Goal: Task Accomplishment & Management: Manage account settings

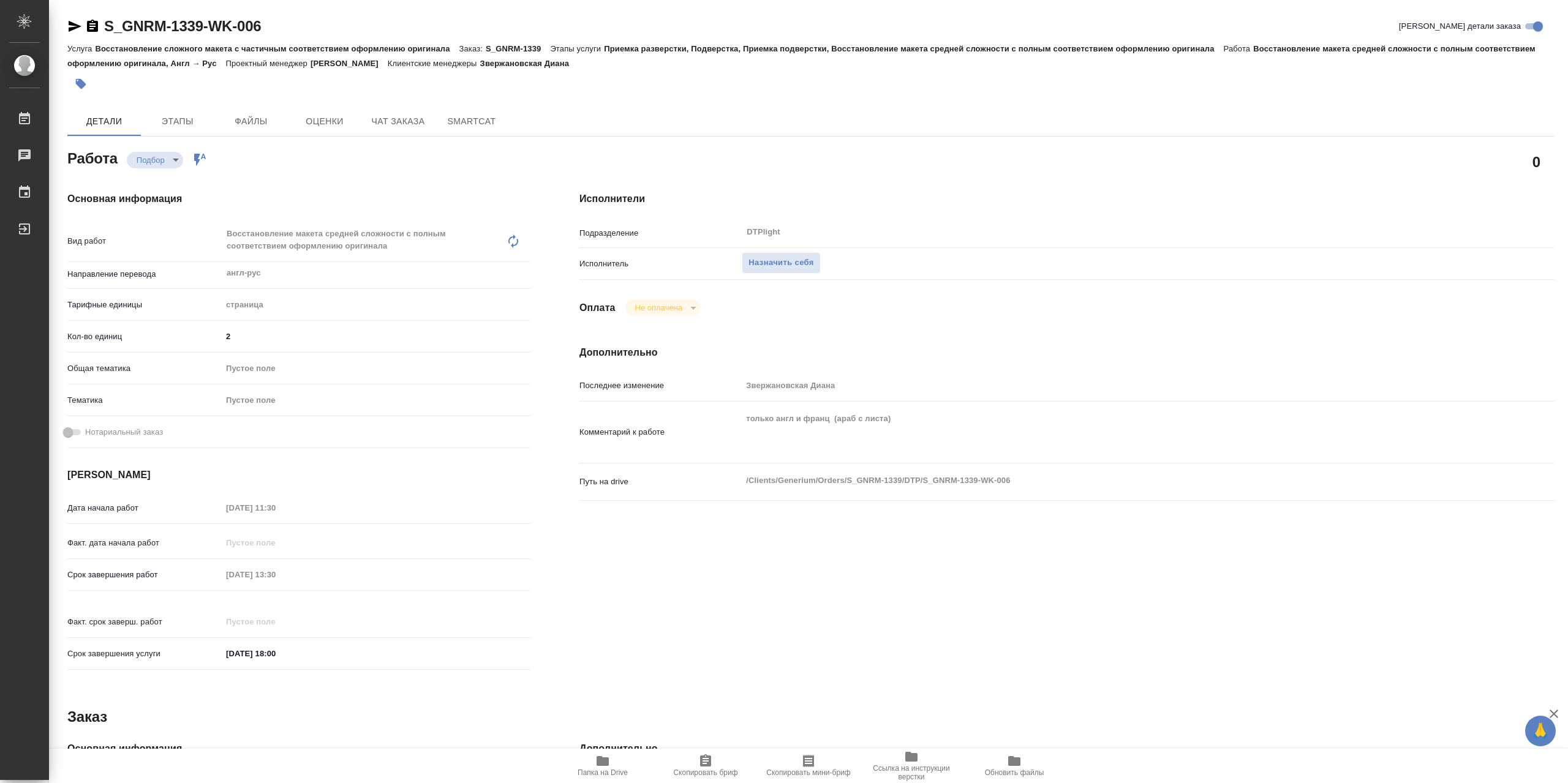
type textarea "x"
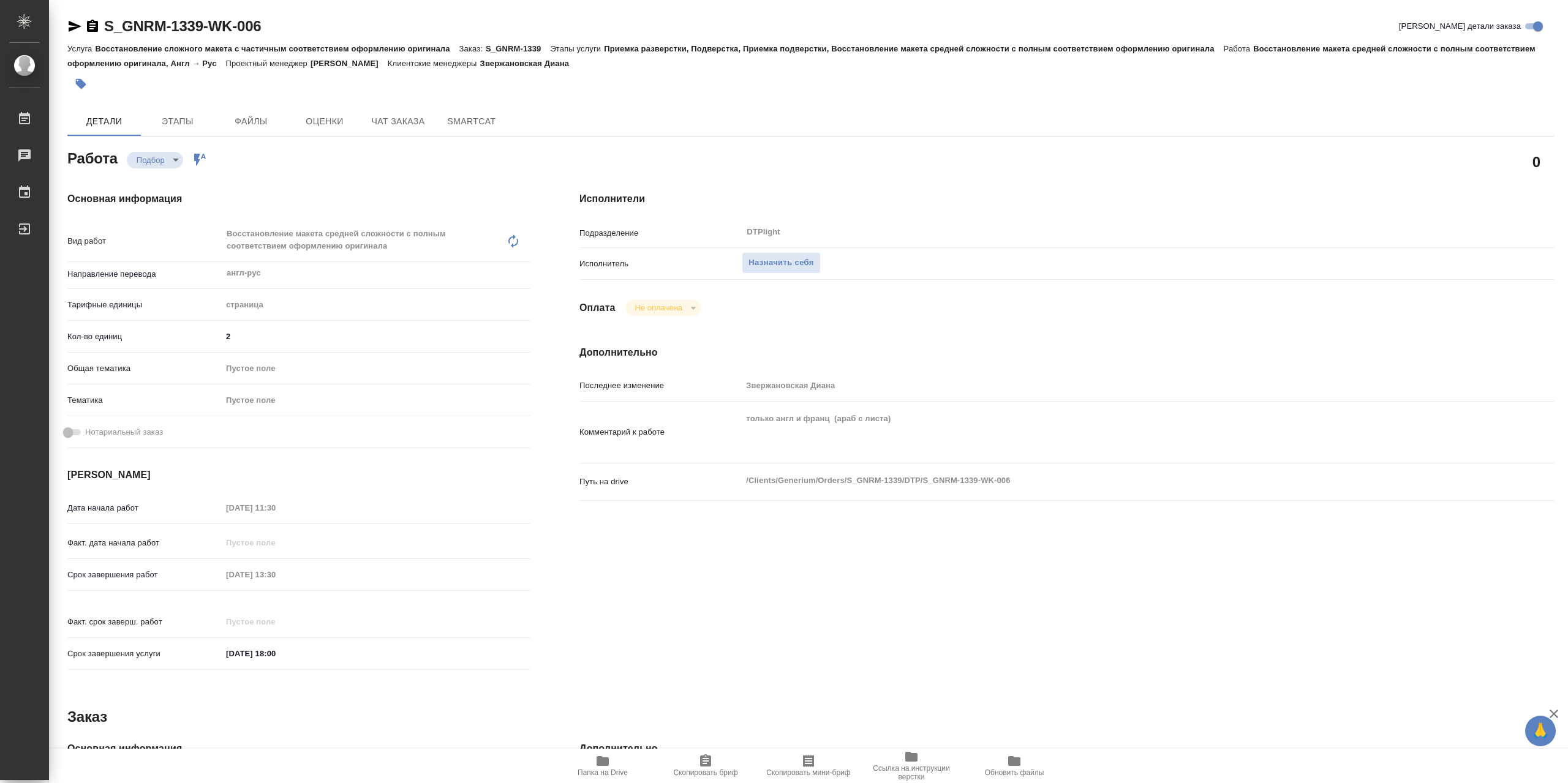
type textarea "x"
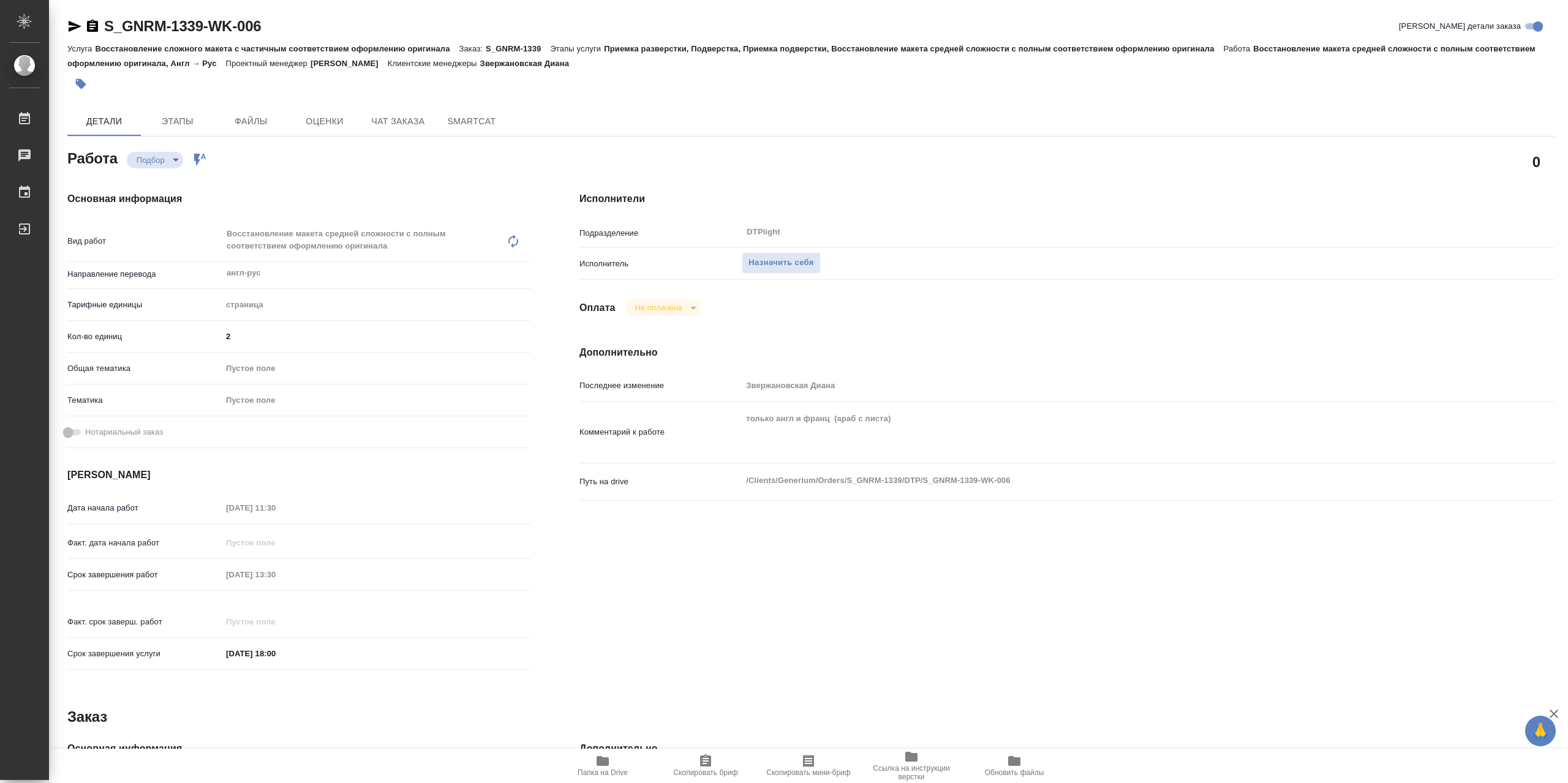
type textarea "x"
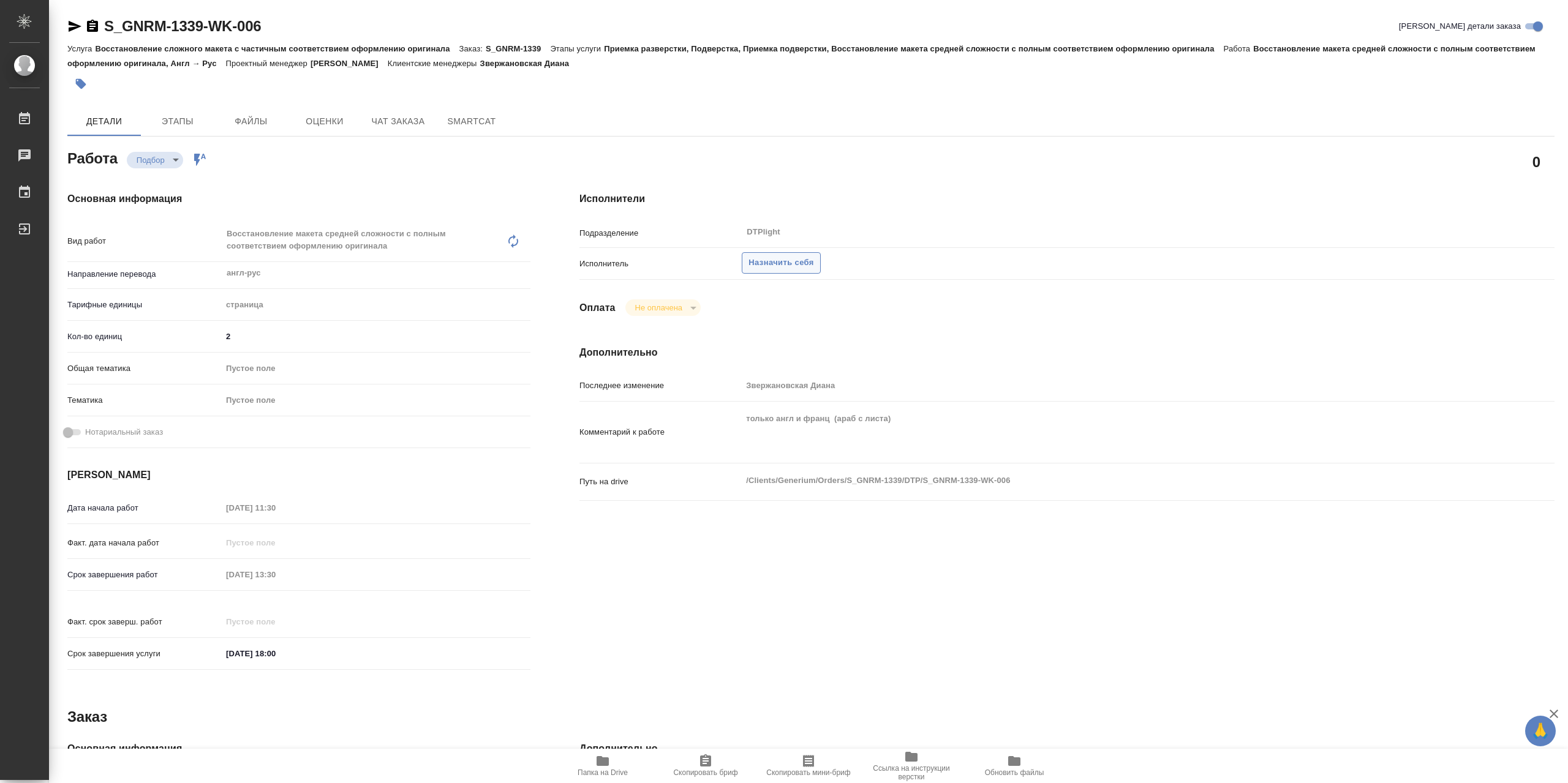
type textarea "x"
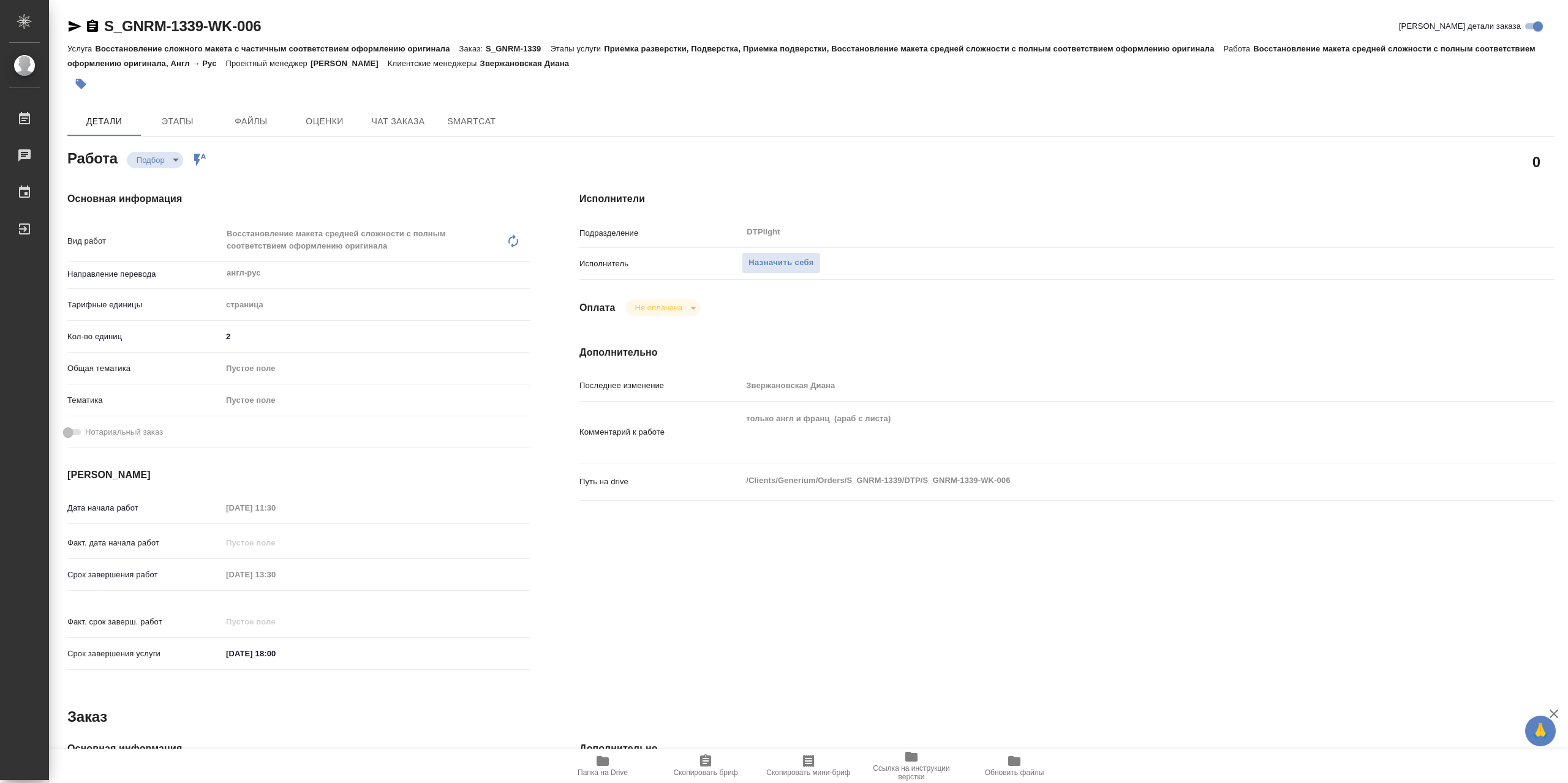
click at [610, 754] on icon "button" at bounding box center [603, 761] width 15 height 15
click at [813, 263] on span "Назначить себя" at bounding box center [780, 263] width 65 height 14
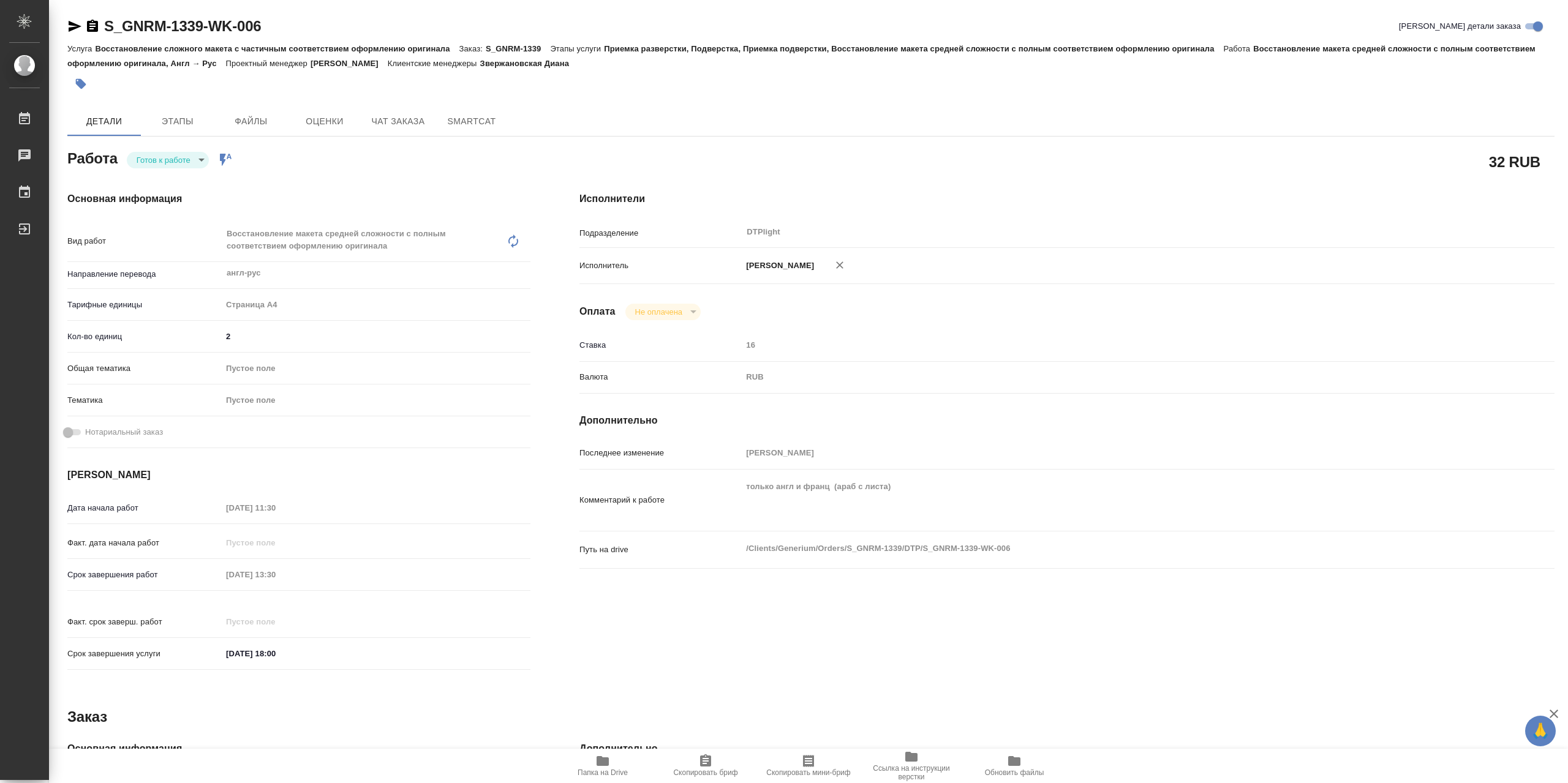
type textarea "x"
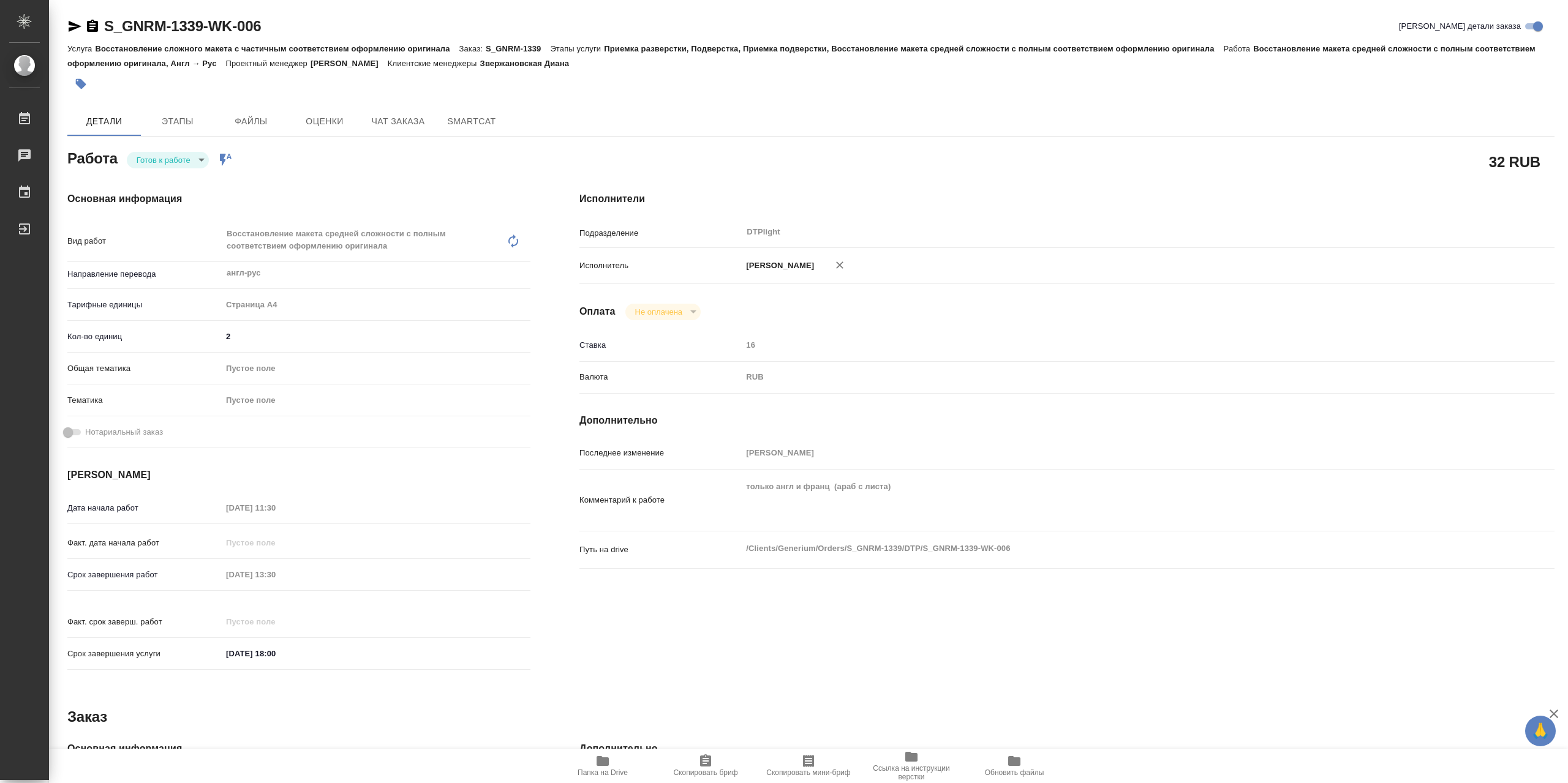
type textarea "x"
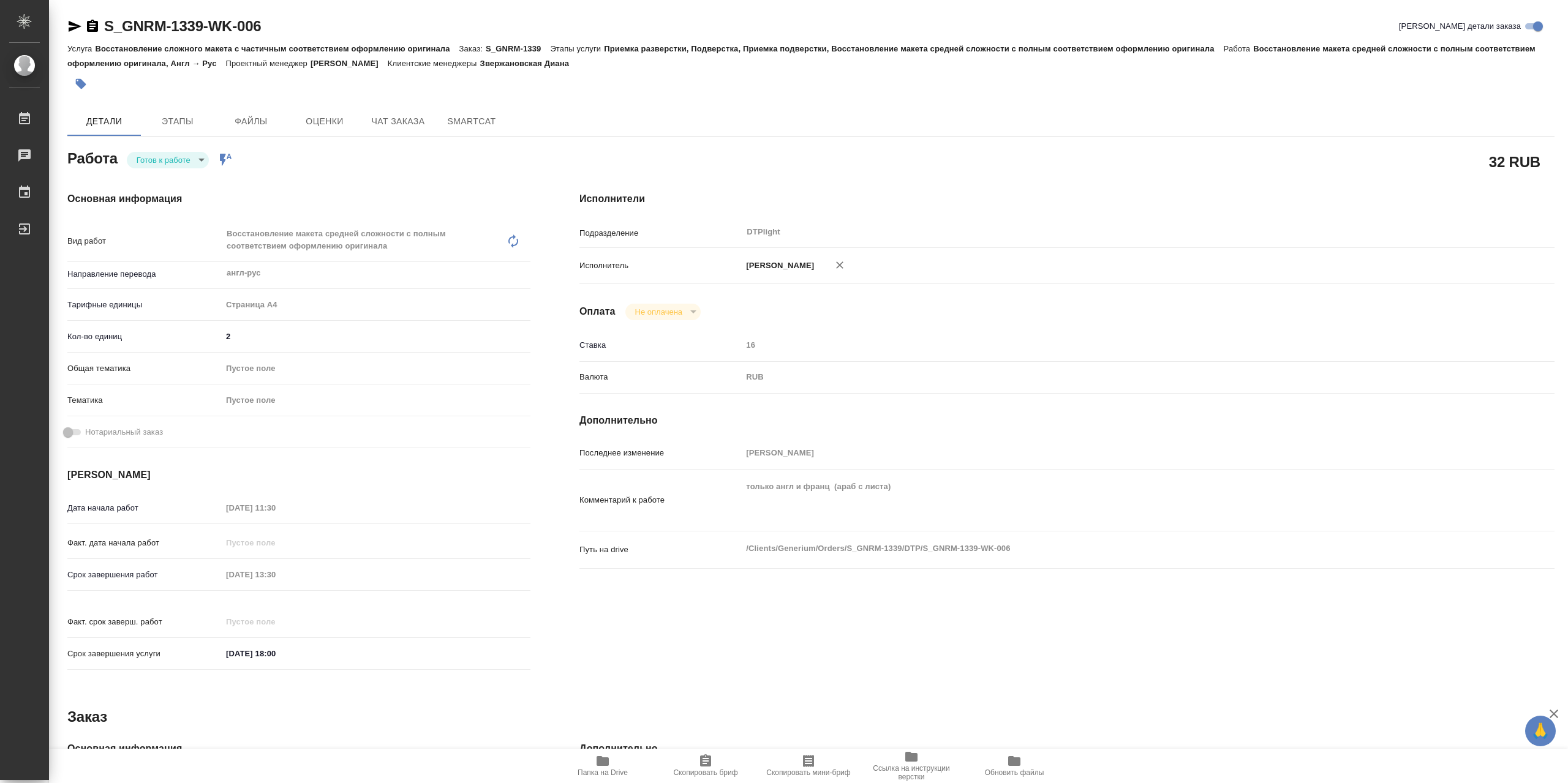
click at [178, 175] on div "Основная информация Вид работ Восстановление макета средней сложности с полным …" at bounding box center [298, 435] width 512 height 535
click at [183, 164] on body "🙏 .cls-1 fill:#fff; AWATERA Сархатов Руслан Работы 0 Чаты График Выйти S_GNRM-1…" at bounding box center [784, 392] width 1568 height 783
click at [186, 165] on li "В работе" at bounding box center [167, 164] width 82 height 21
type textarea "x"
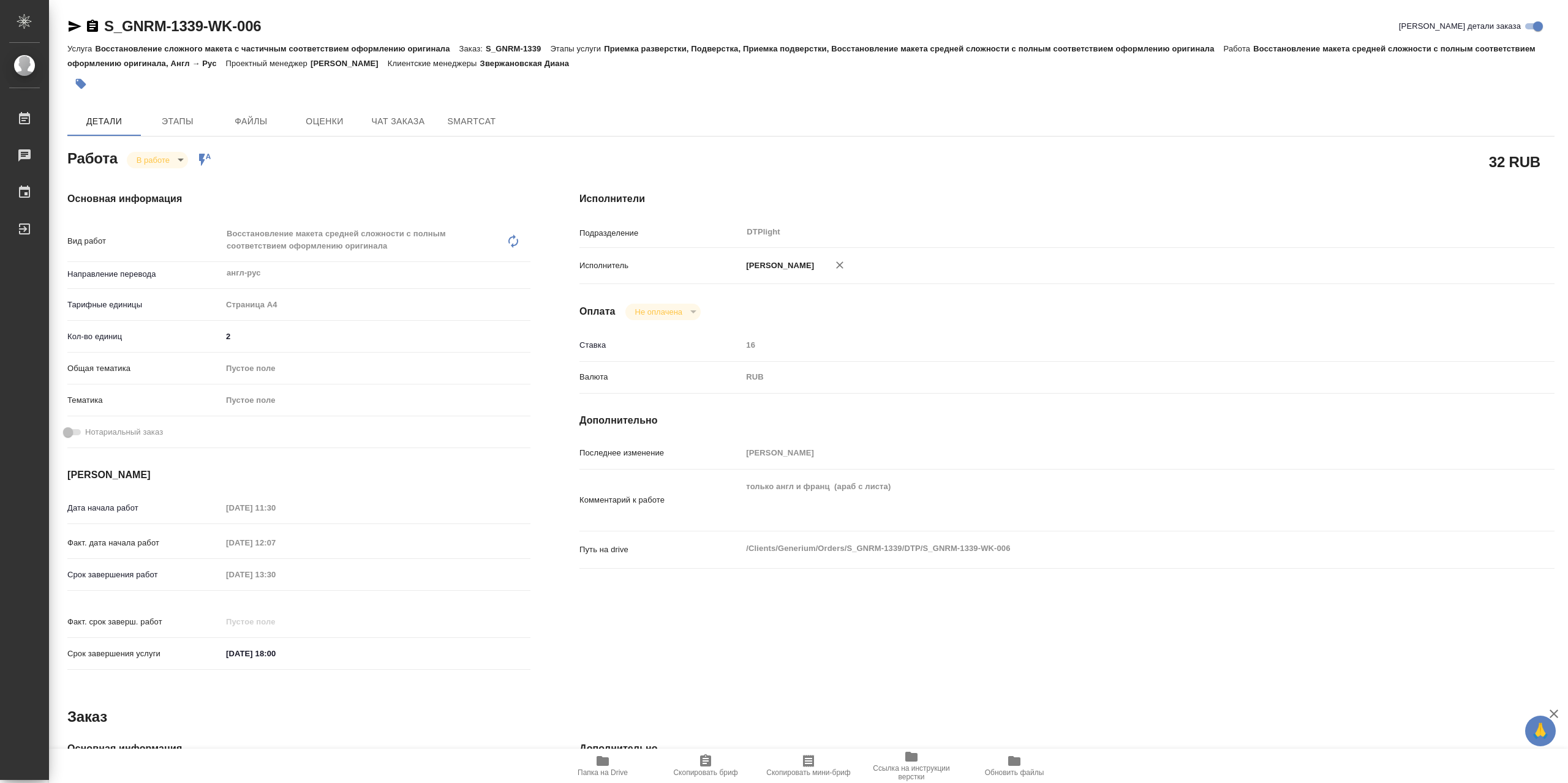
type textarea "x"
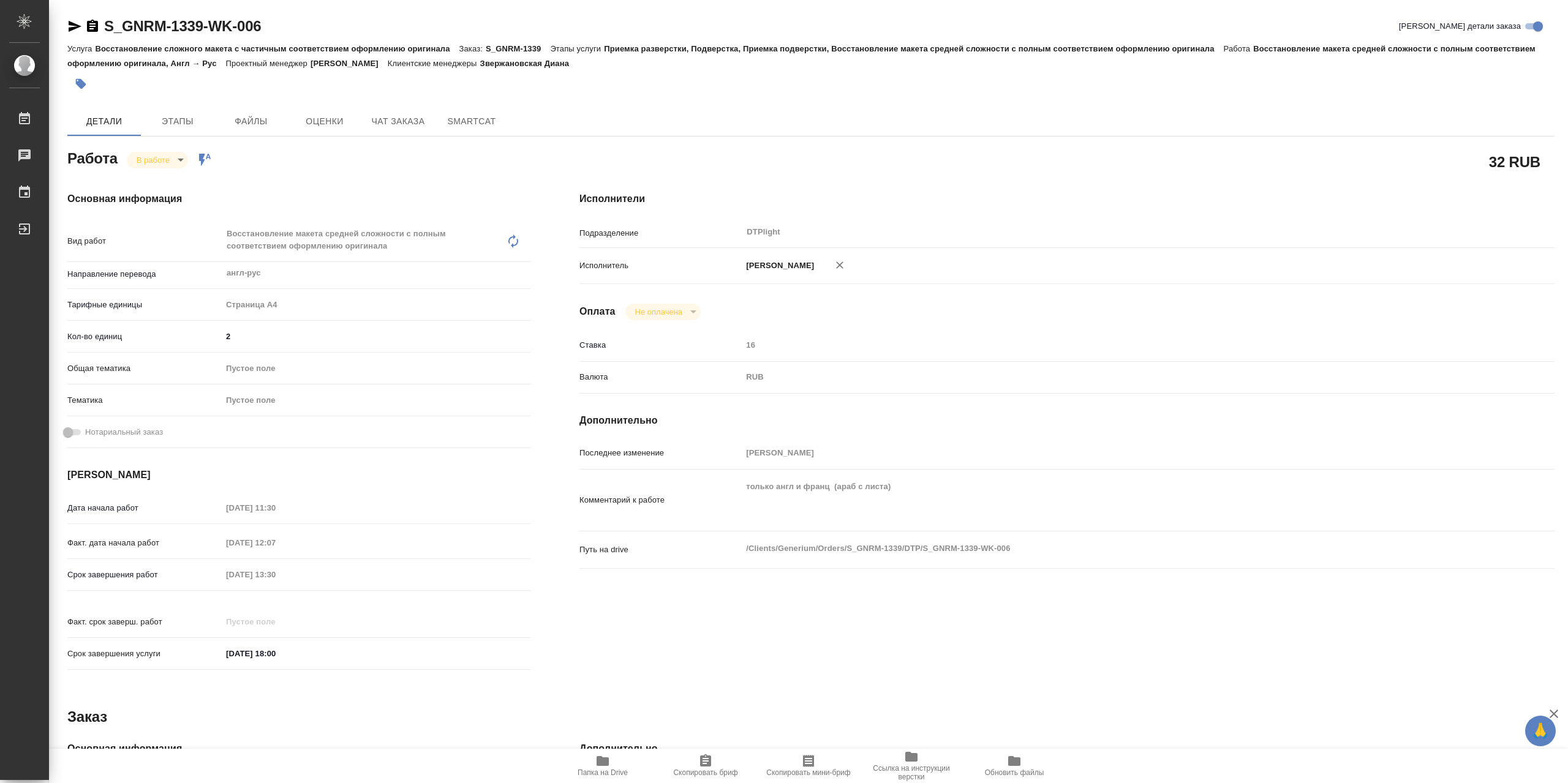
type textarea "x"
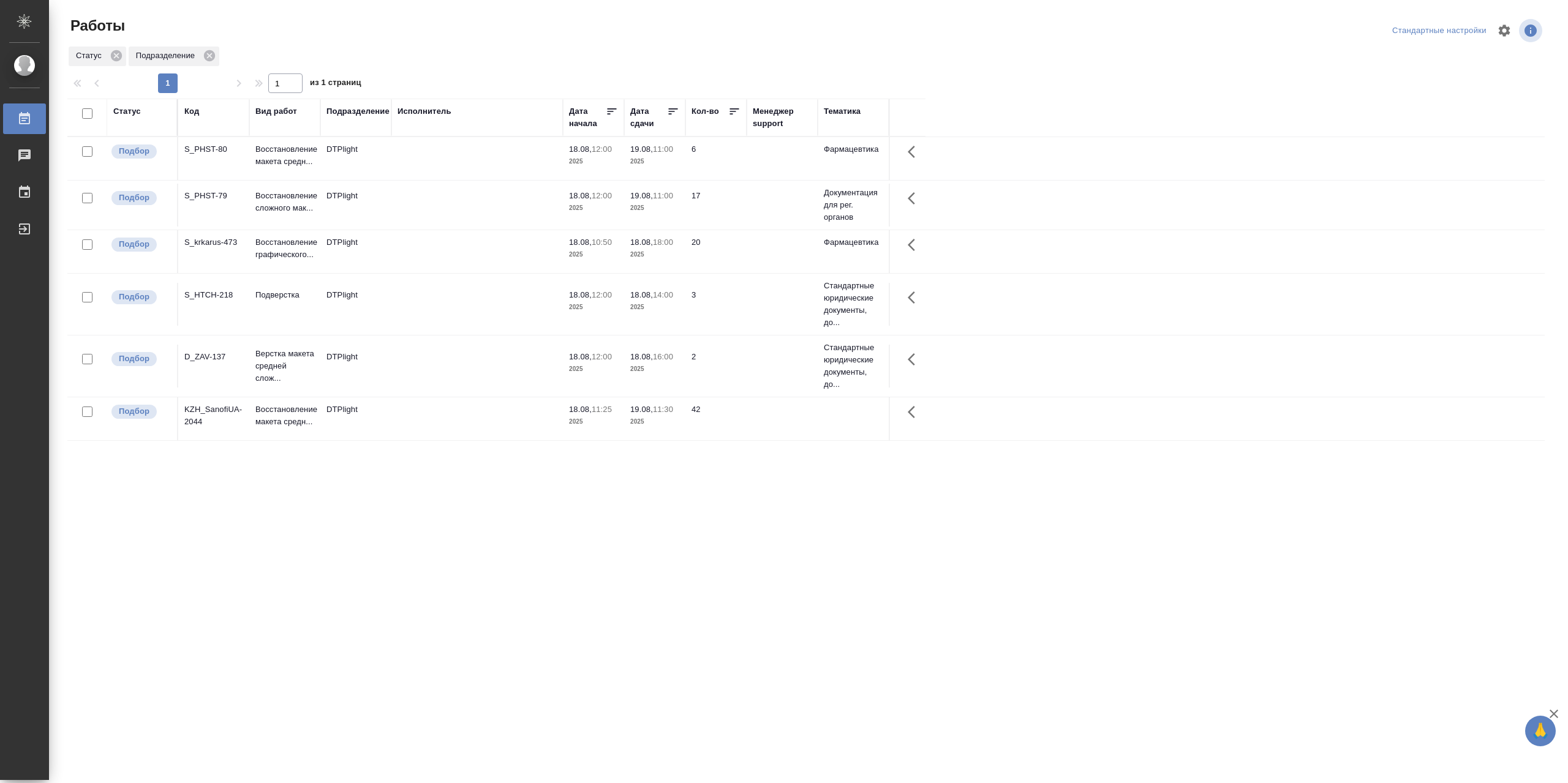
click at [428, 180] on td at bounding box center [477, 158] width 171 height 43
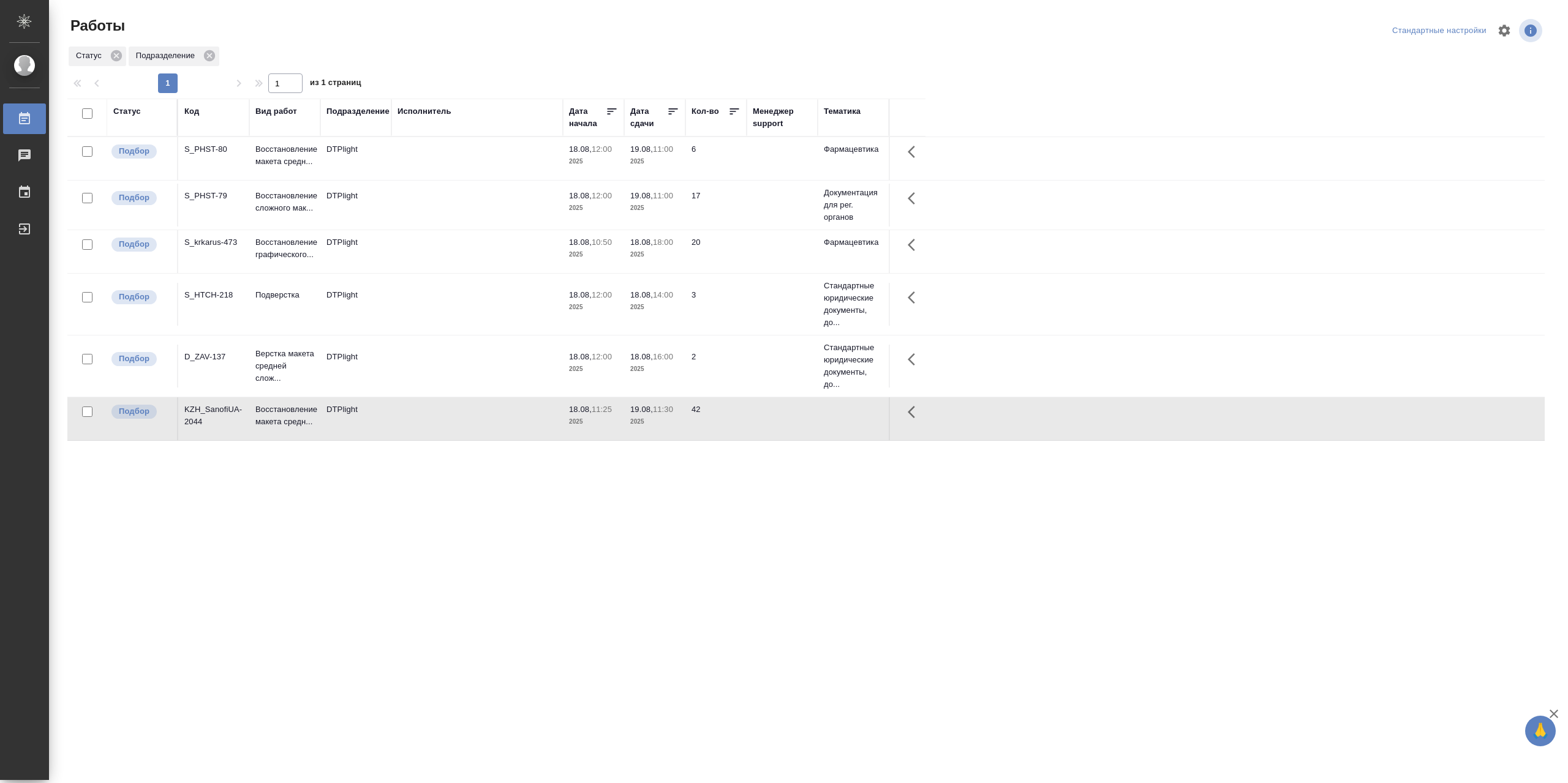
click at [428, 180] on td at bounding box center [477, 158] width 171 height 43
click at [439, 180] on td at bounding box center [477, 158] width 171 height 43
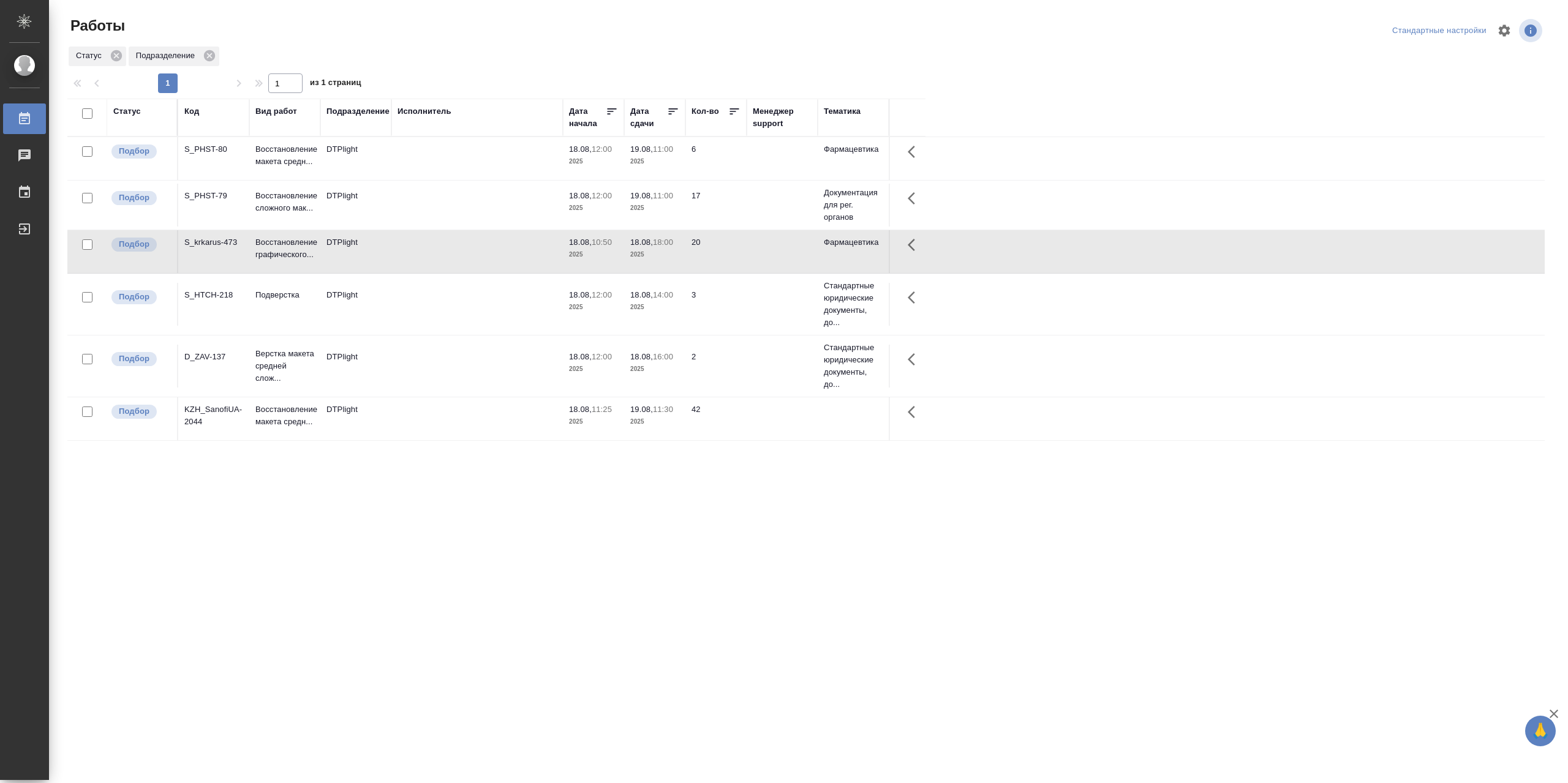
click at [439, 180] on td at bounding box center [477, 158] width 171 height 43
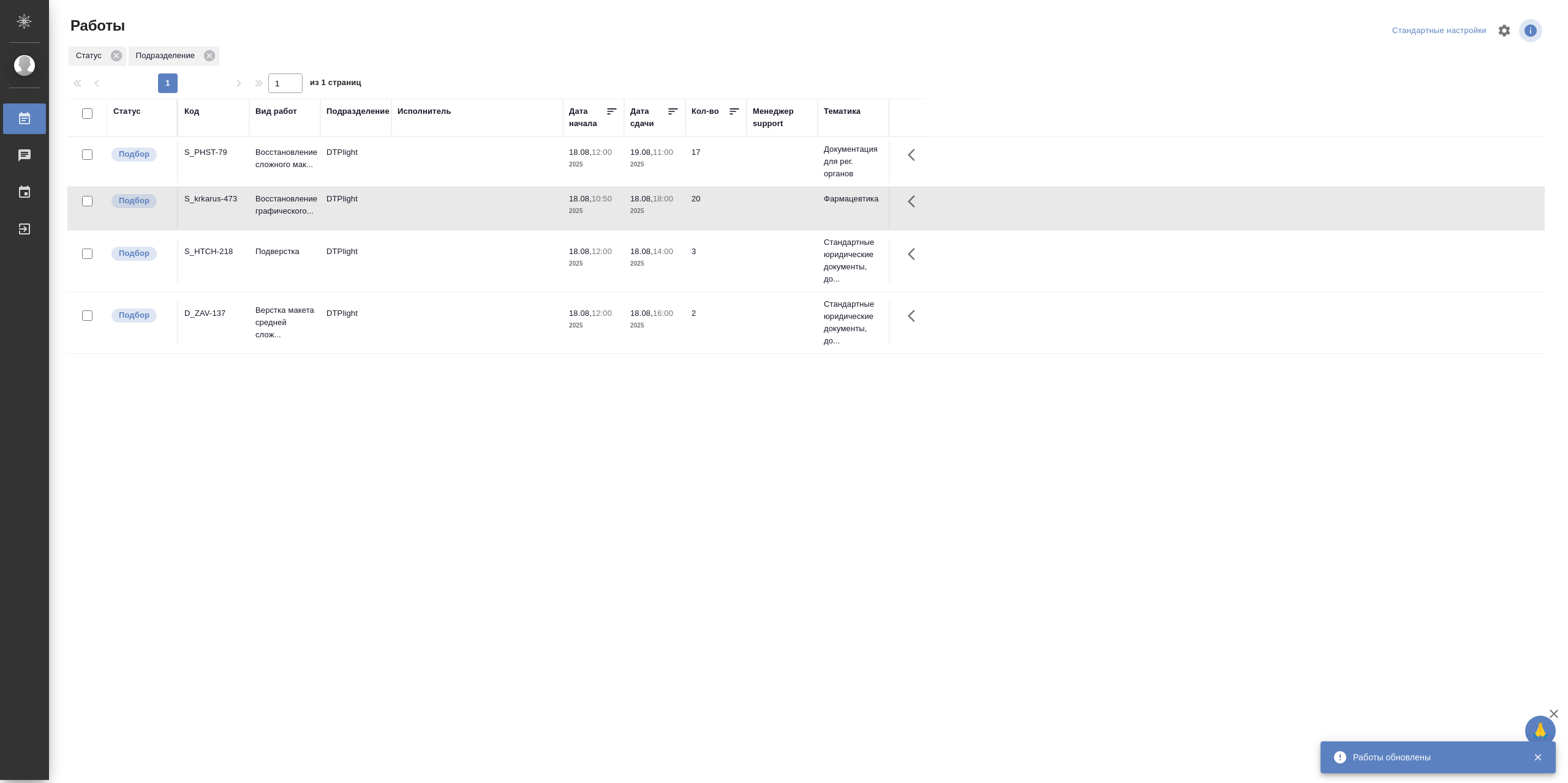
click at [460, 157] on td at bounding box center [477, 161] width 171 height 43
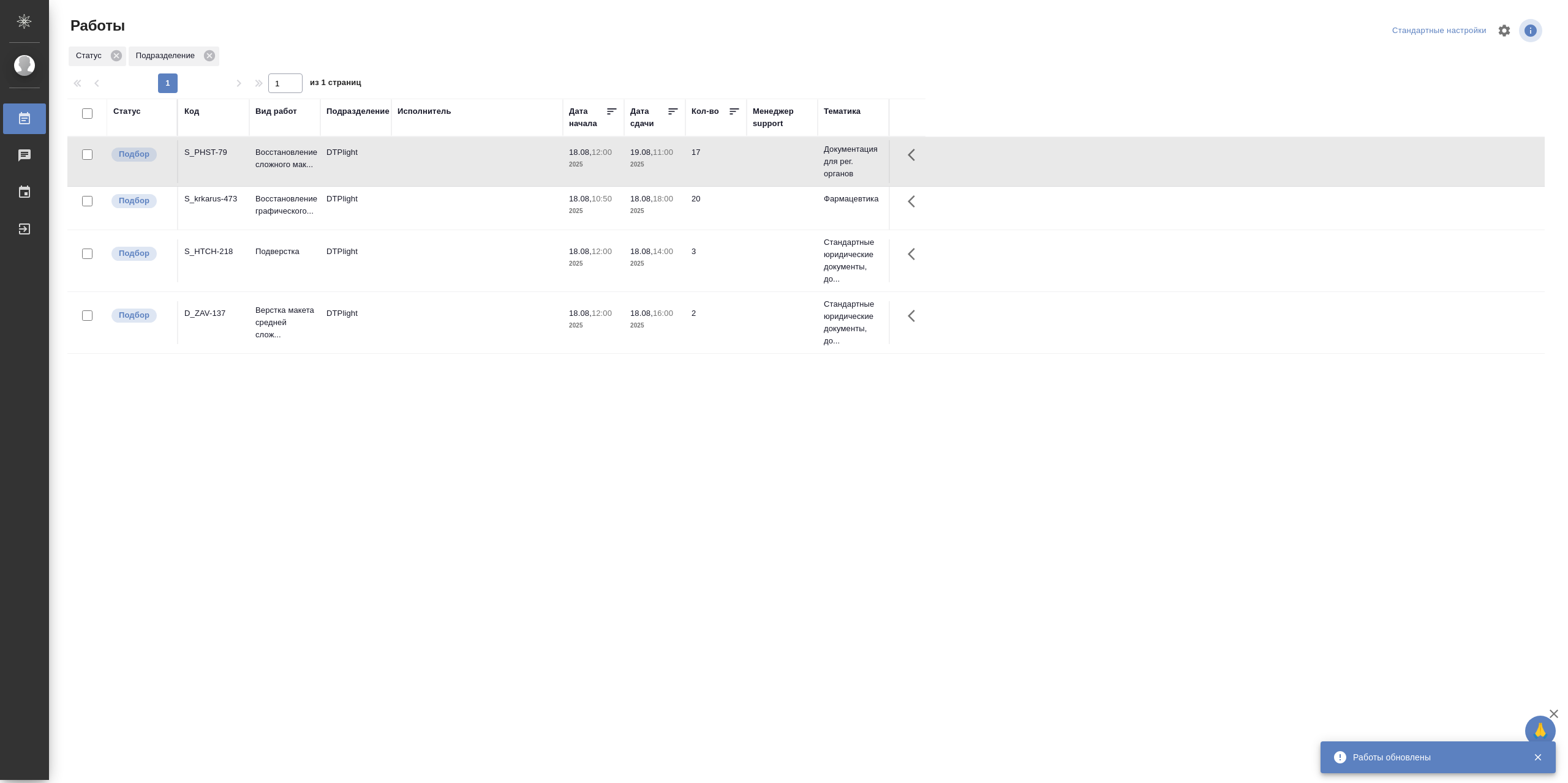
click at [460, 157] on td at bounding box center [477, 161] width 171 height 43
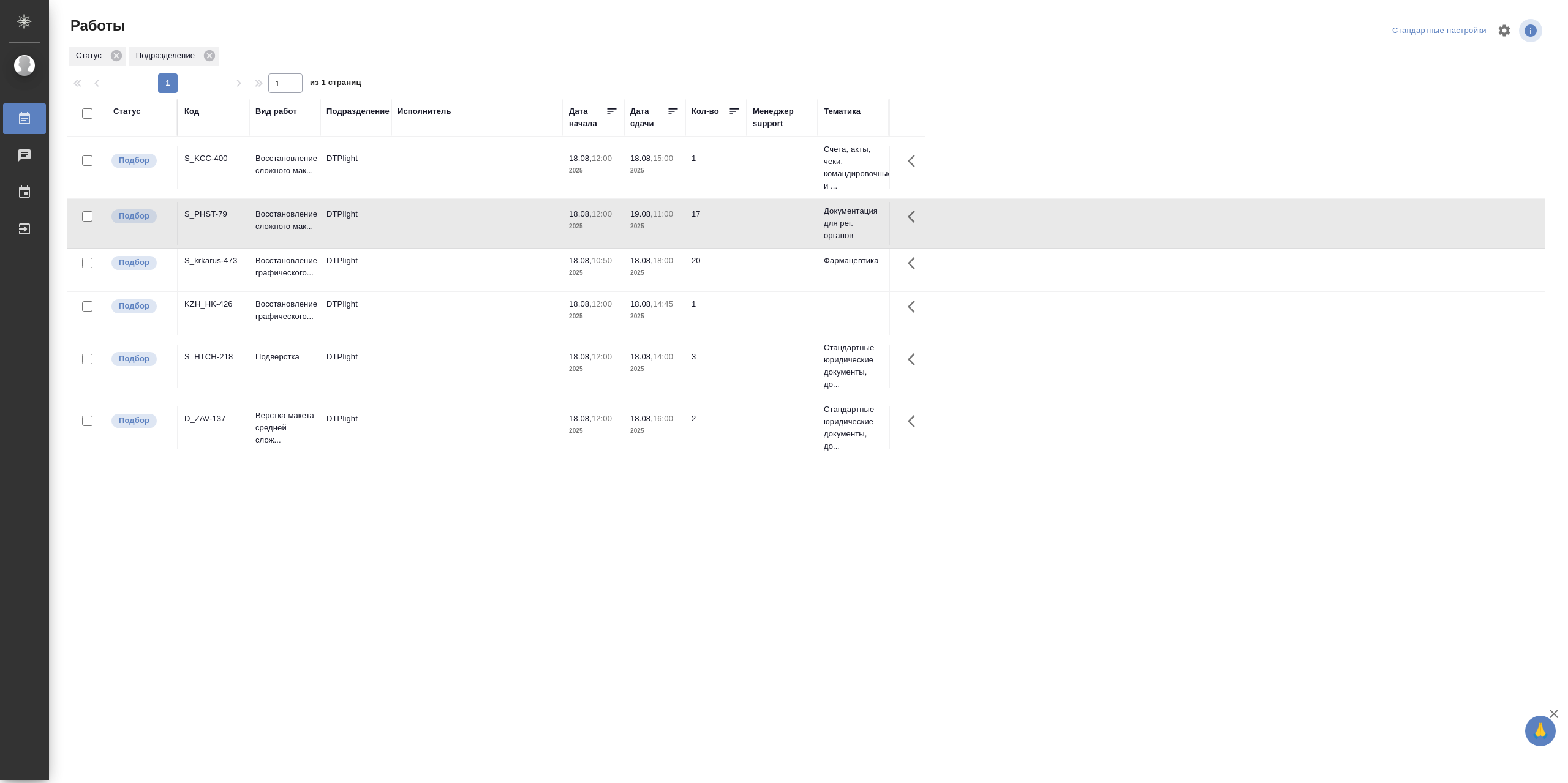
click at [462, 189] on td at bounding box center [477, 167] width 171 height 43
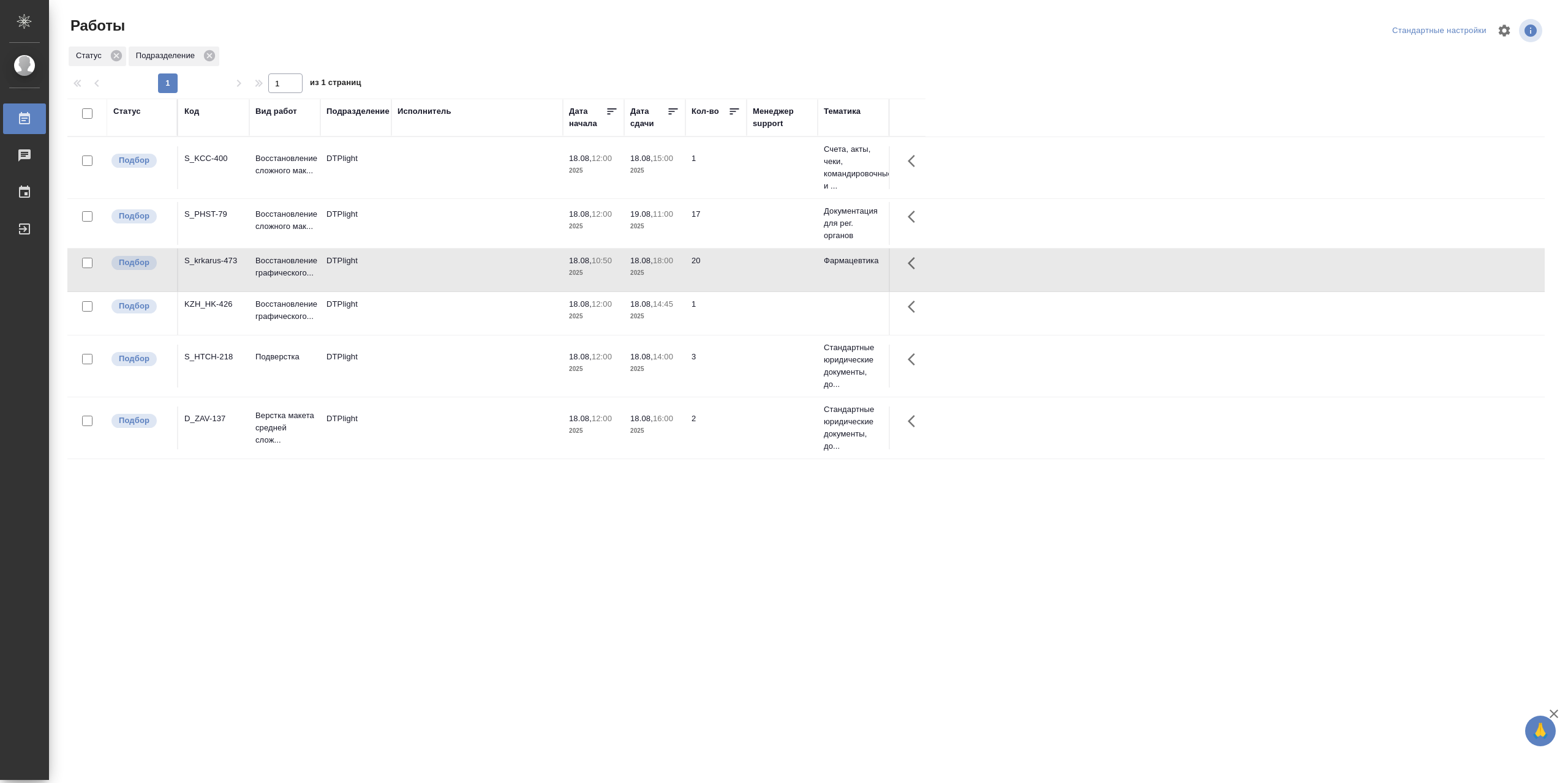
click at [462, 189] on td at bounding box center [477, 167] width 171 height 43
click at [427, 189] on td at bounding box center [477, 167] width 171 height 43
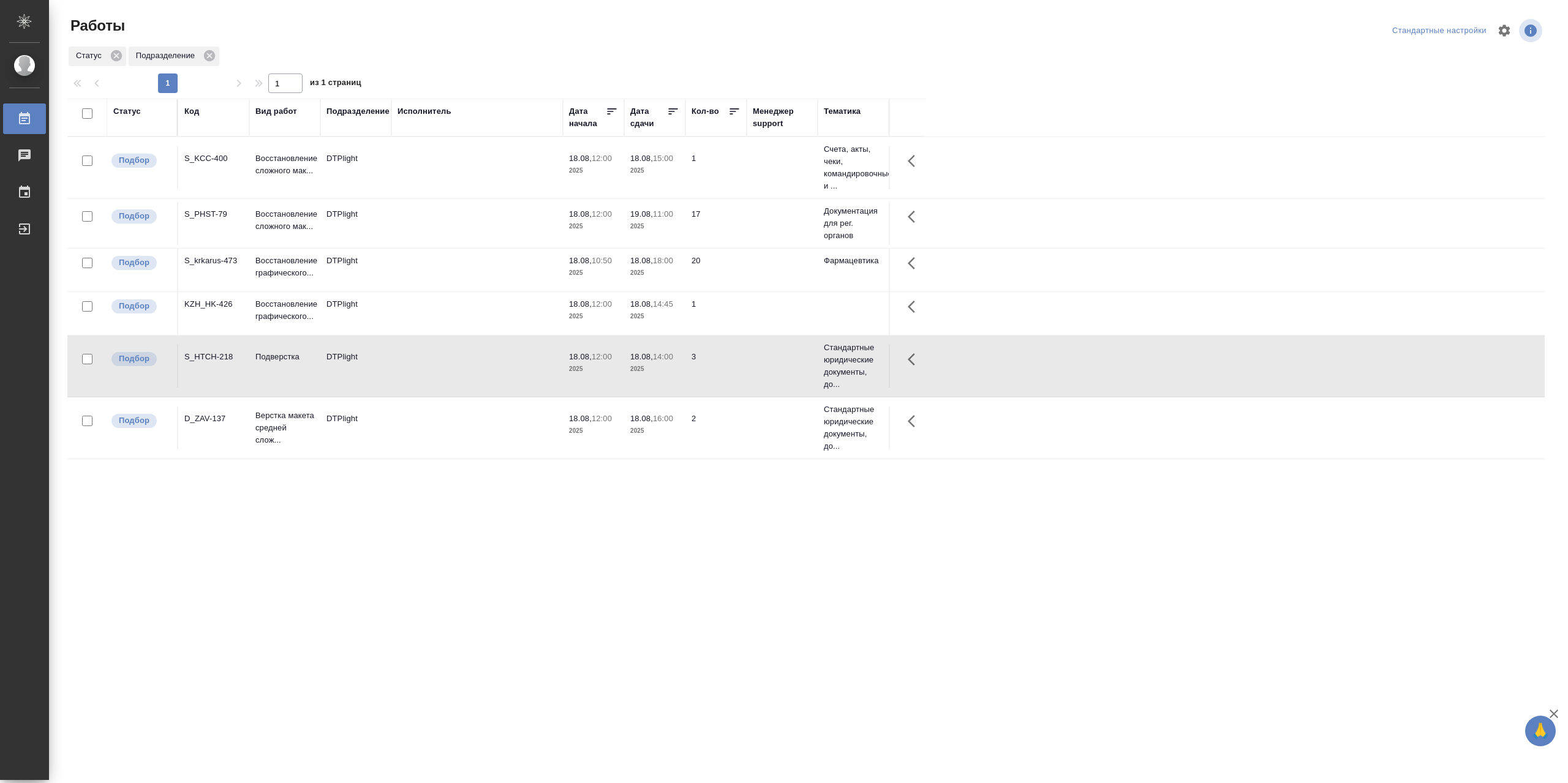
click at [414, 189] on td at bounding box center [477, 167] width 171 height 43
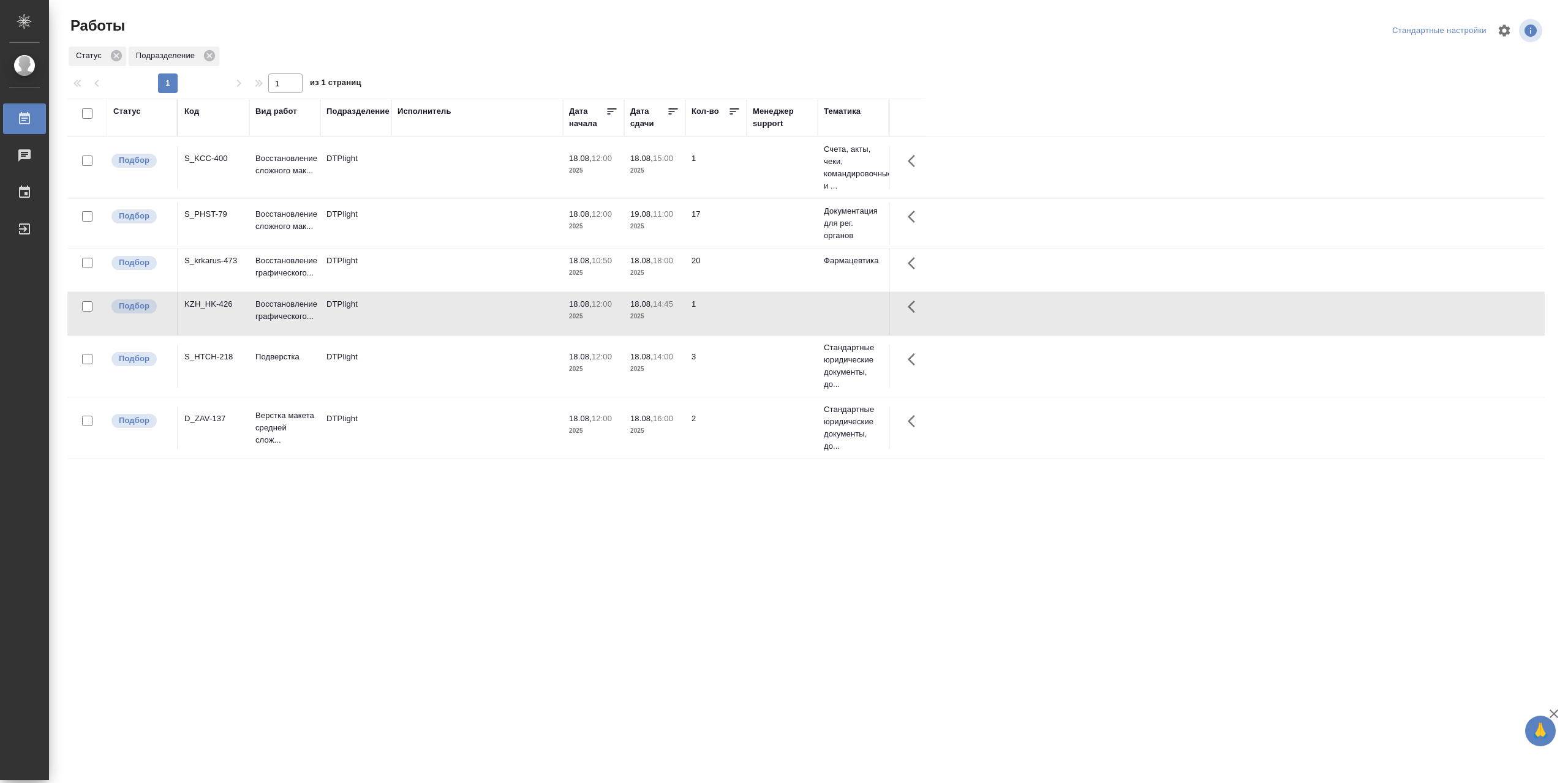
click at [439, 161] on td at bounding box center [477, 167] width 171 height 43
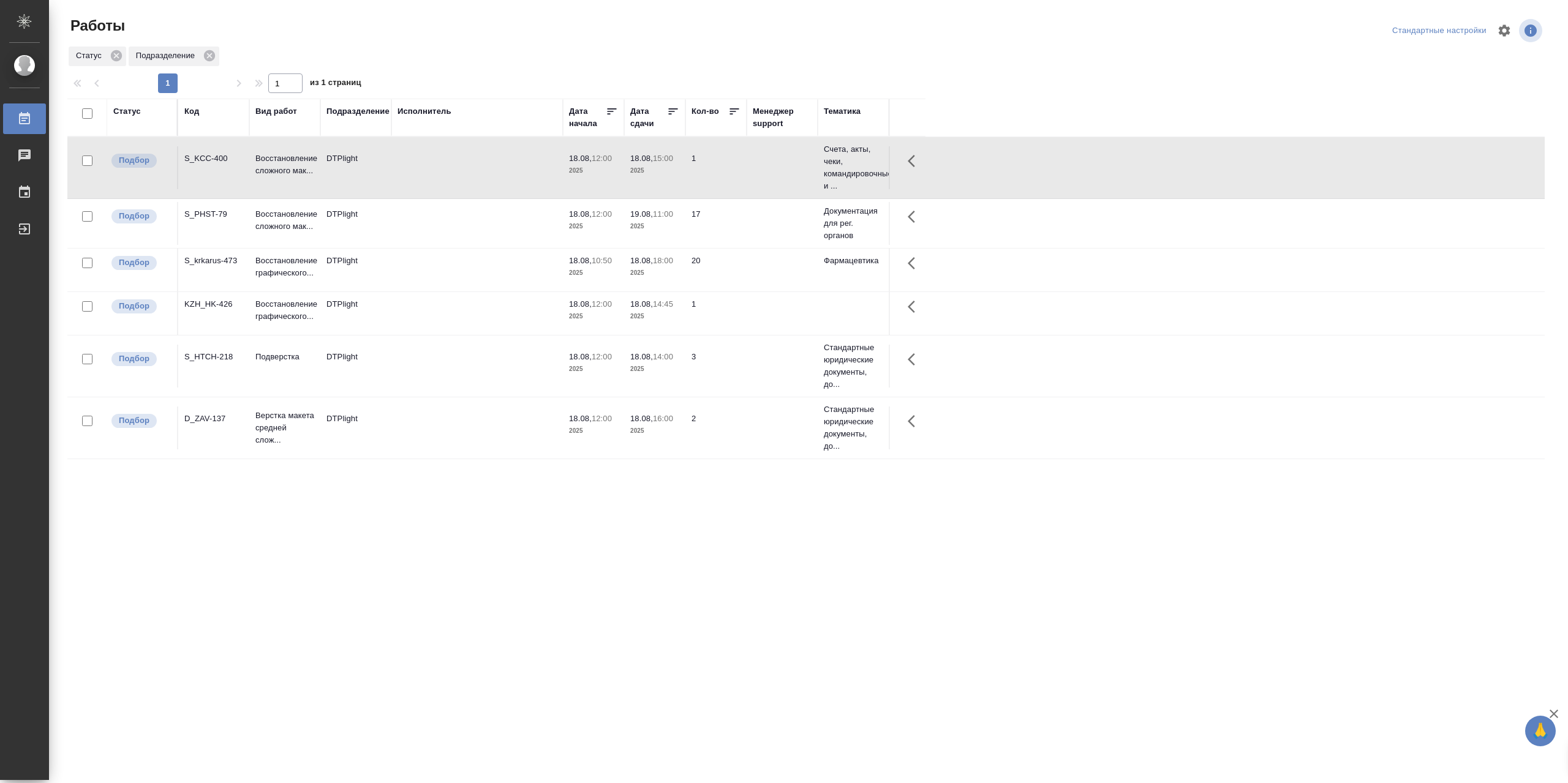
click at [435, 189] on td at bounding box center [477, 167] width 171 height 43
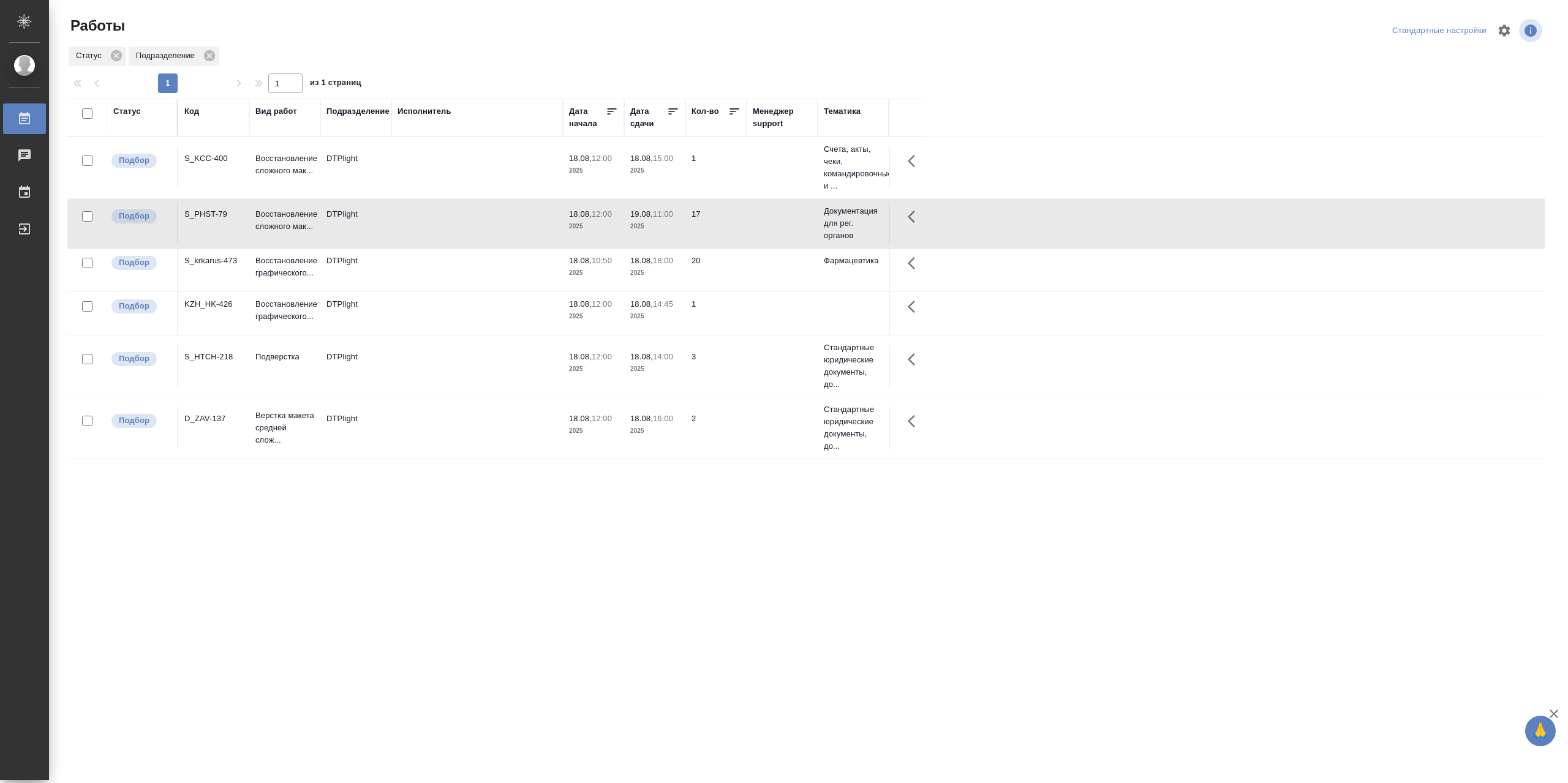
click at [435, 189] on td at bounding box center [477, 167] width 171 height 43
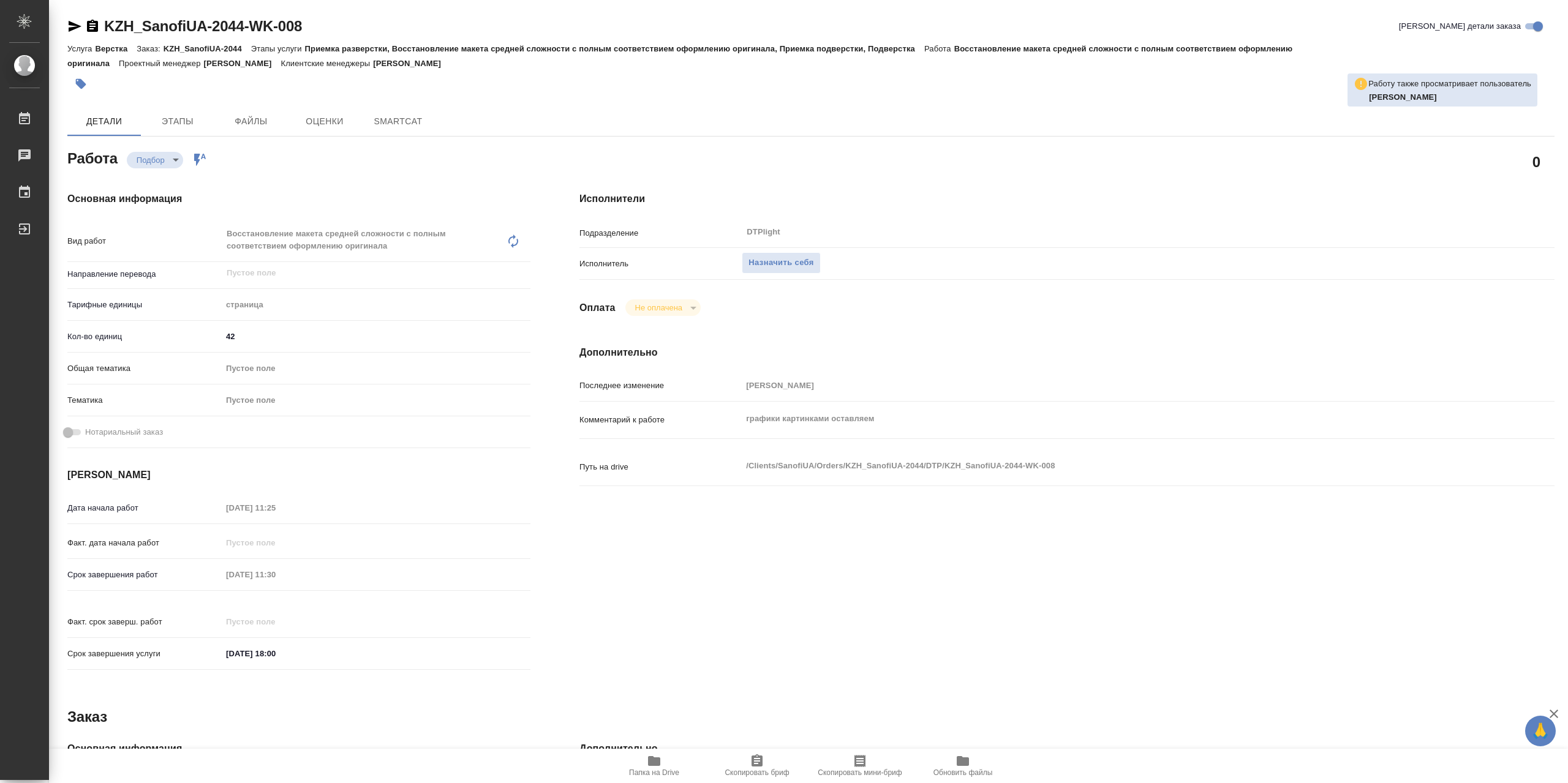
type textarea "x"
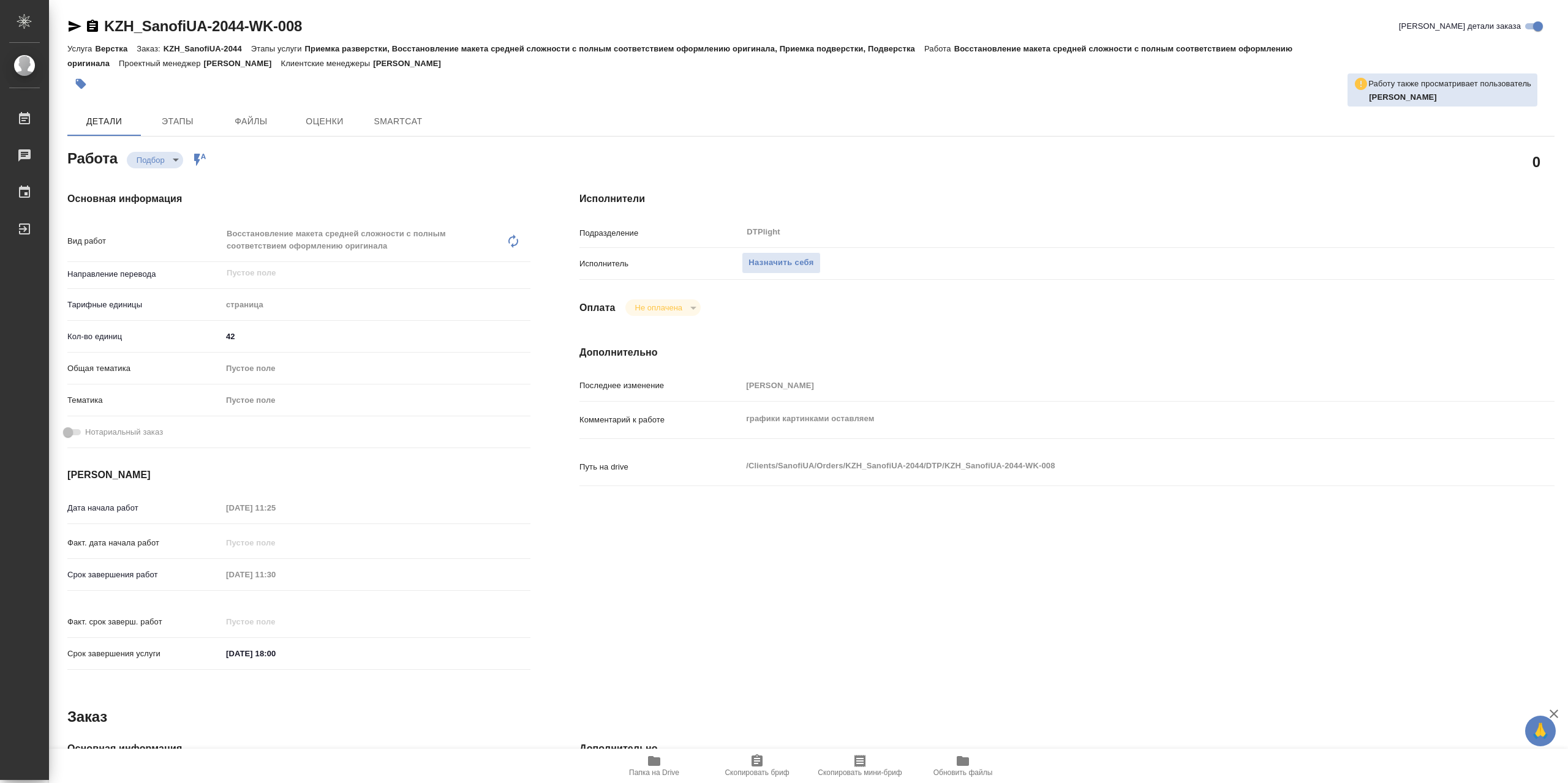
type textarea "x"
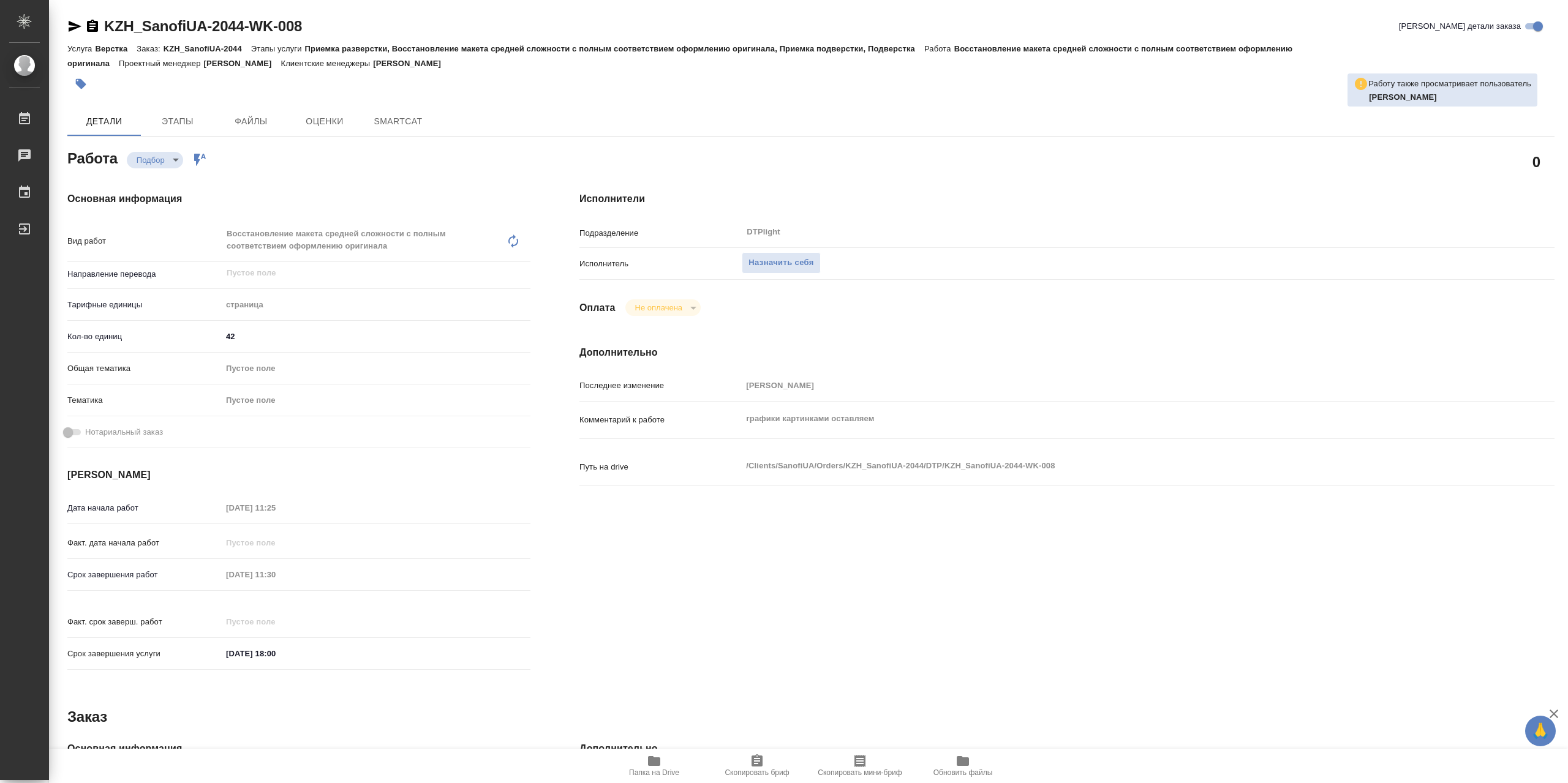
type textarea "x"
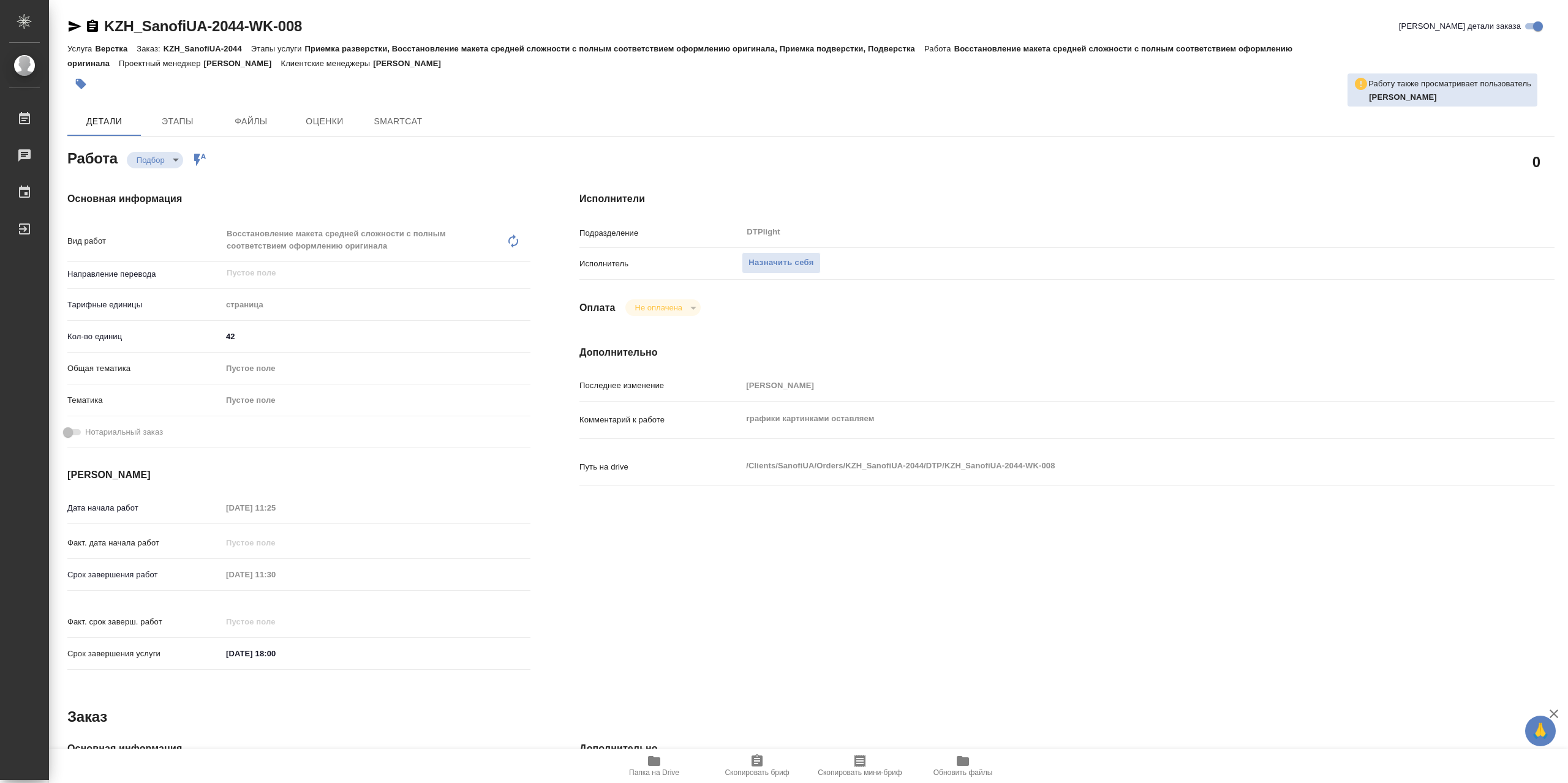
type textarea "x"
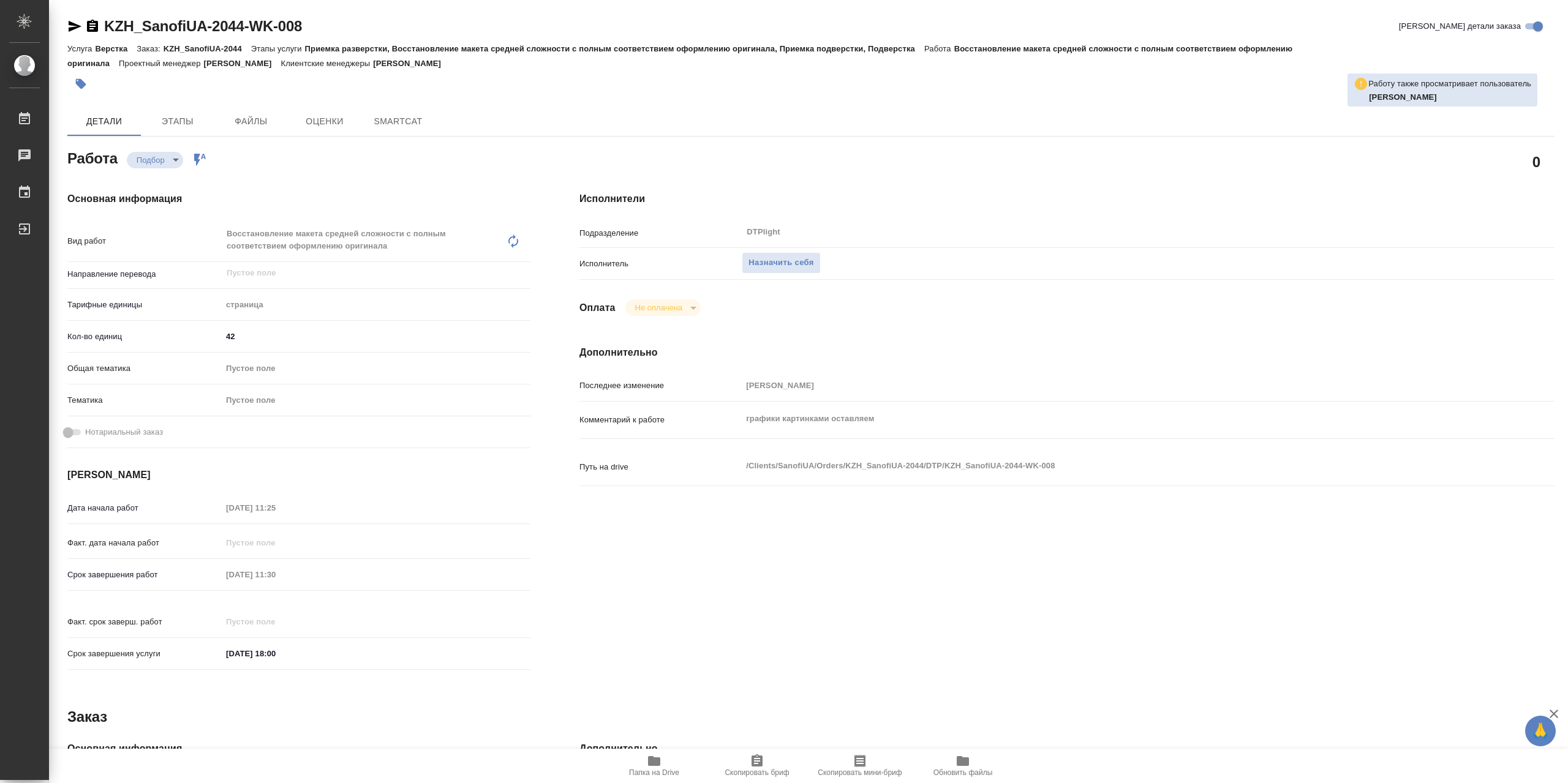
type textarea "x"
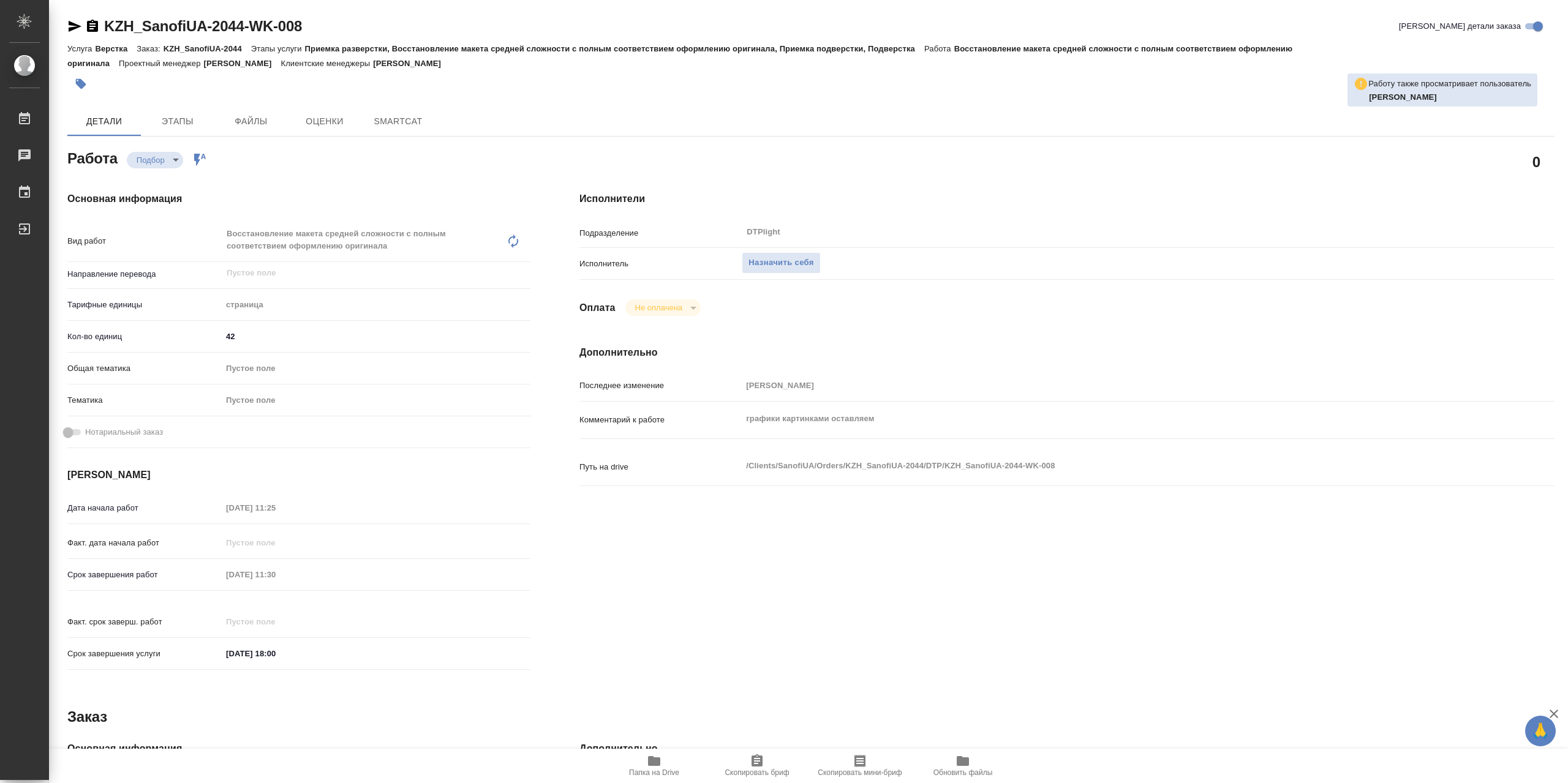
type textarea "x"
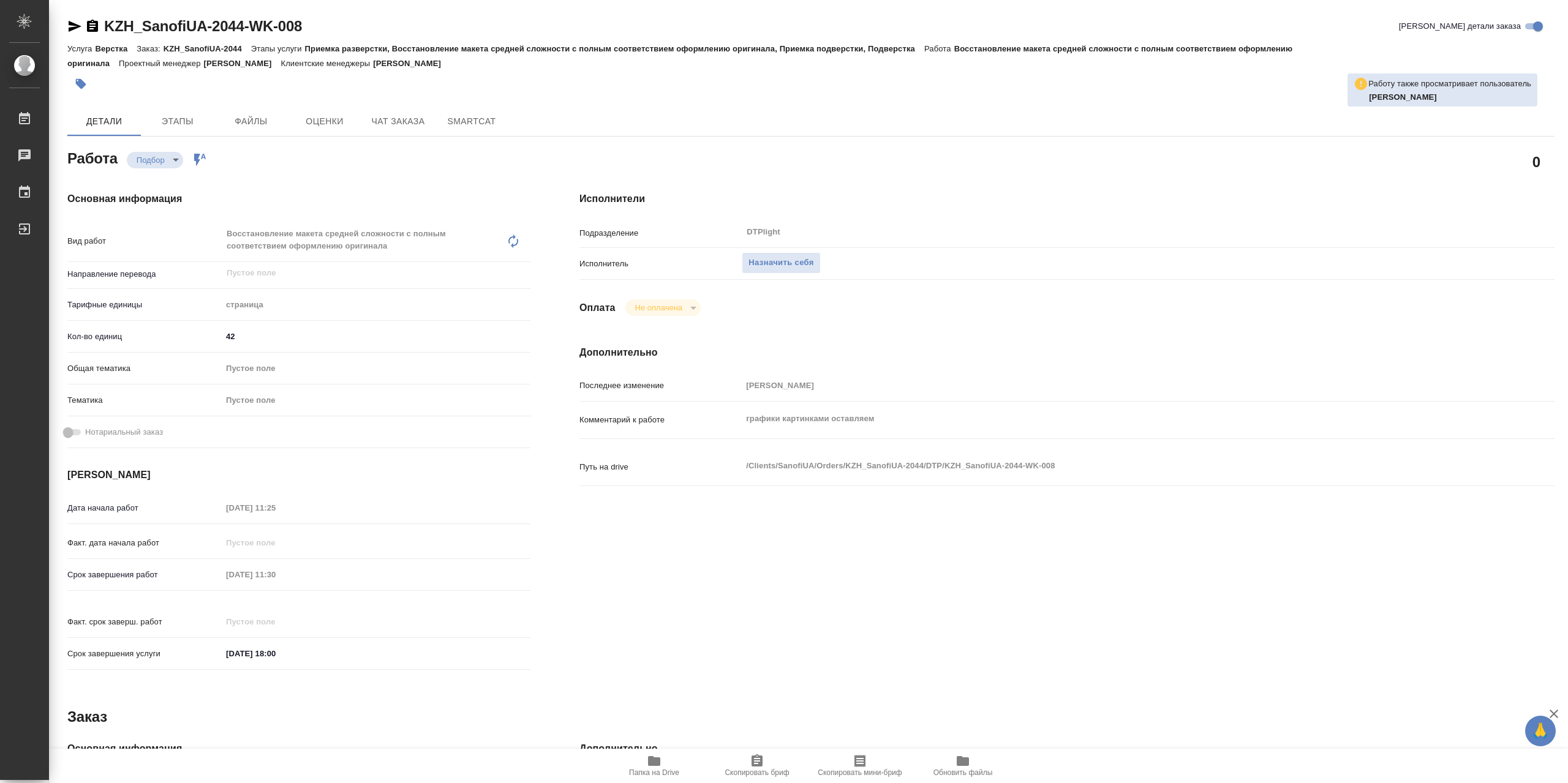
type textarea "x"
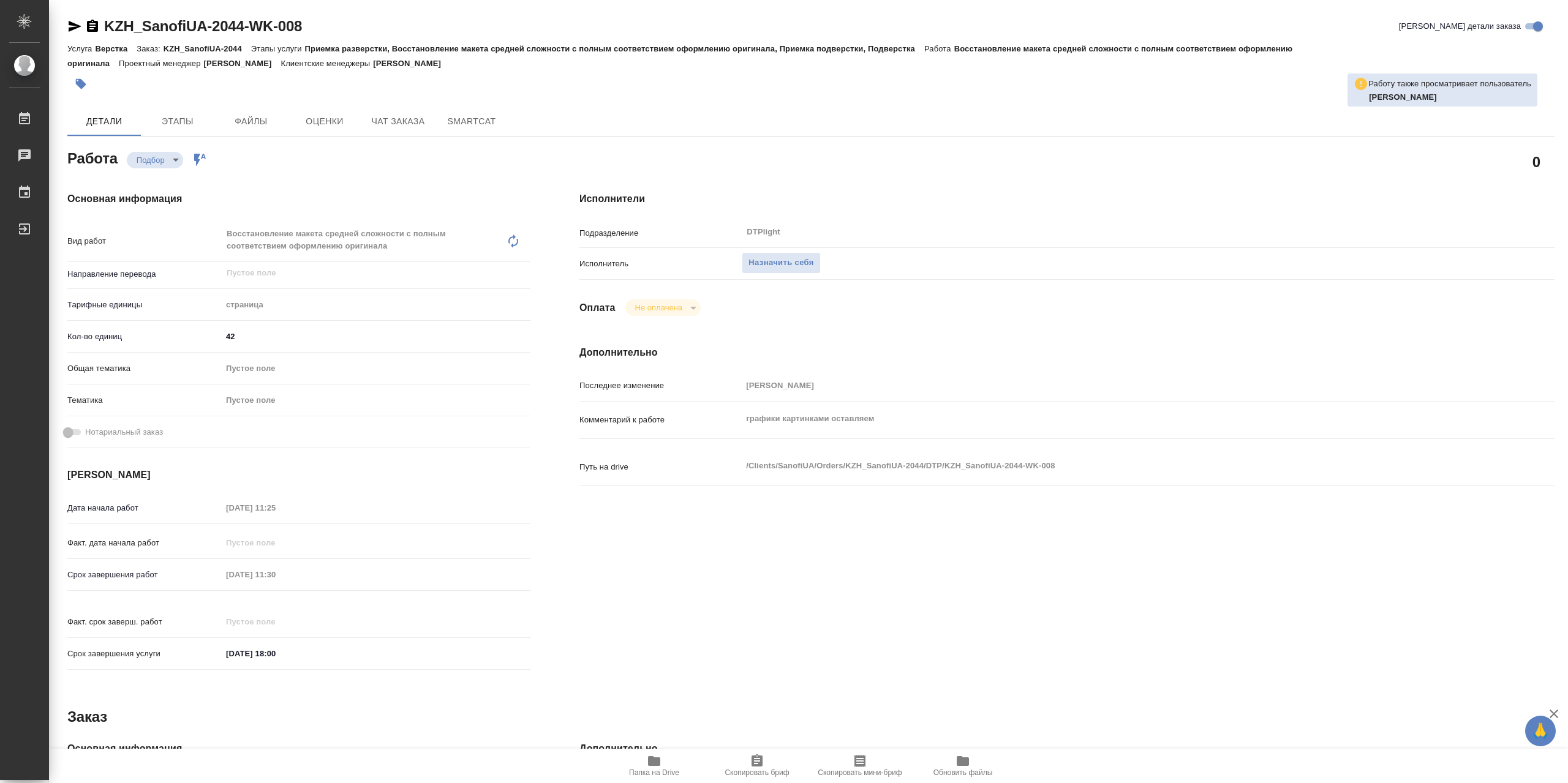
click at [636, 760] on span "Папка на Drive" at bounding box center [653, 765] width 88 height 24
type textarea "x"
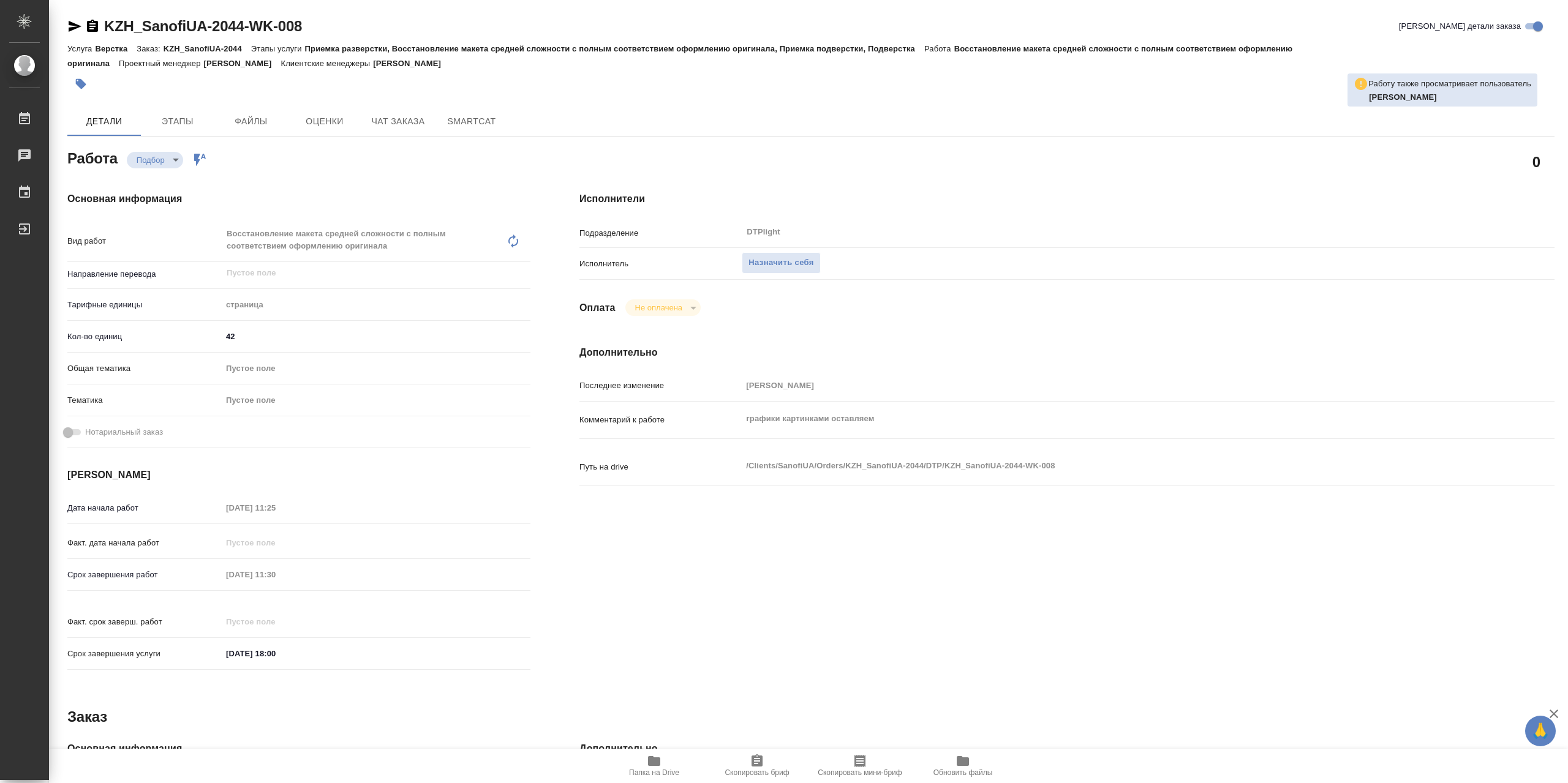
type textarea "x"
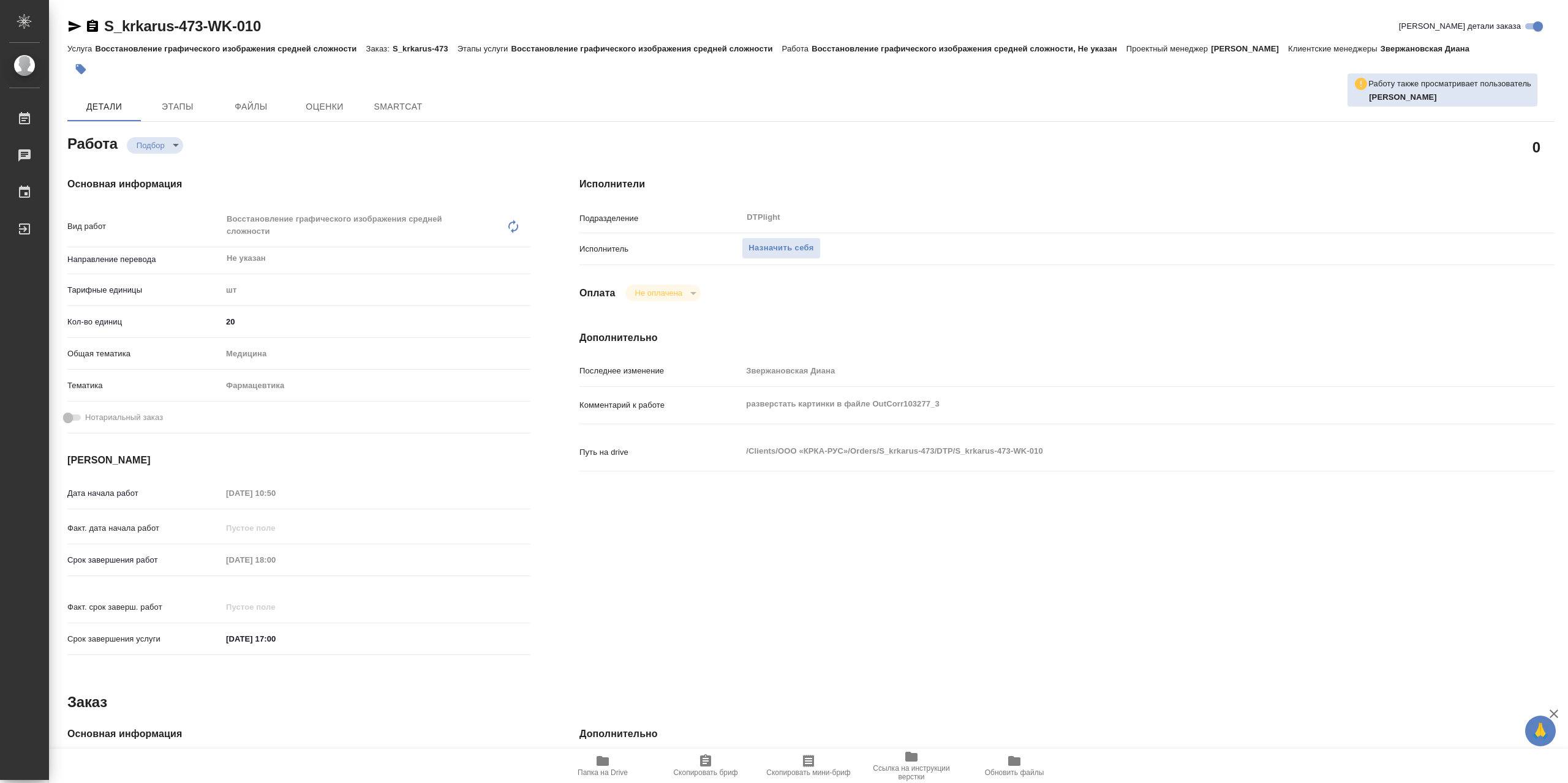
type textarea "x"
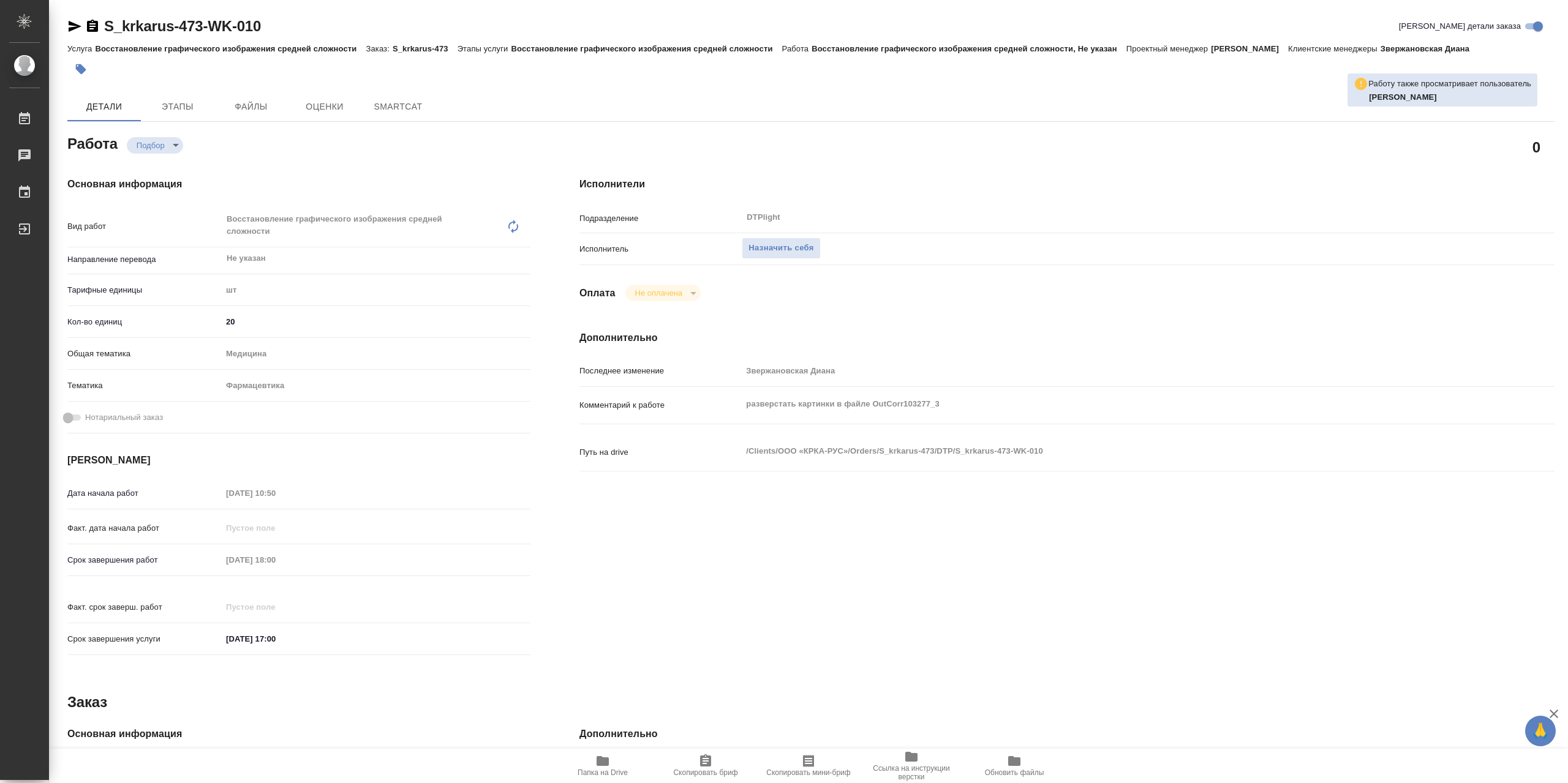
type textarea "x"
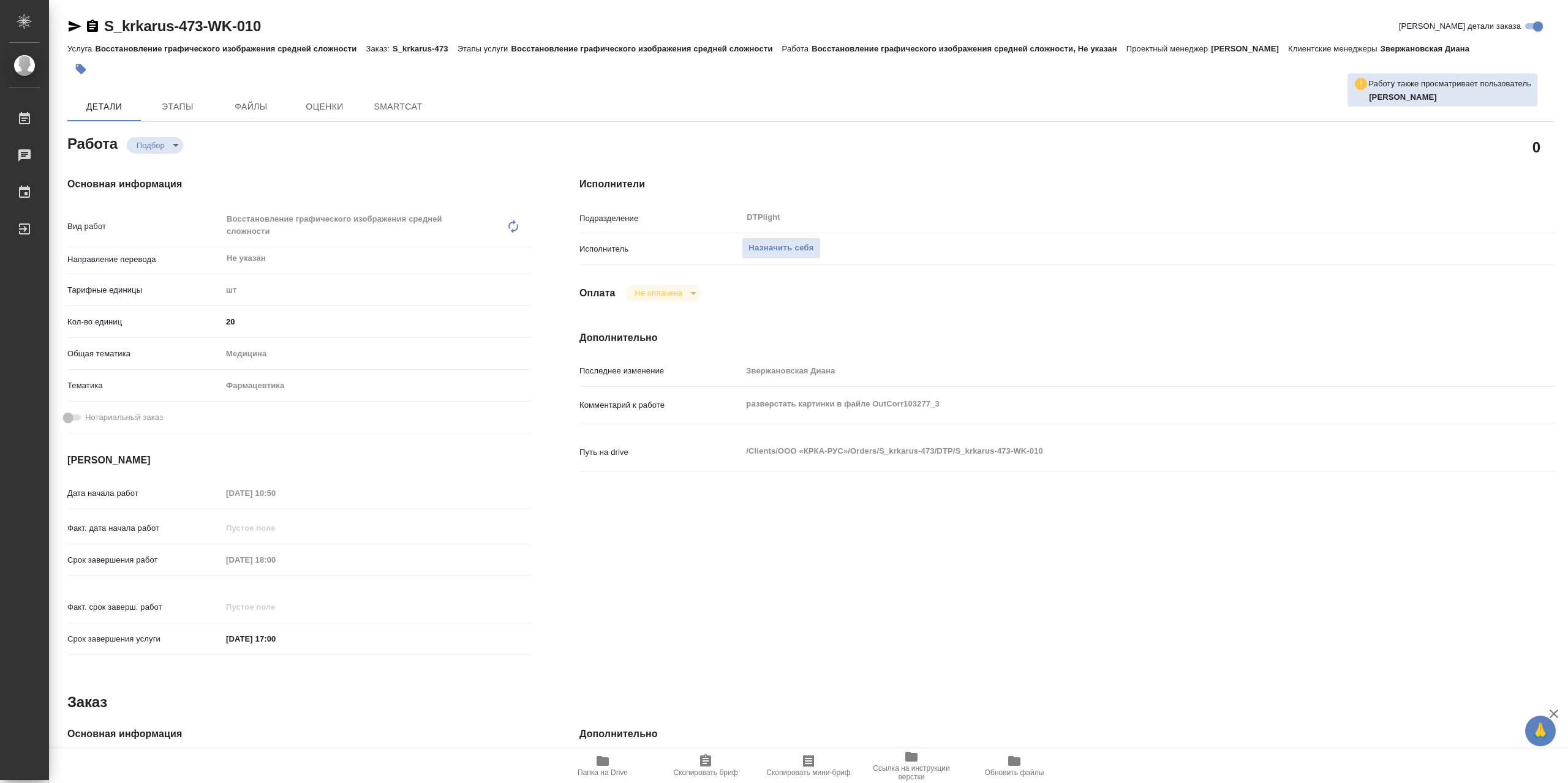
type textarea "x"
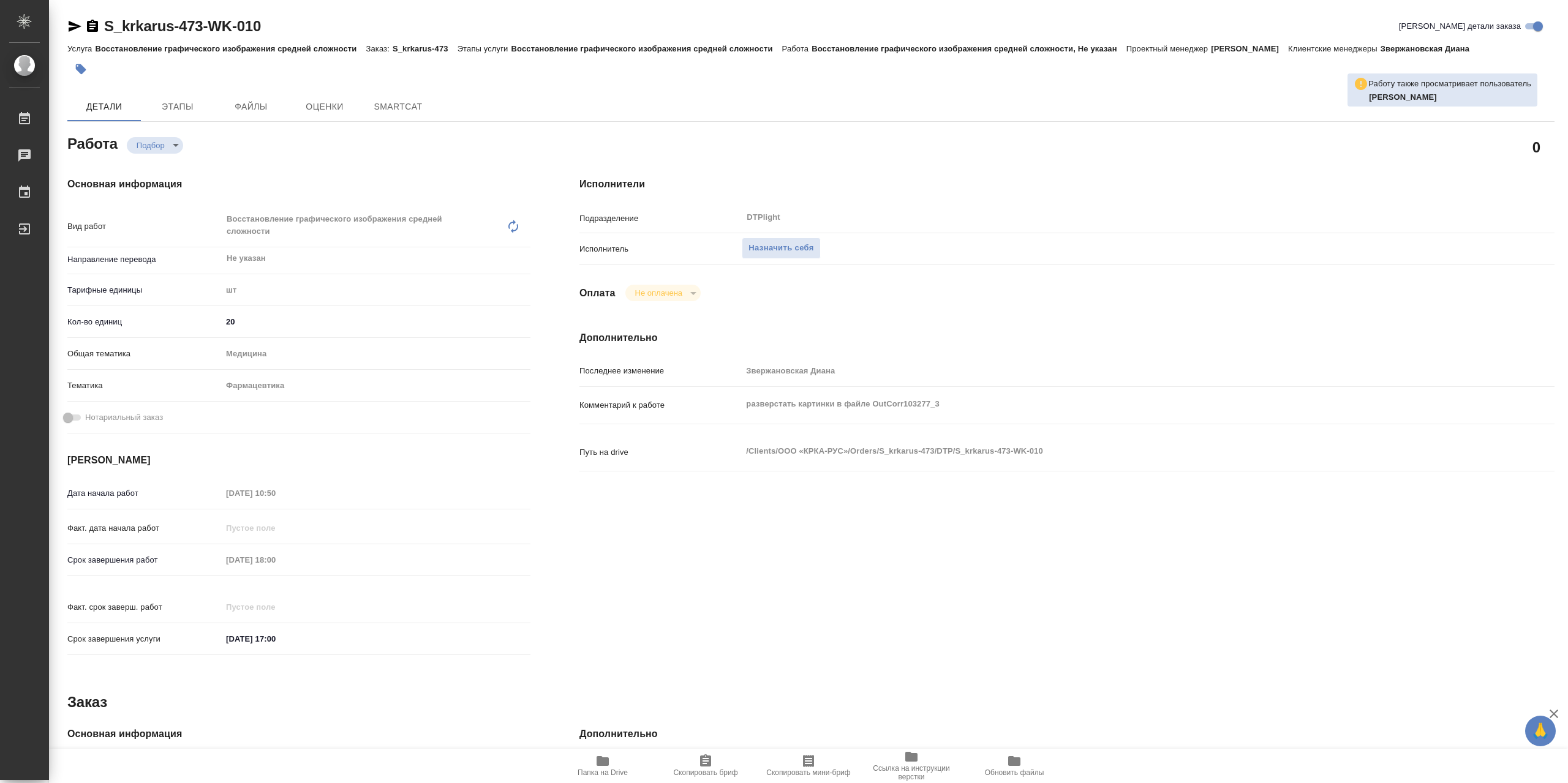
type textarea "x"
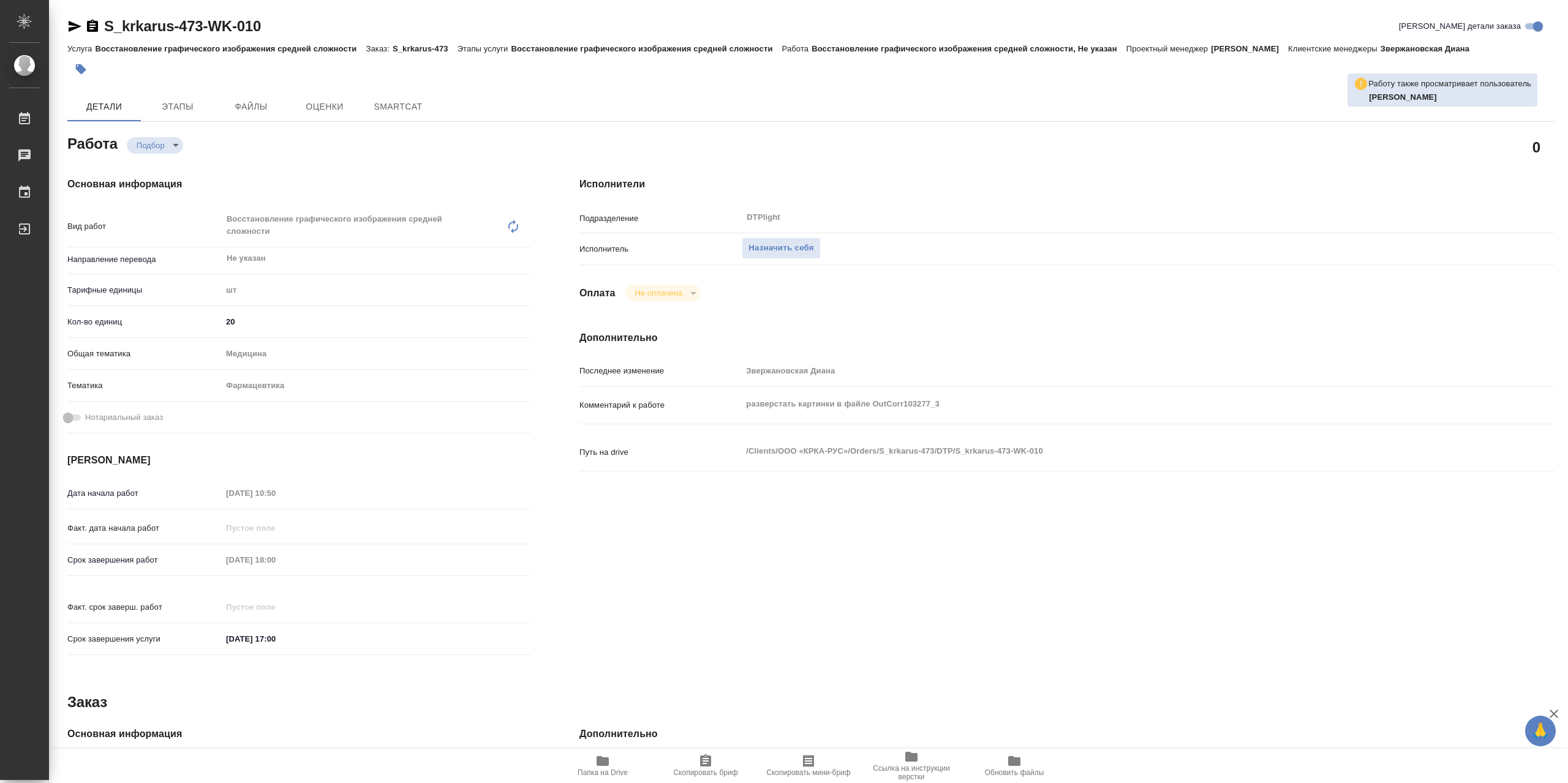
type textarea "x"
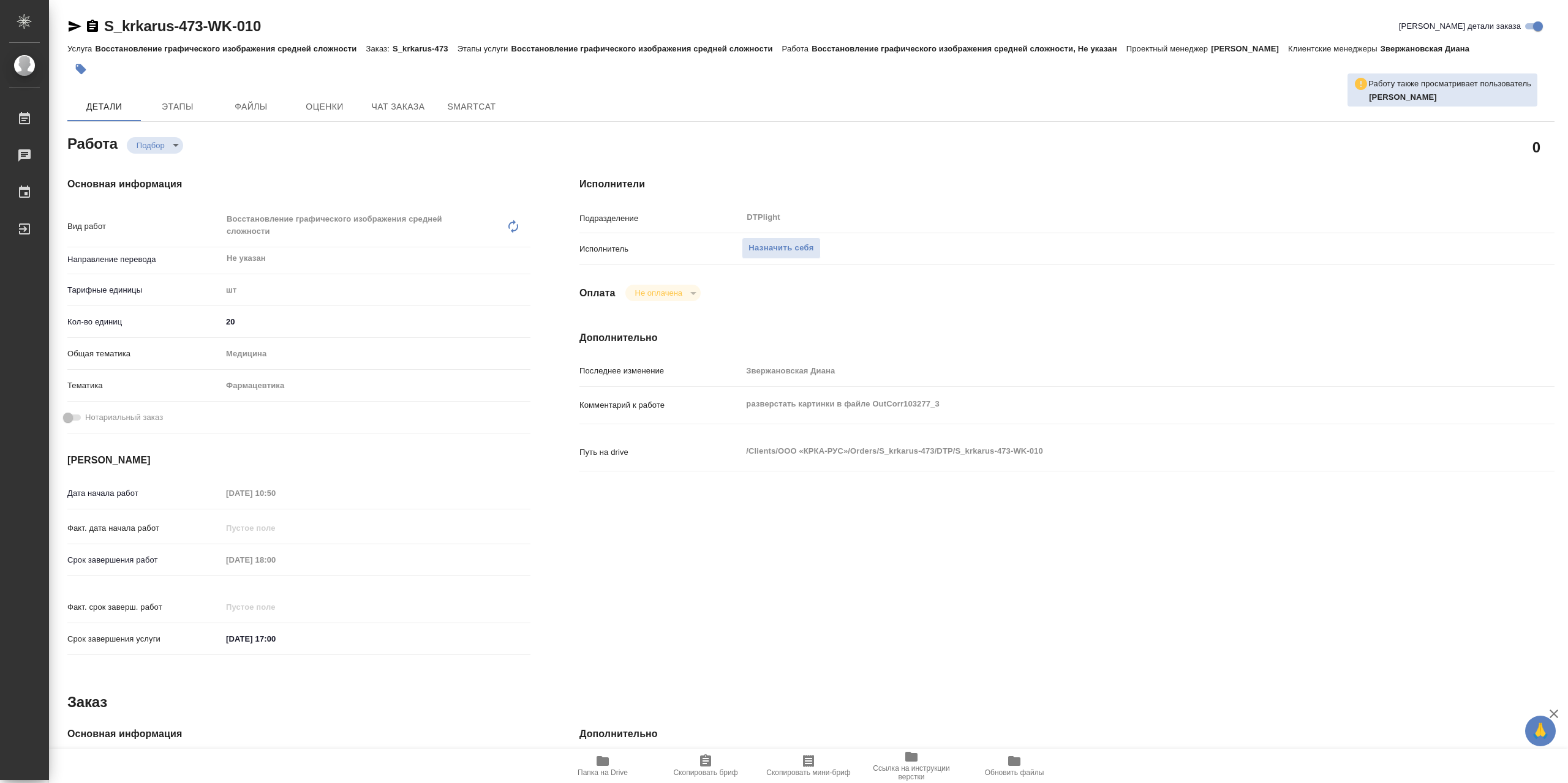
type textarea "x"
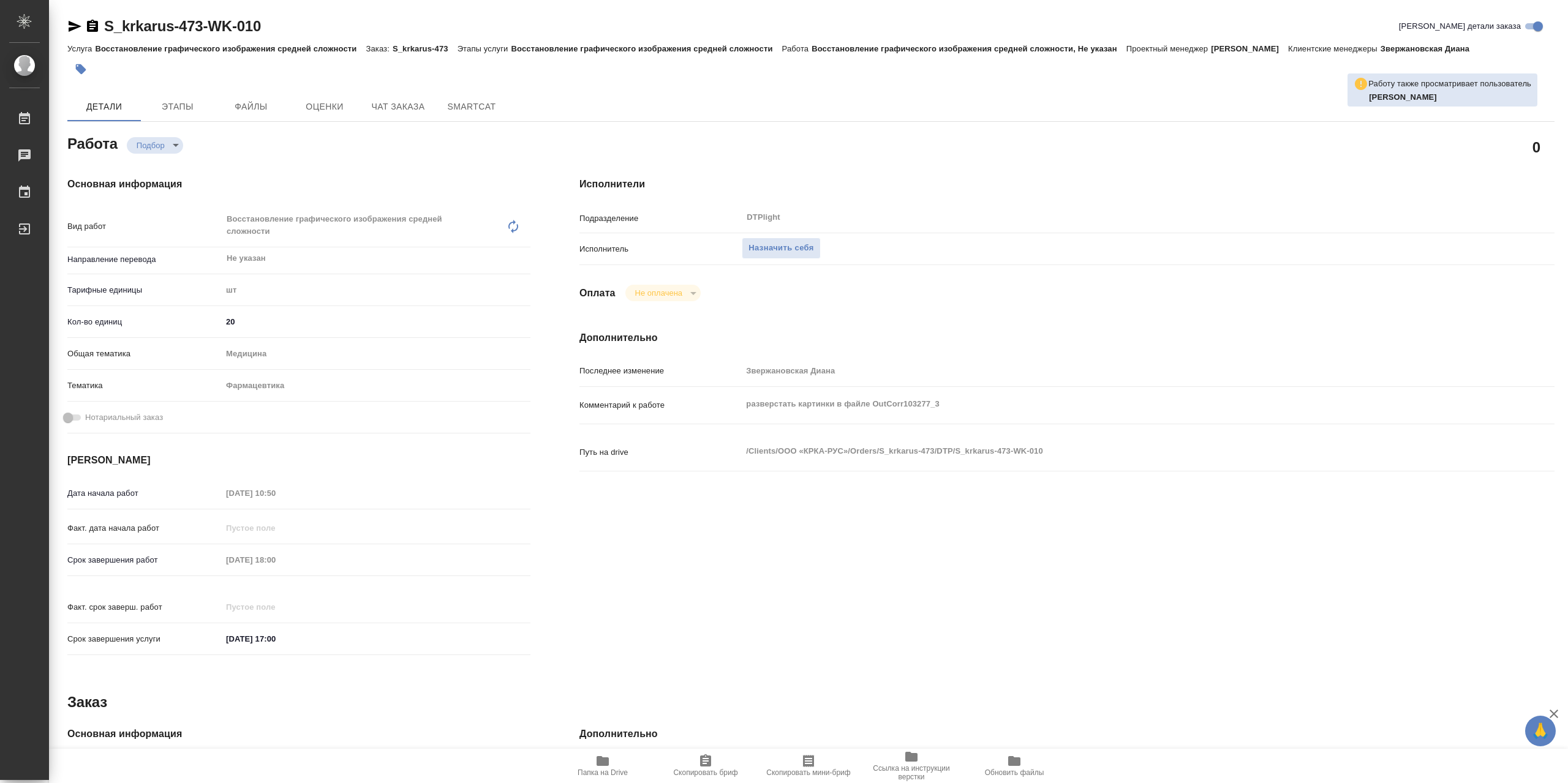
type textarea "x"
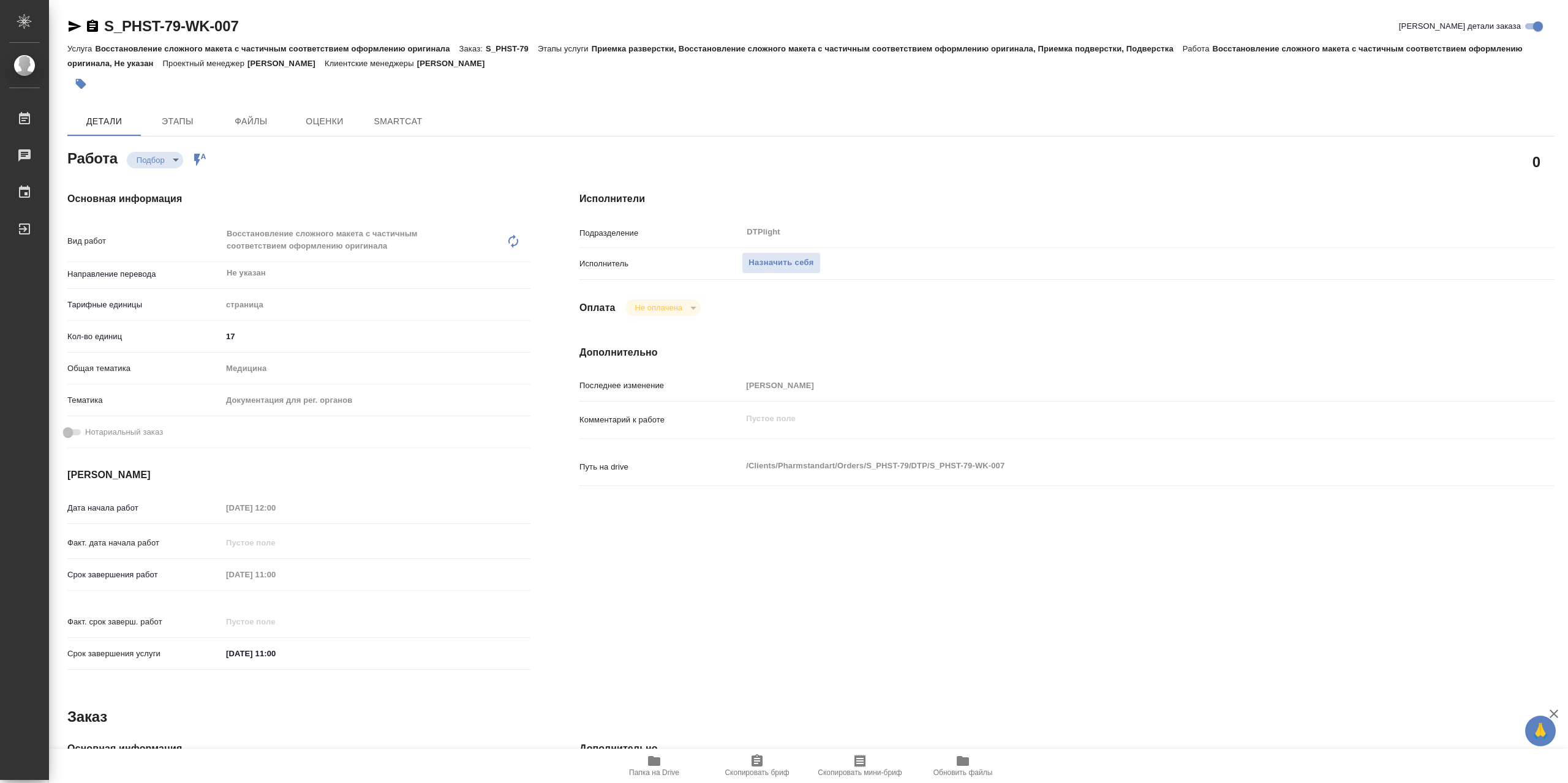
type textarea "x"
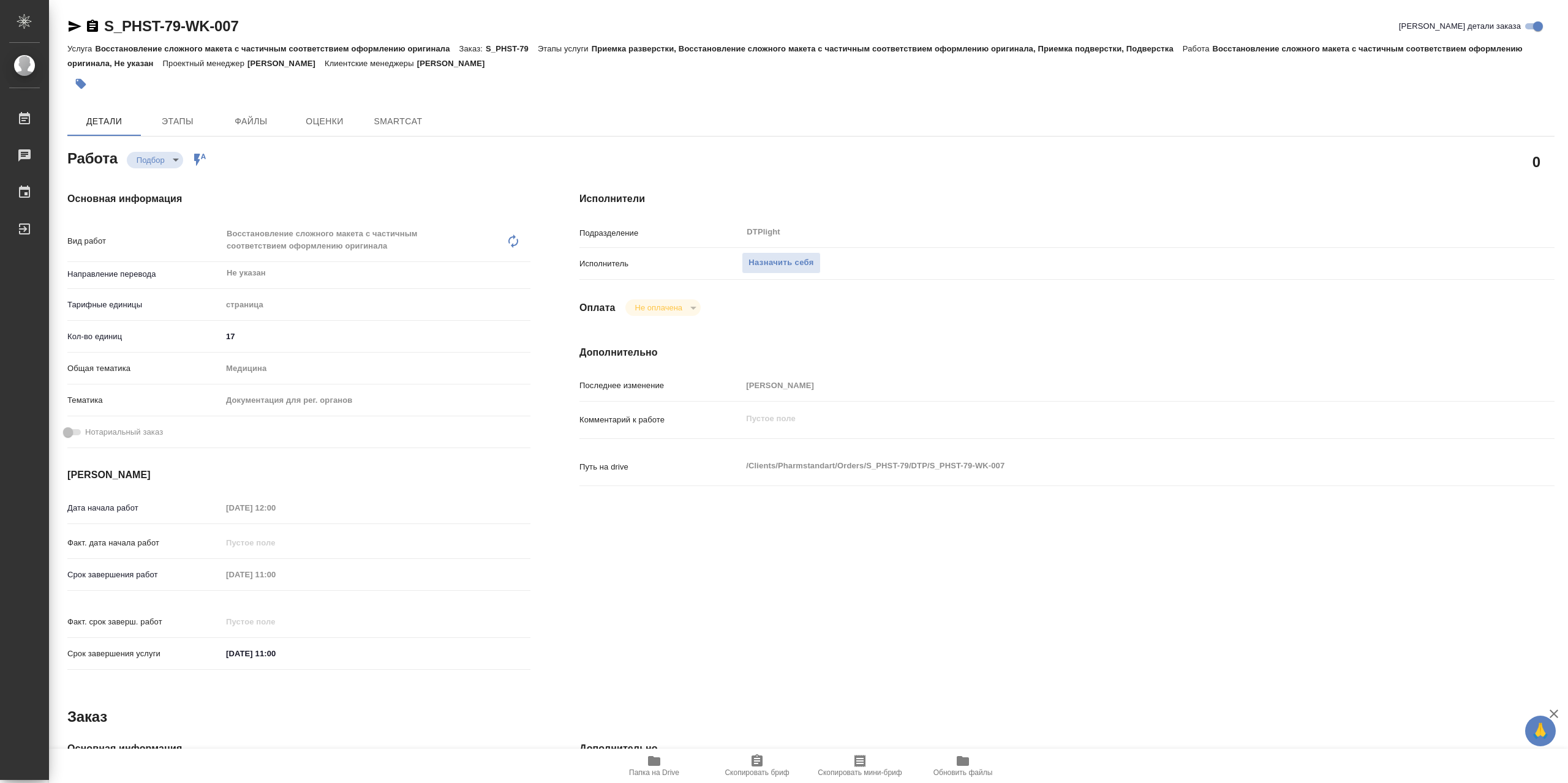
type textarea "x"
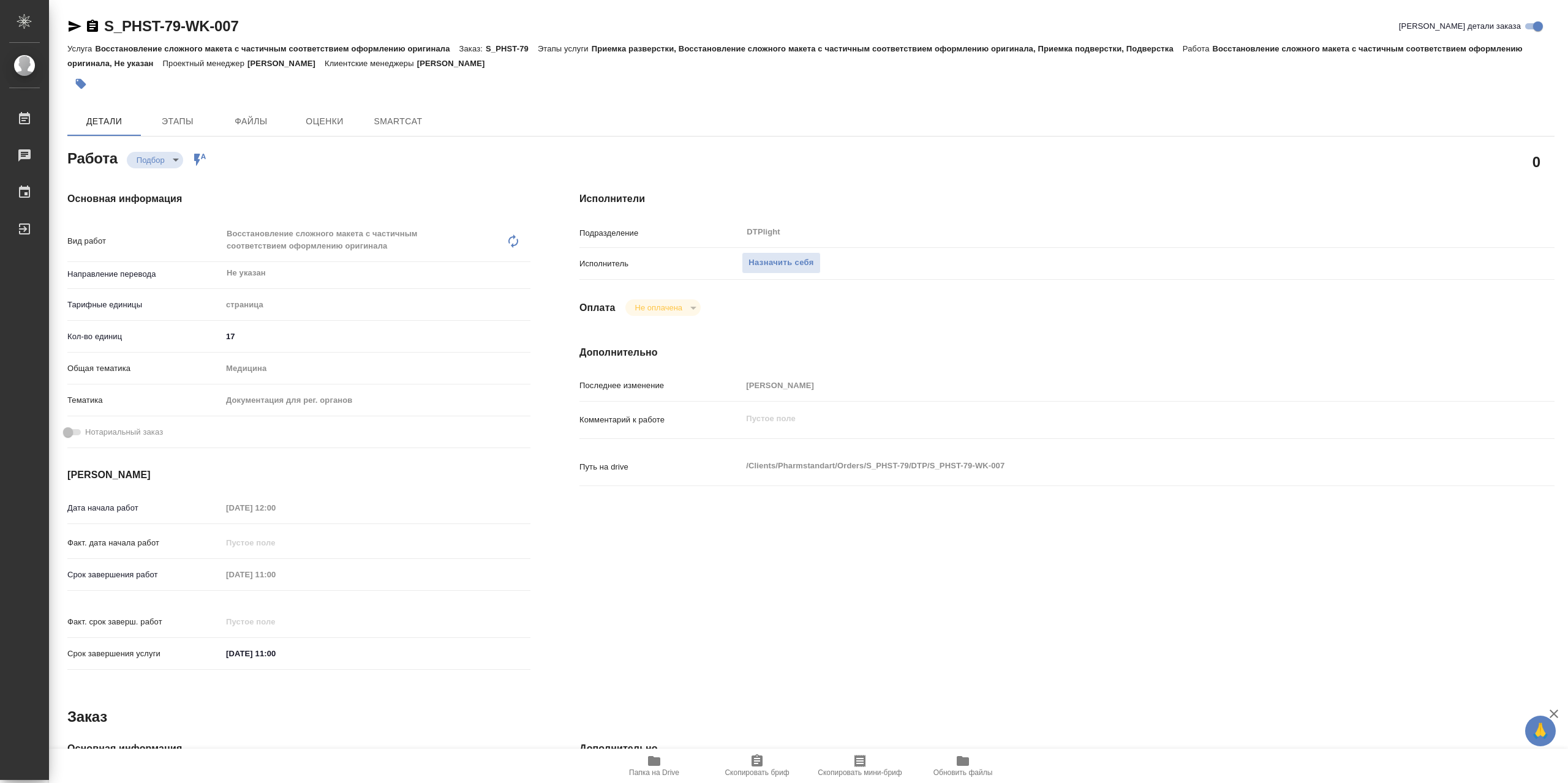
type textarea "x"
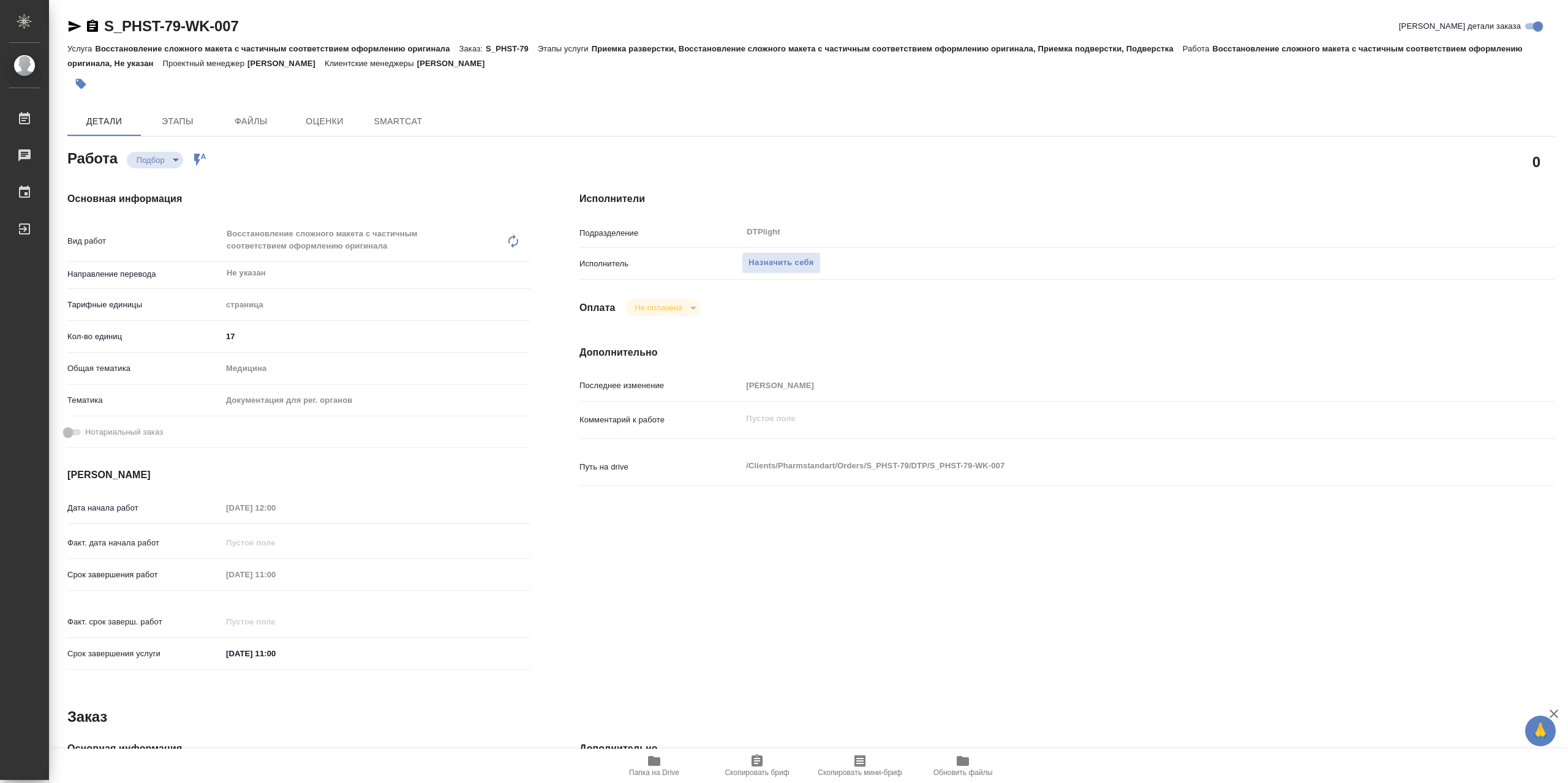
type textarea "x"
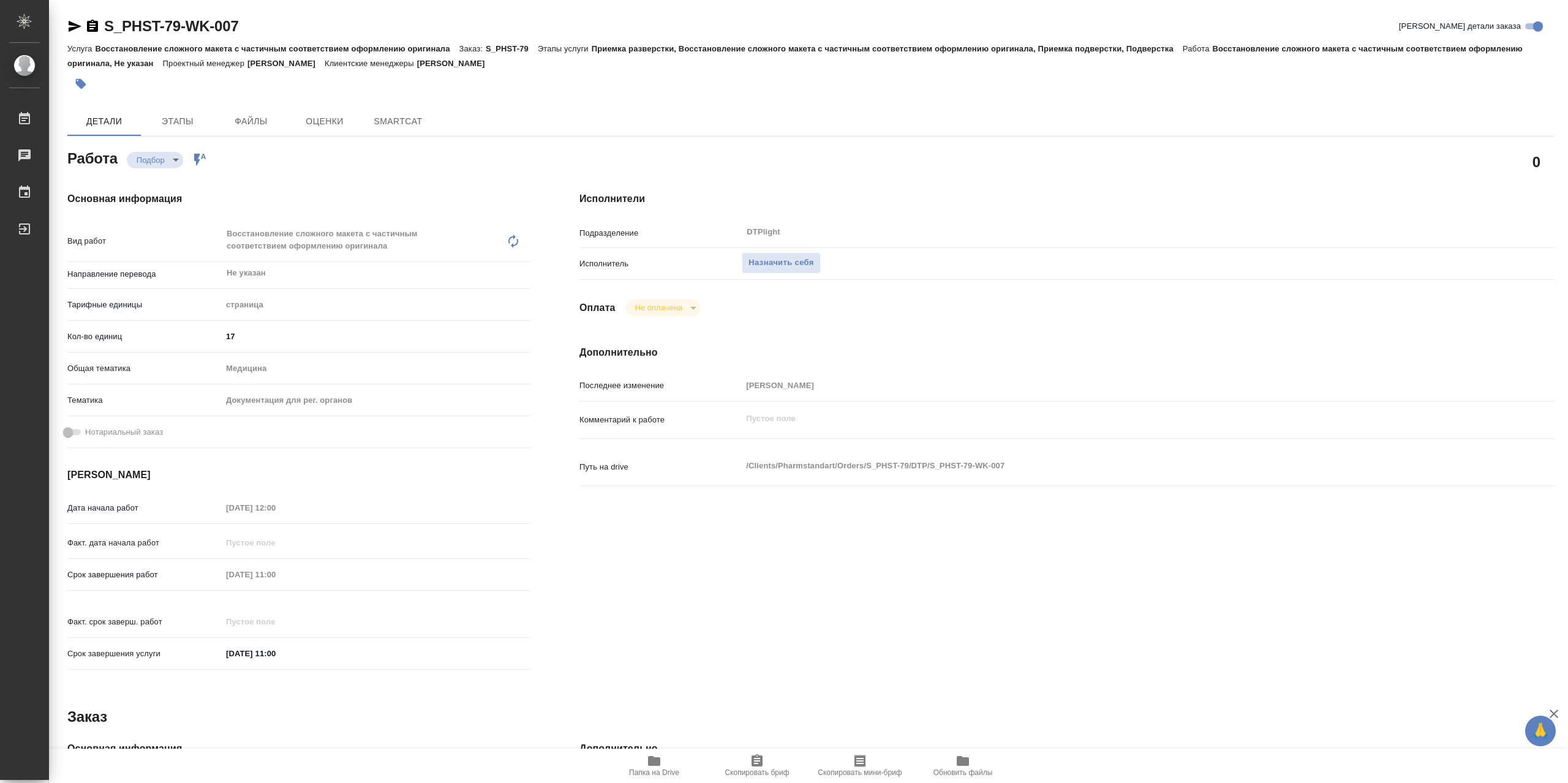
type textarea "x"
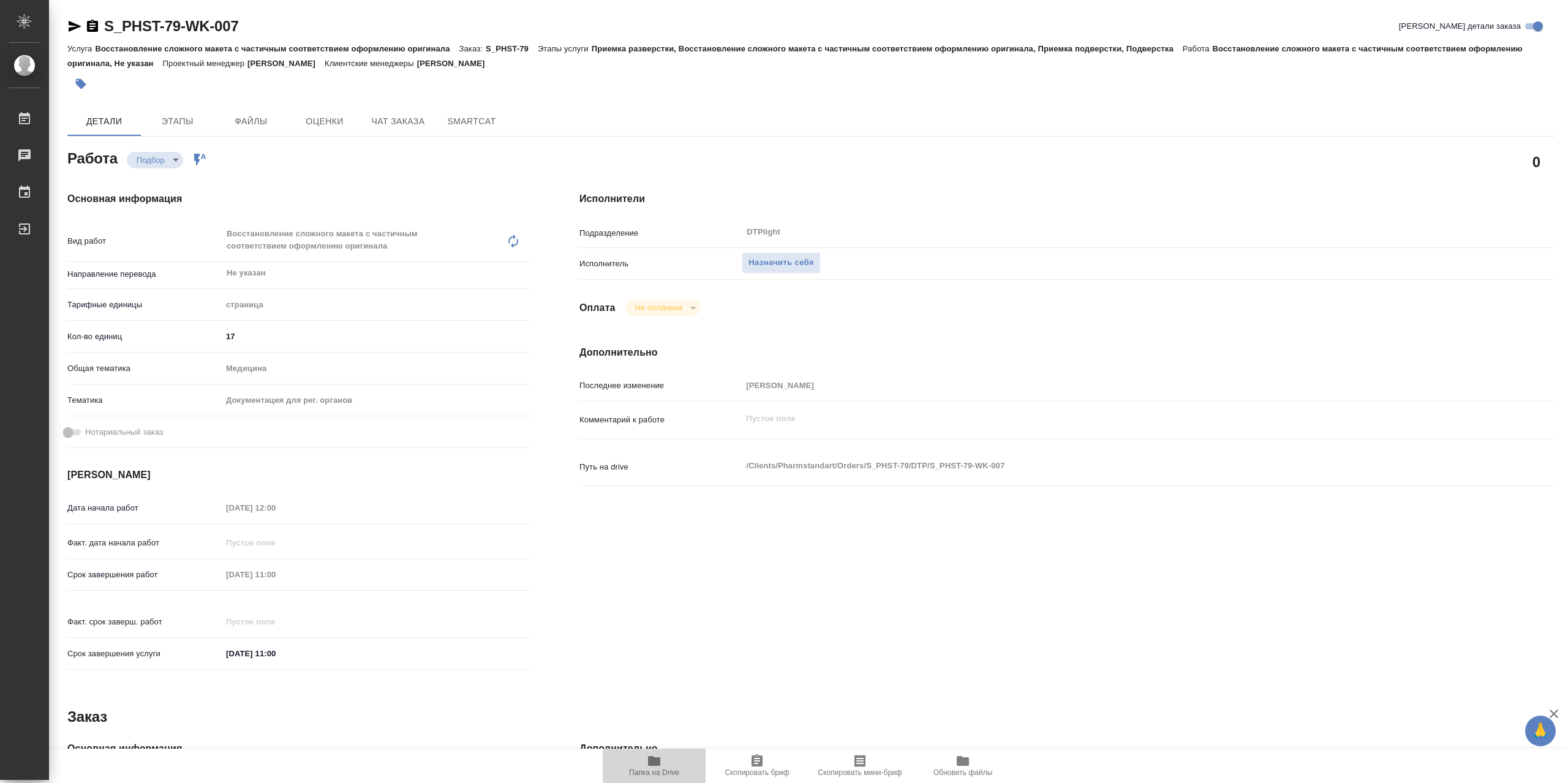
click at [644, 765] on span "Папка на Drive" at bounding box center [653, 765] width 88 height 24
type textarea "x"
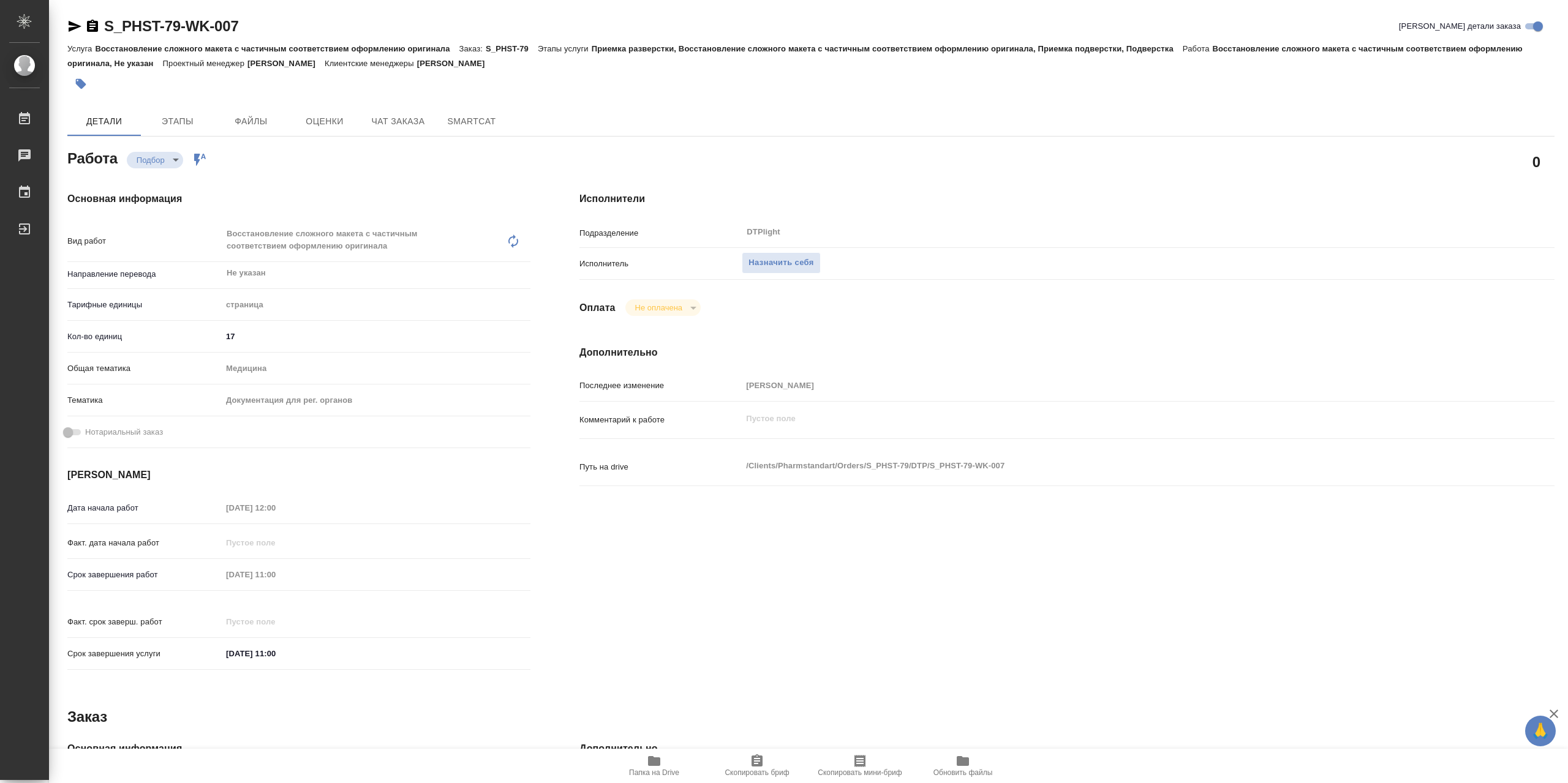
type textarea "x"
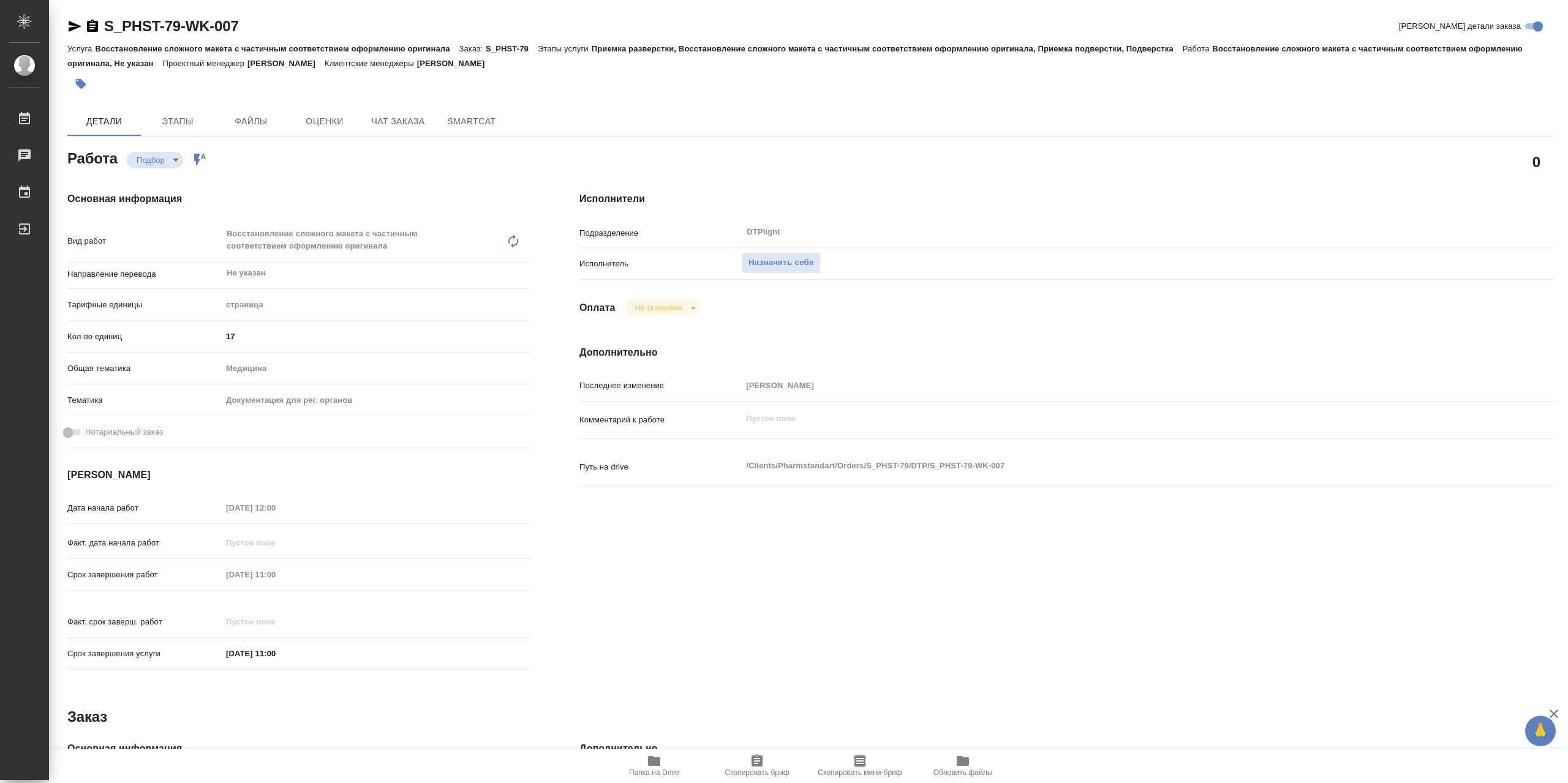
type textarea "x"
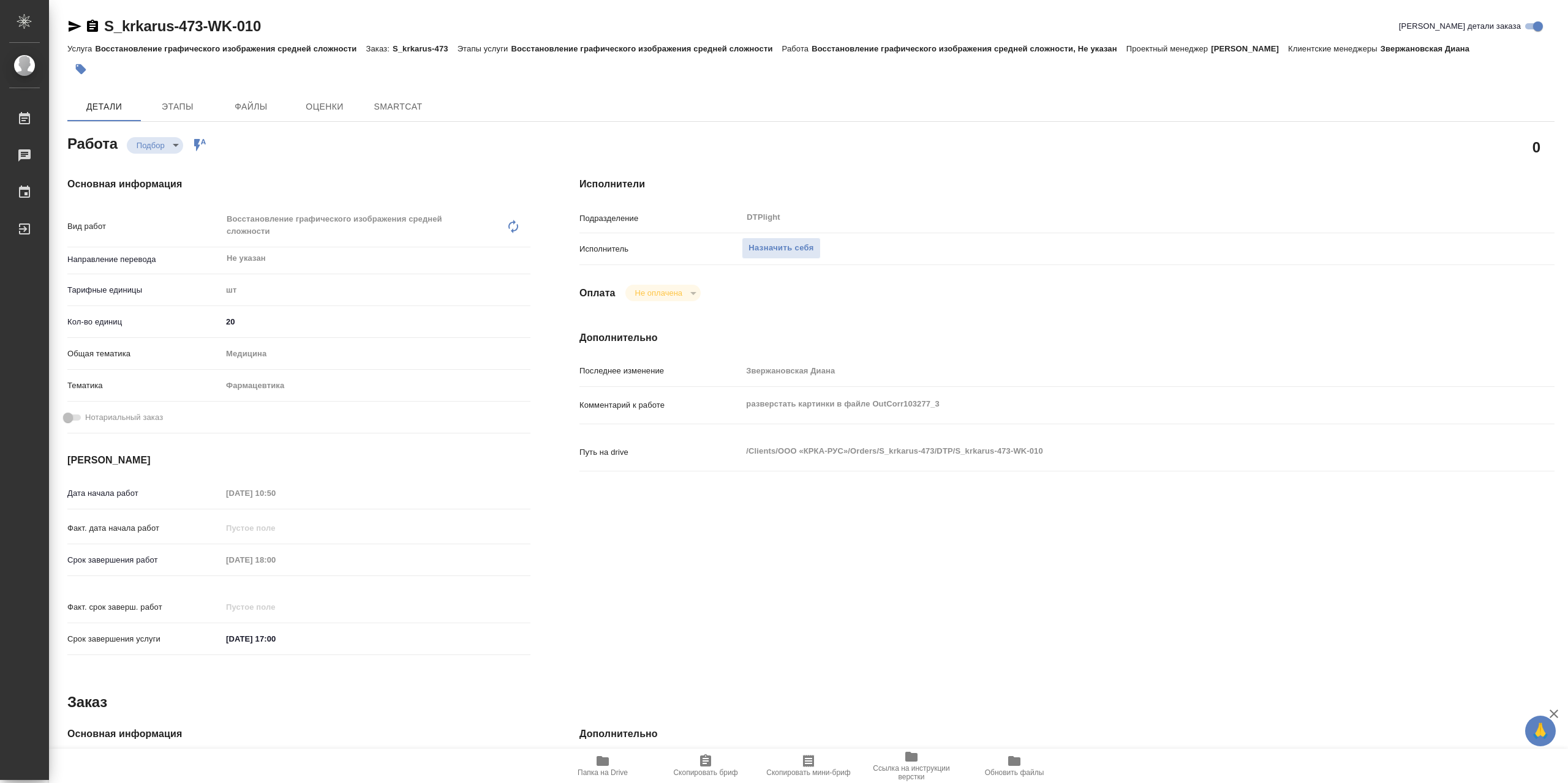
type textarea "x"
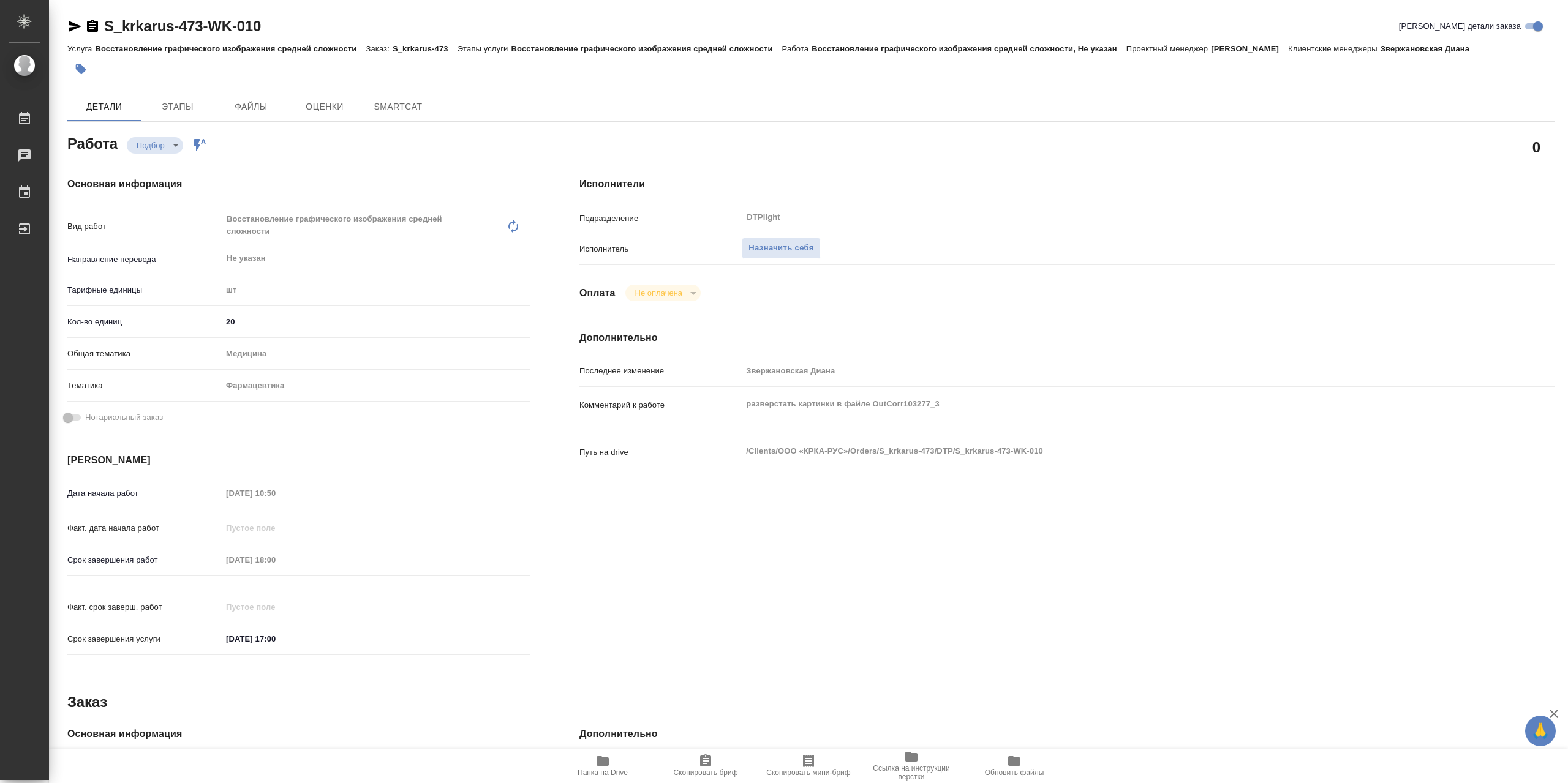
type textarea "x"
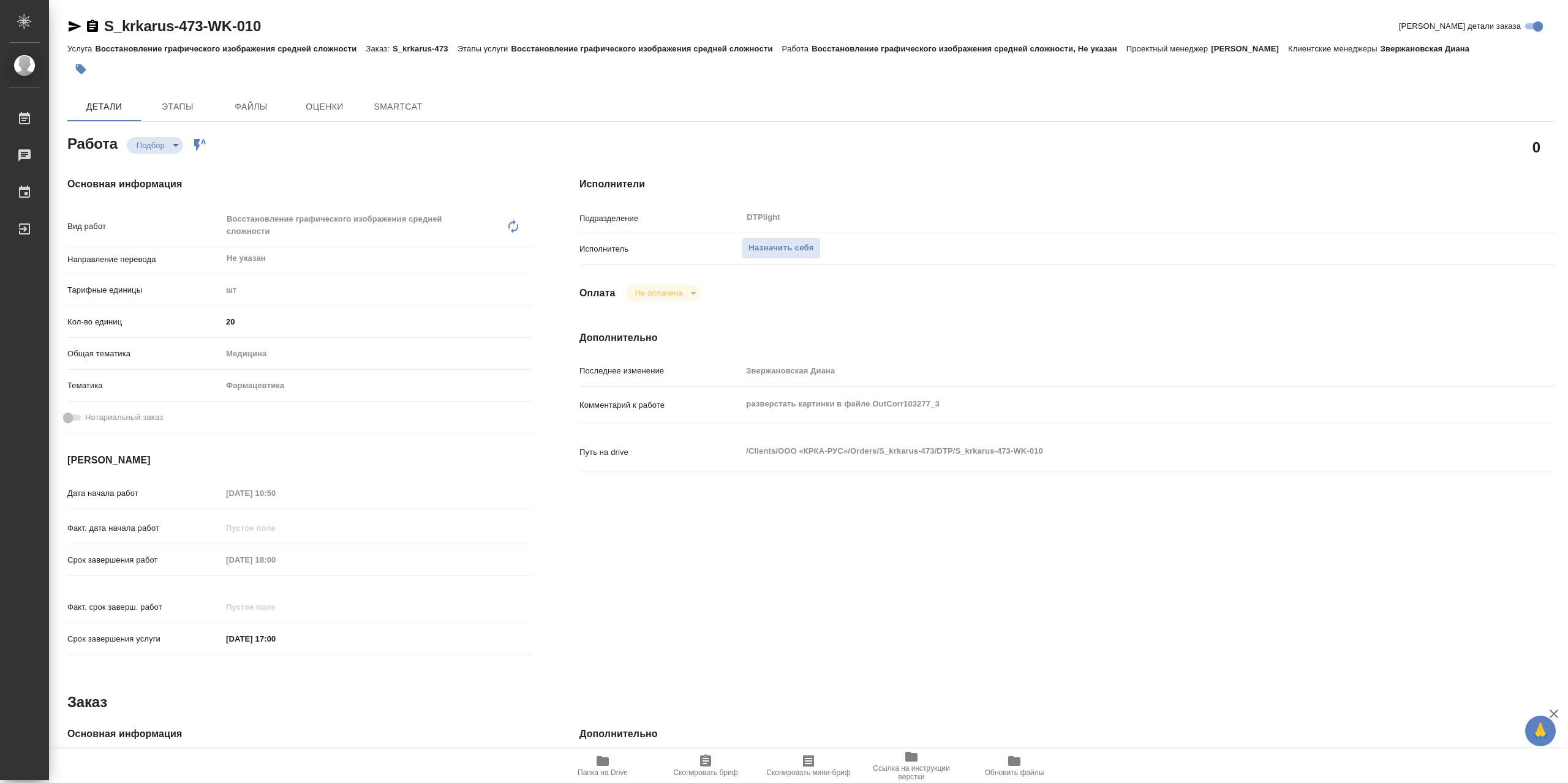
type textarea "x"
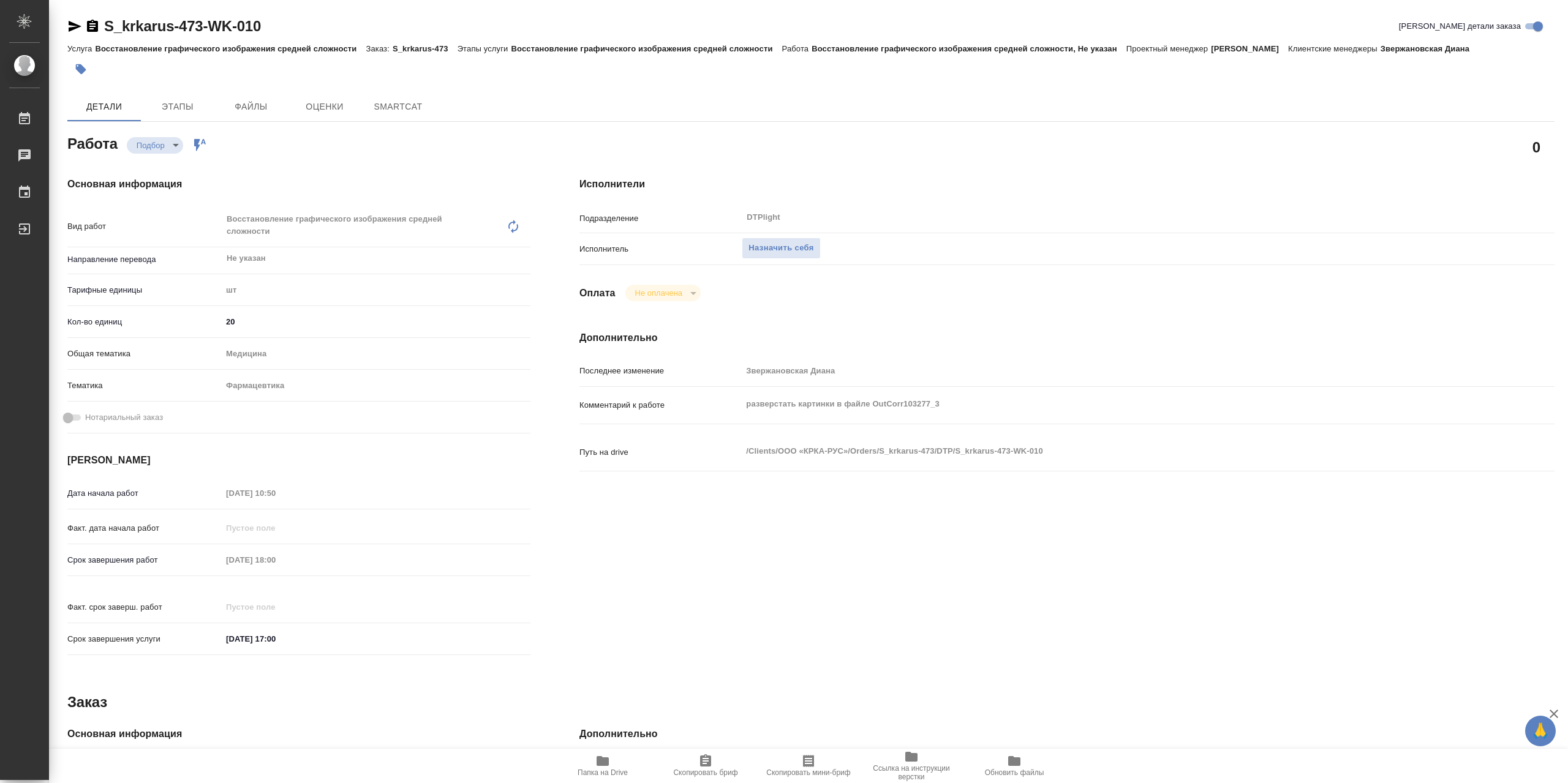
type textarea "x"
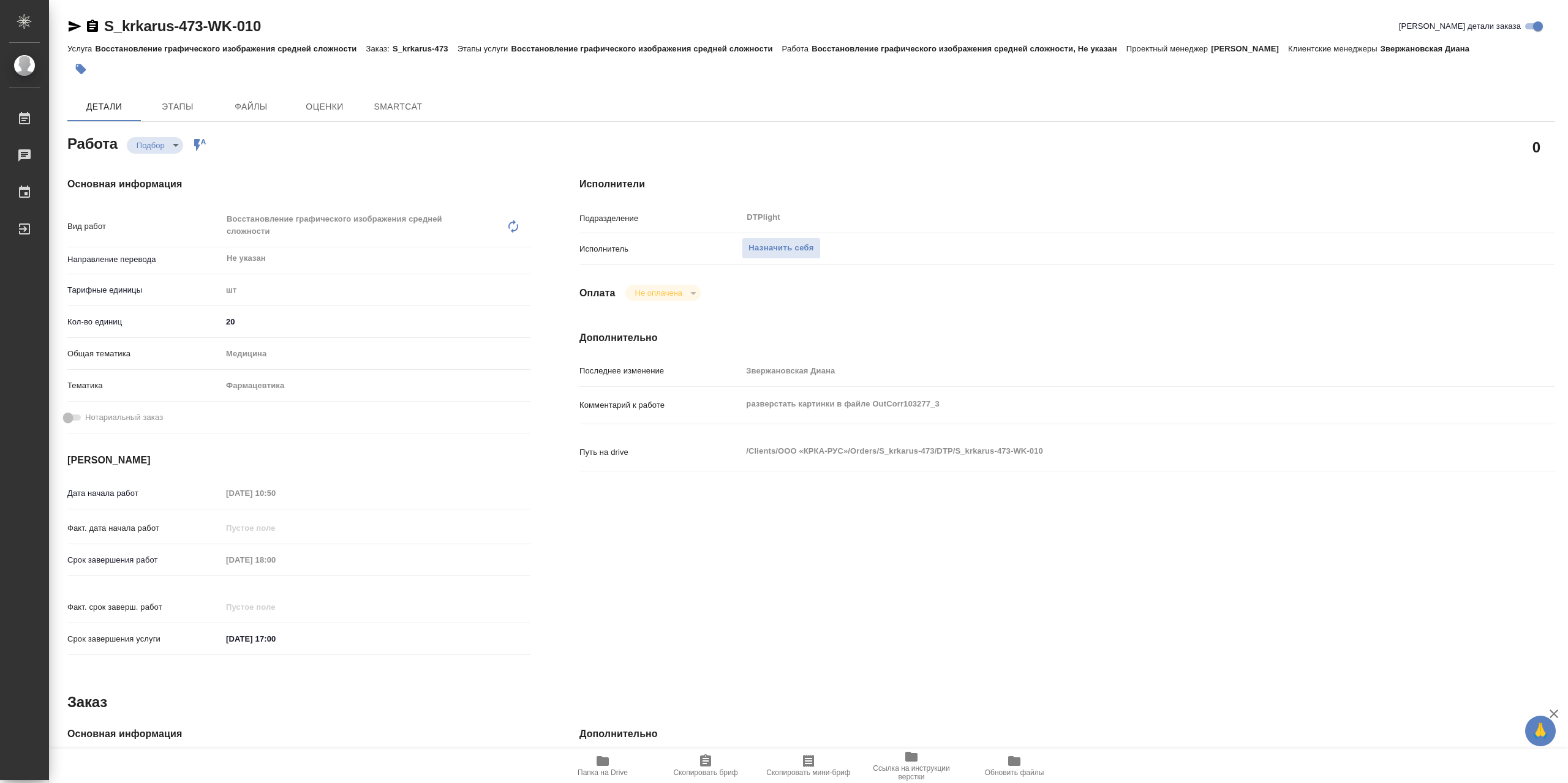
type textarea "x"
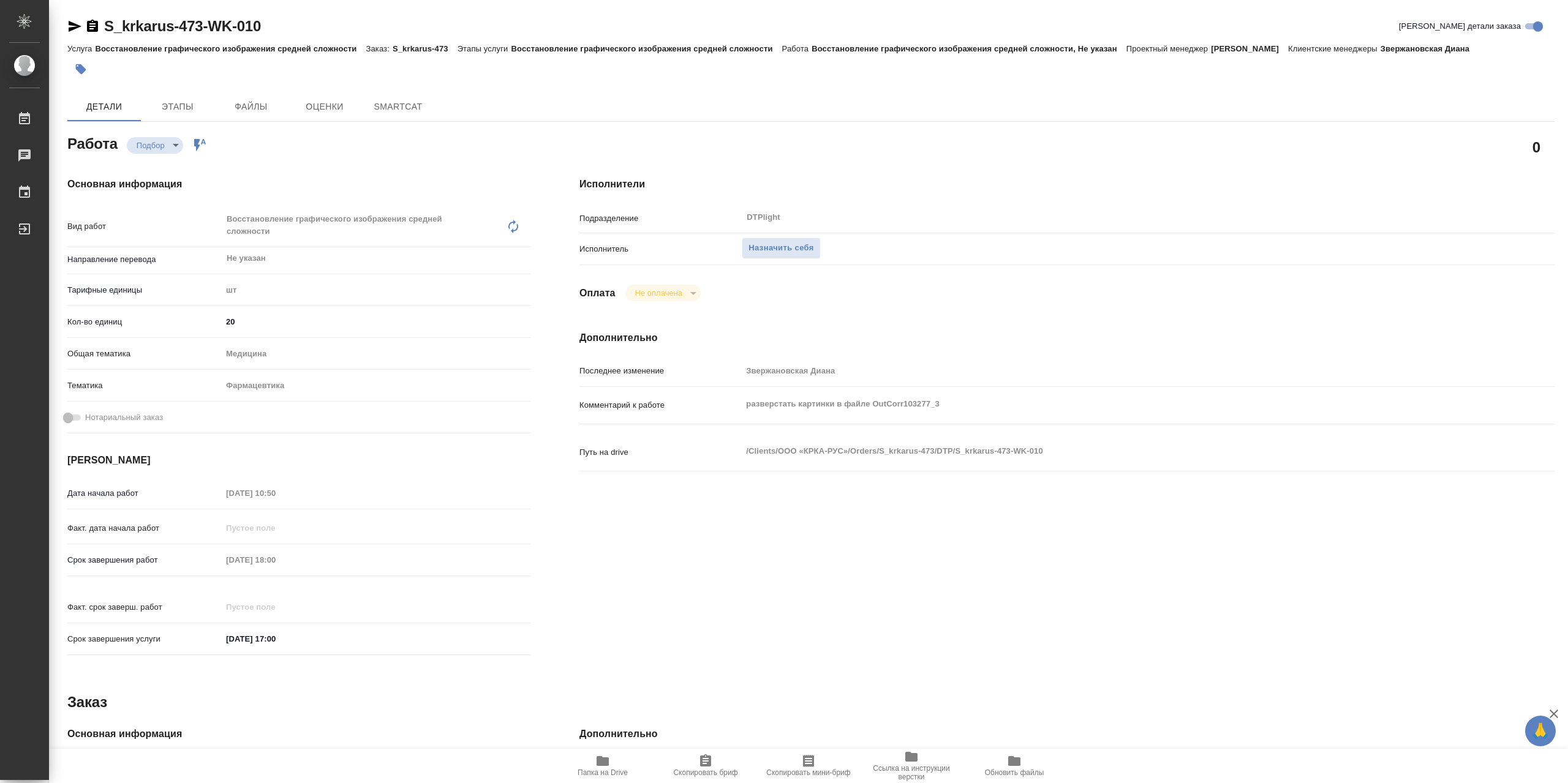
type textarea "x"
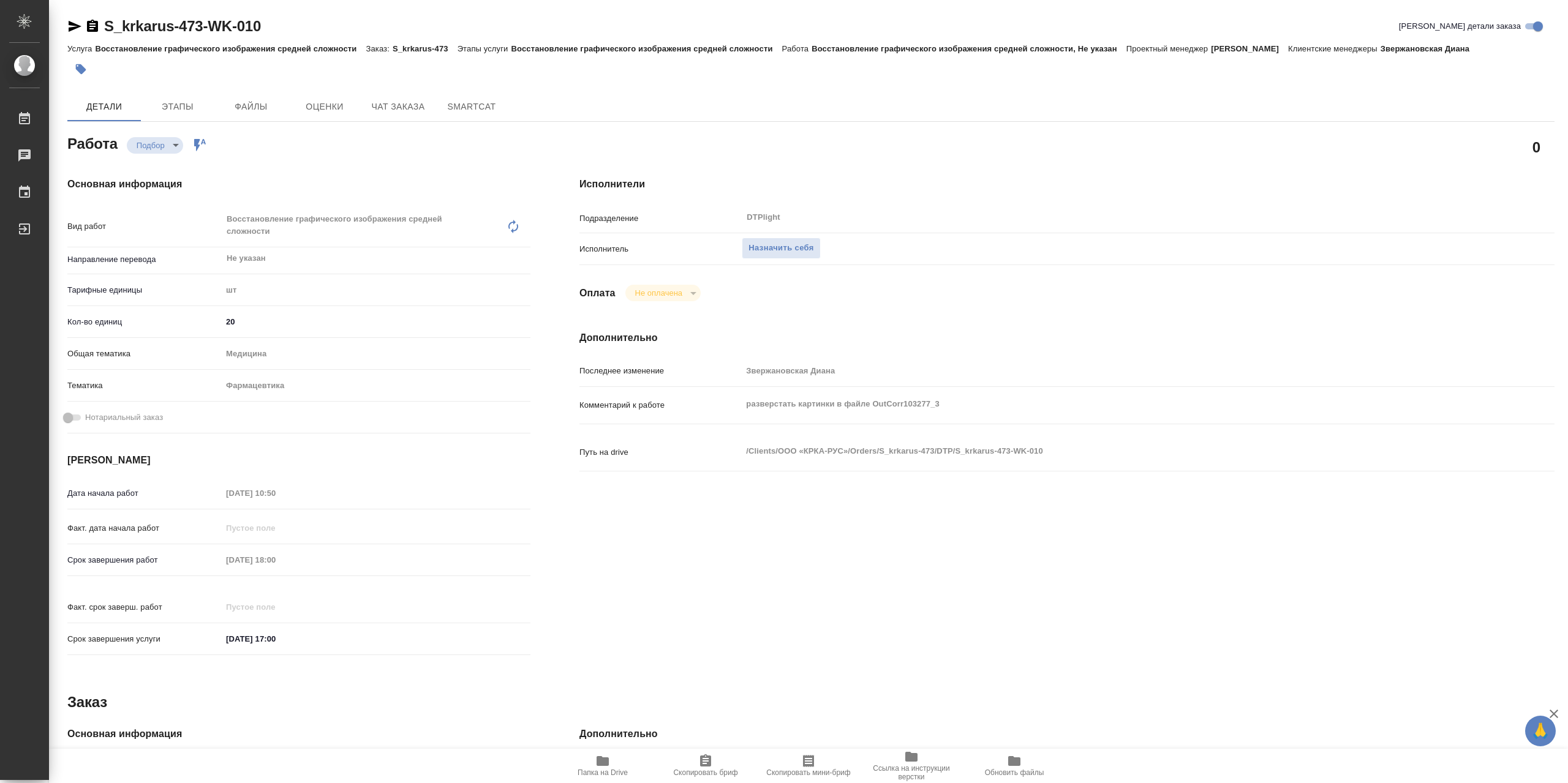
type textarea "x"
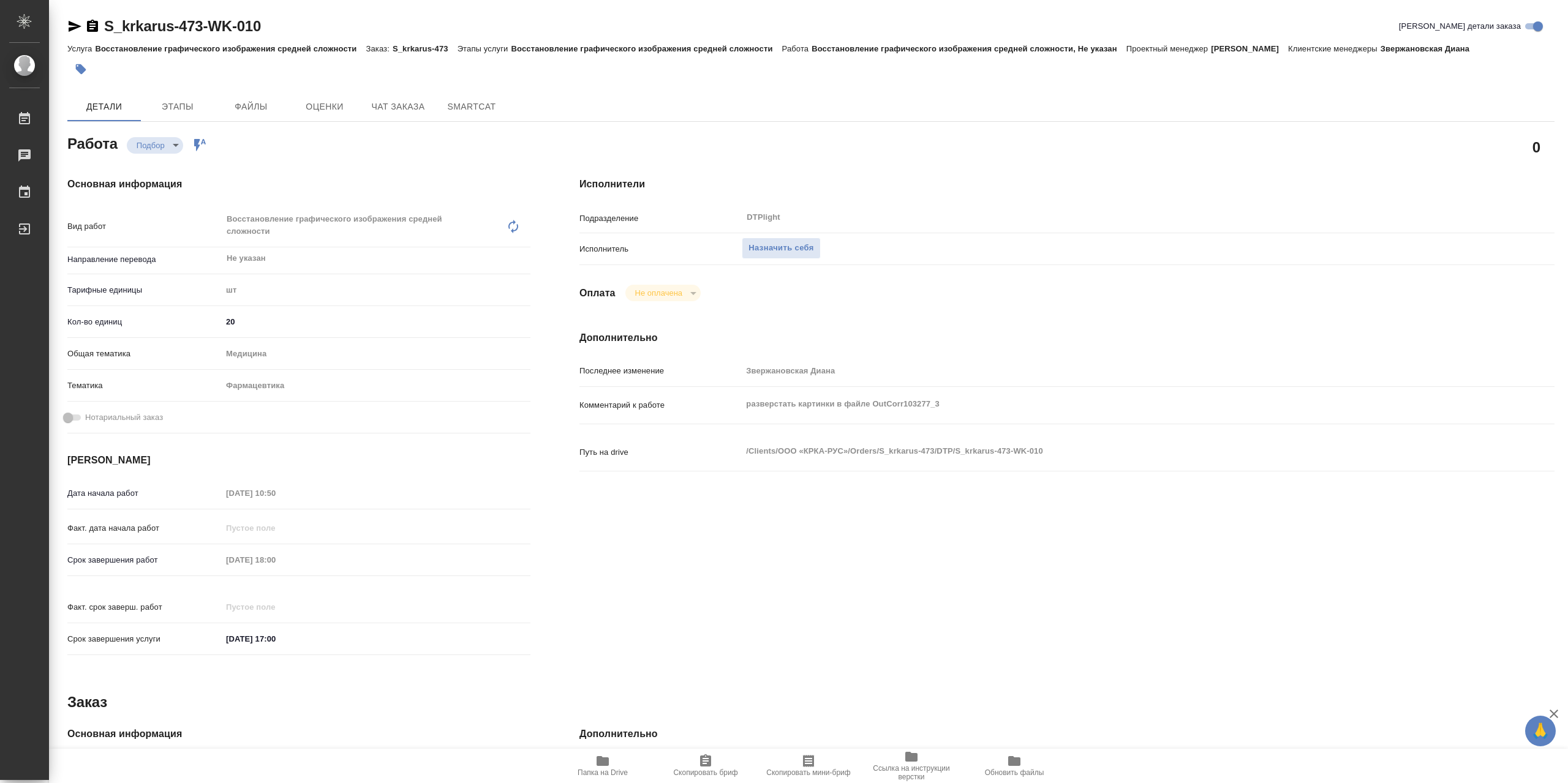
type textarea "x"
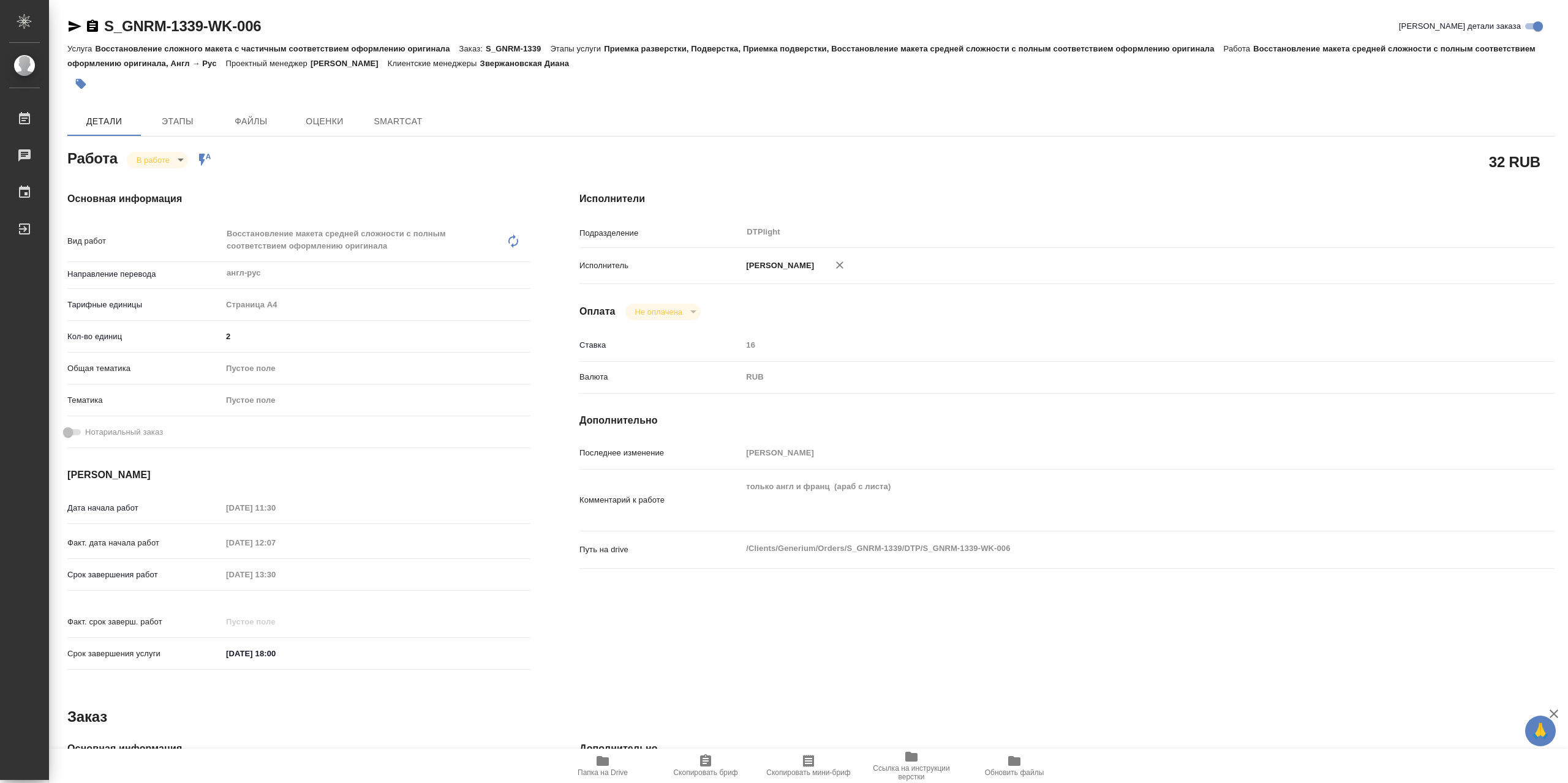
type textarea "x"
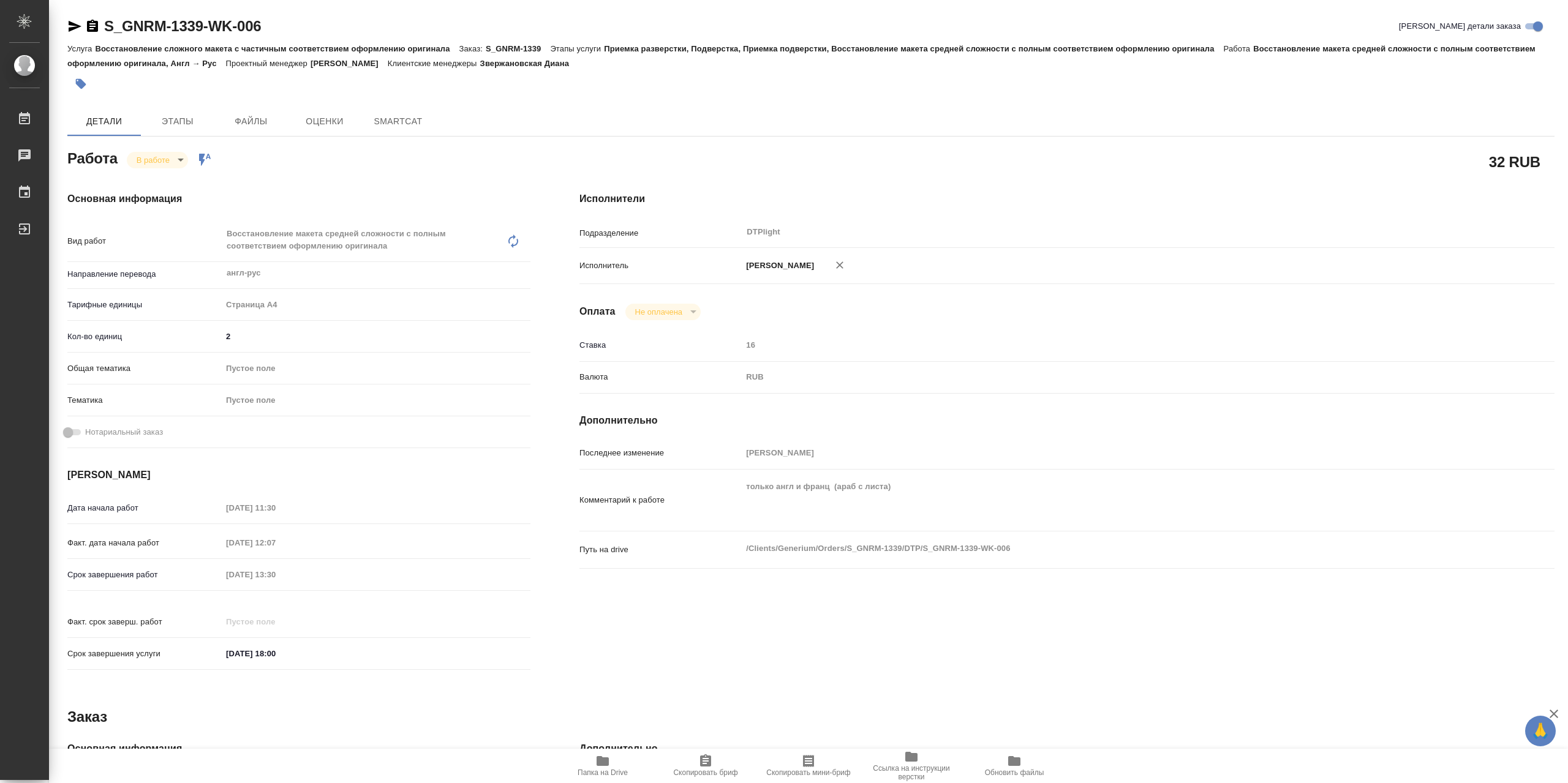
type textarea "x"
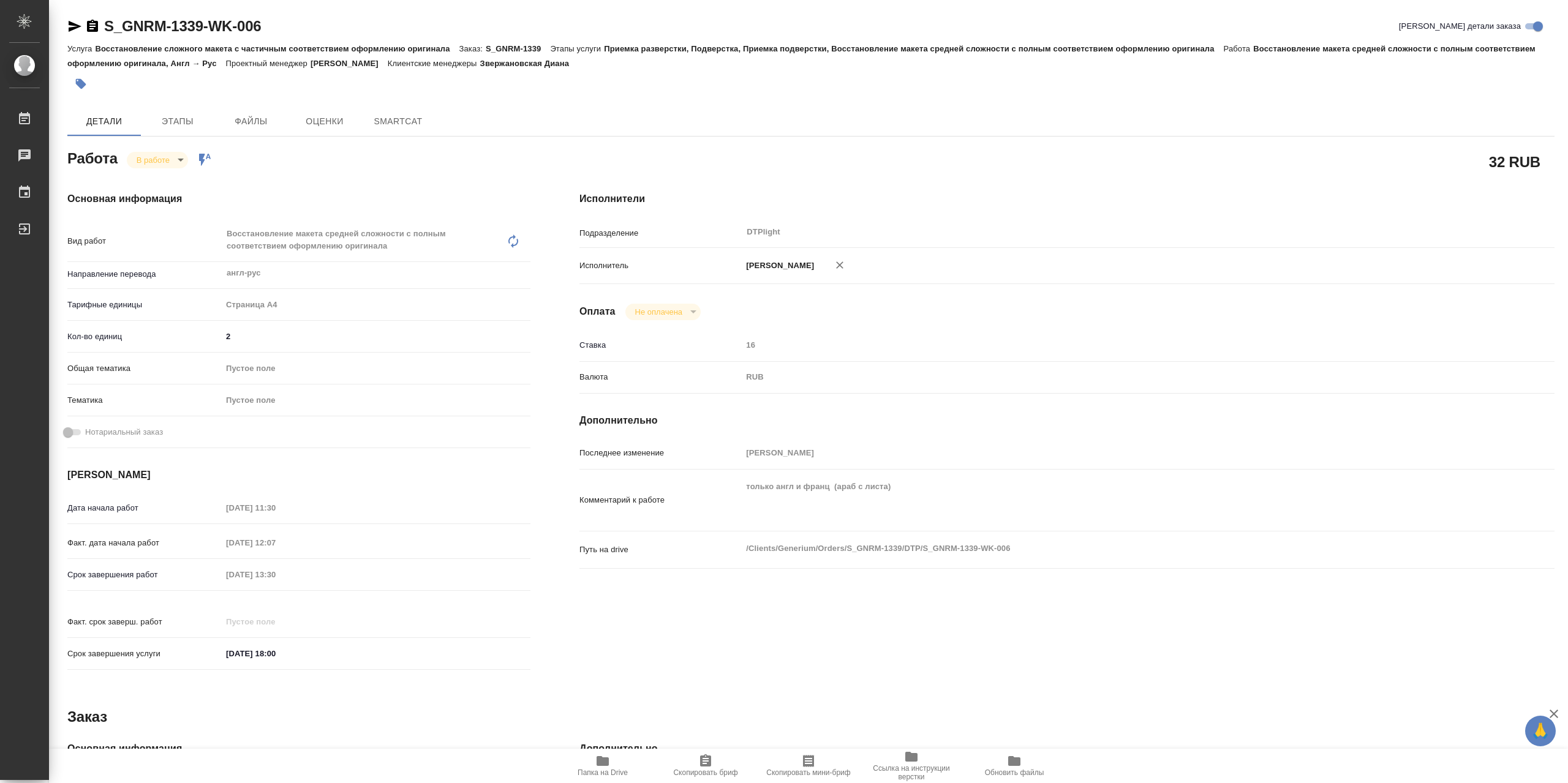
type textarea "x"
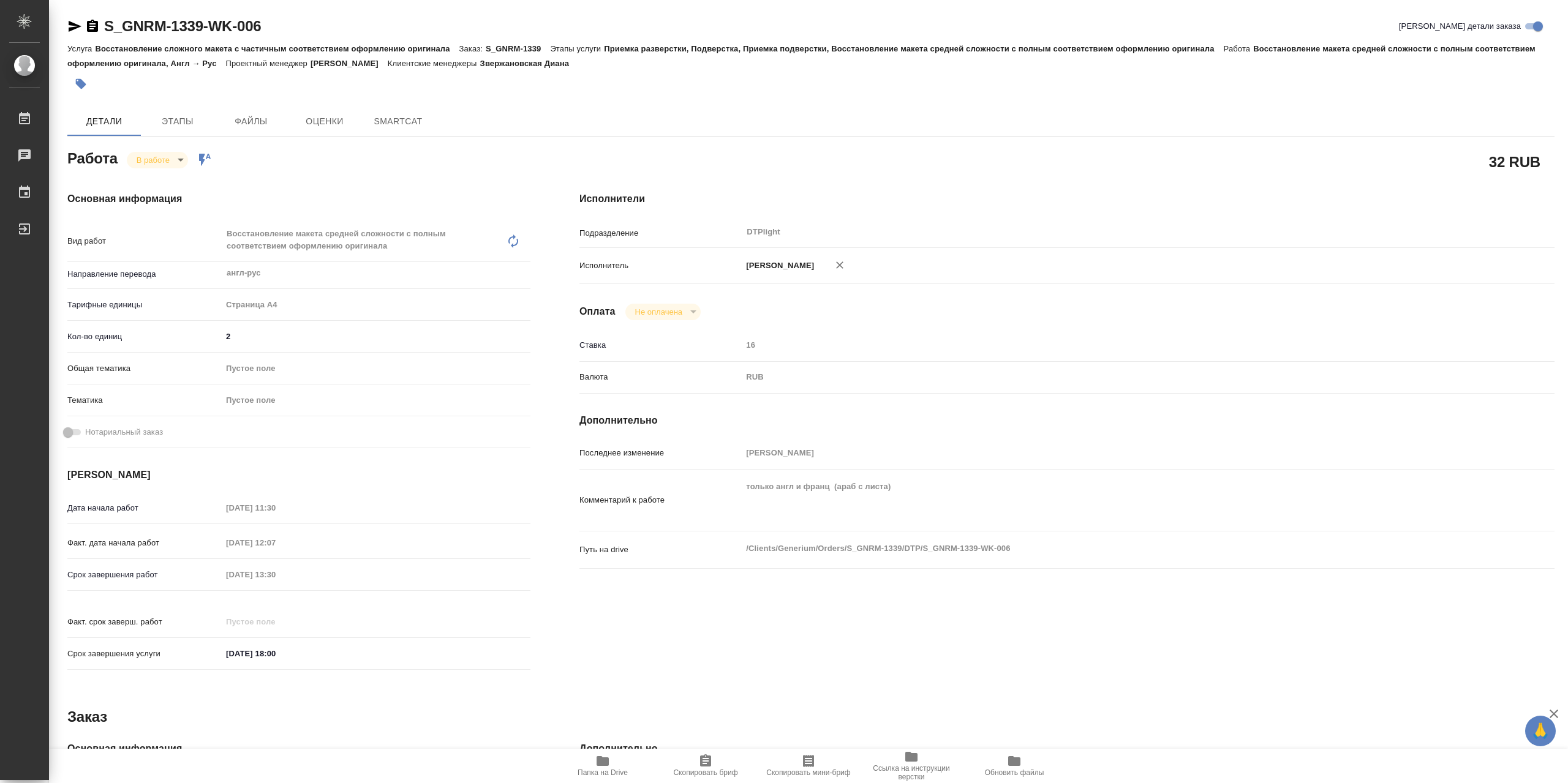
type textarea "x"
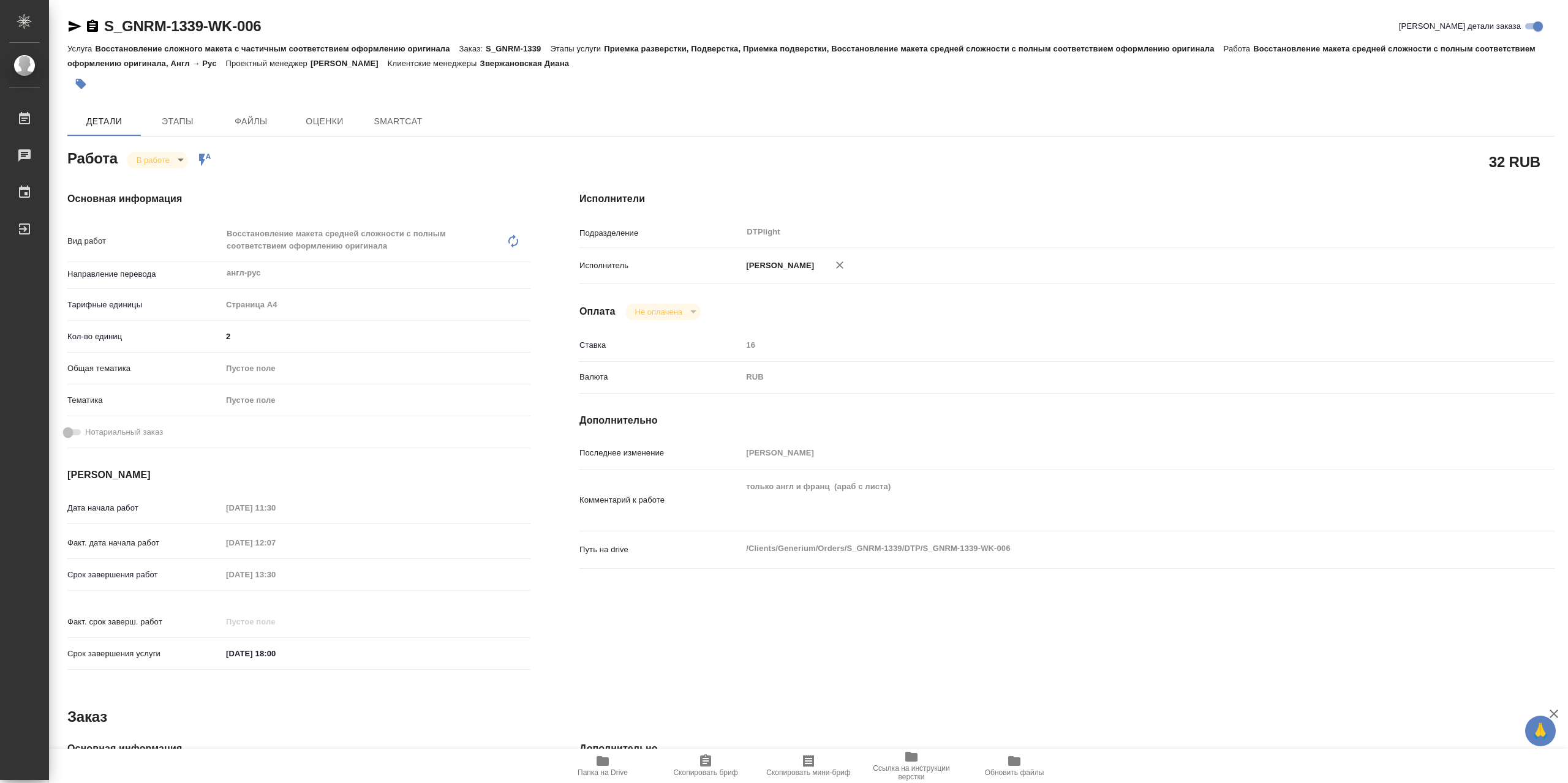
type textarea "x"
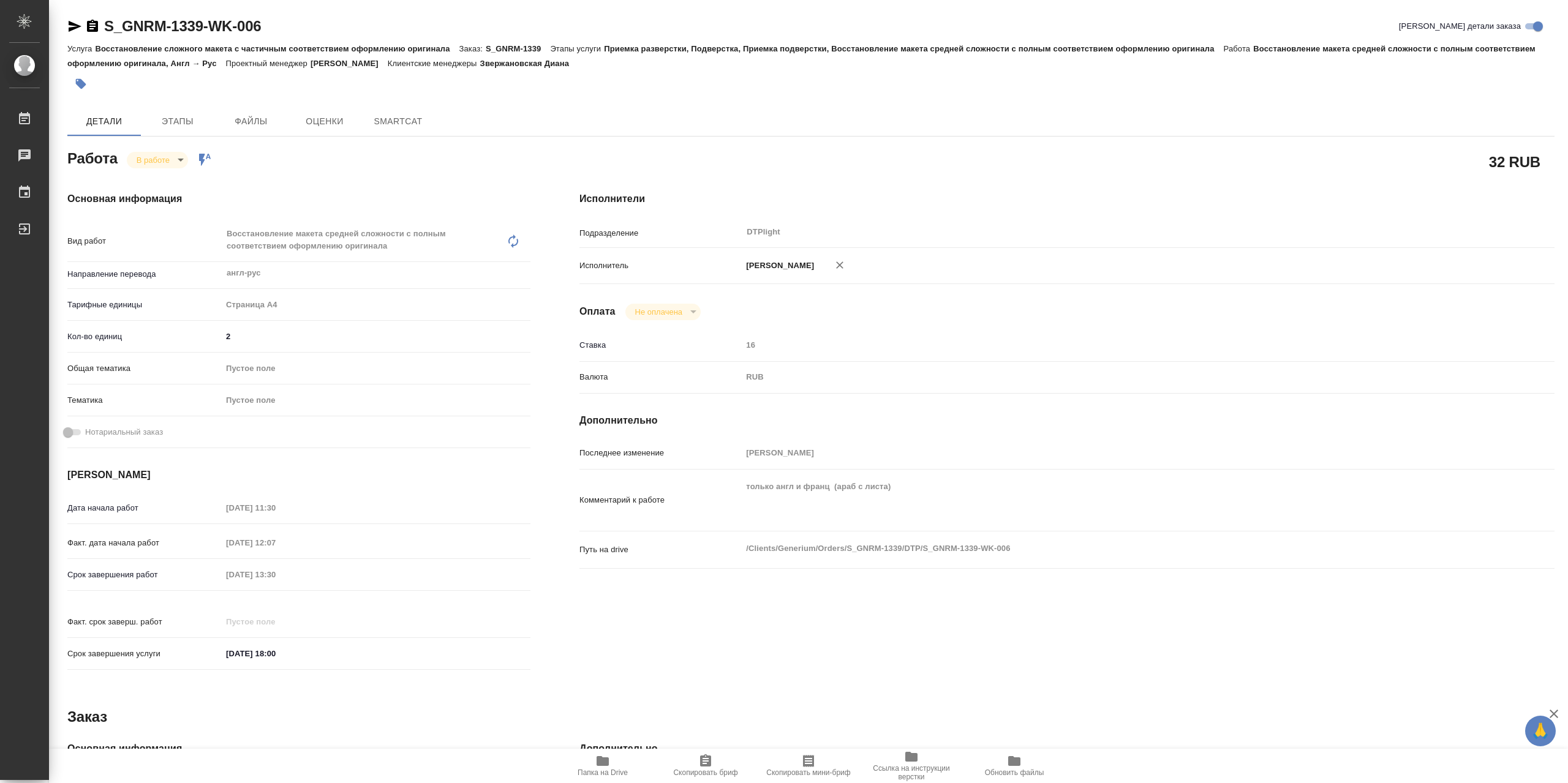
type textarea "x"
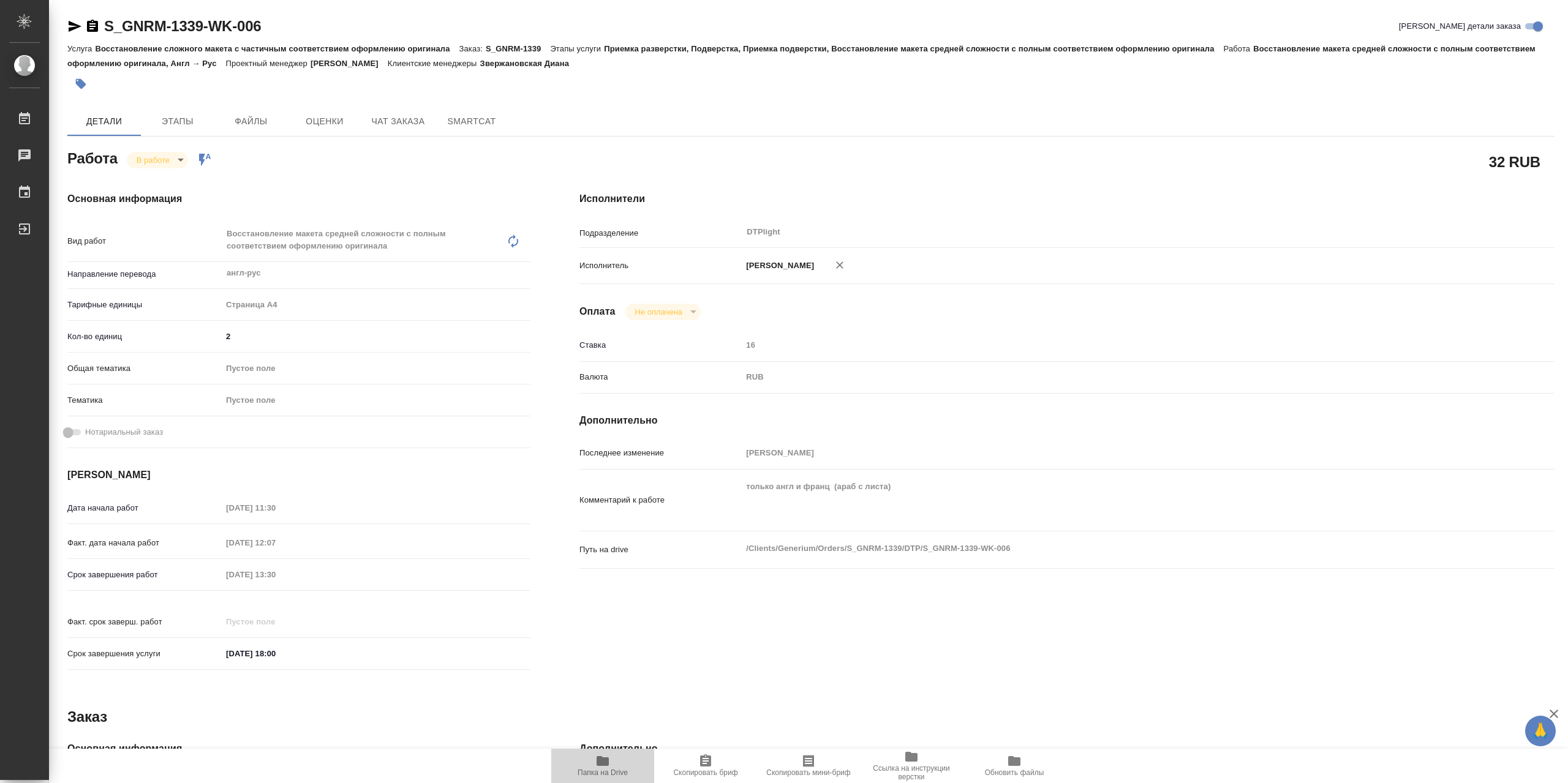
click at [615, 756] on span "Папка на Drive" at bounding box center [602, 765] width 88 height 24
type textarea "x"
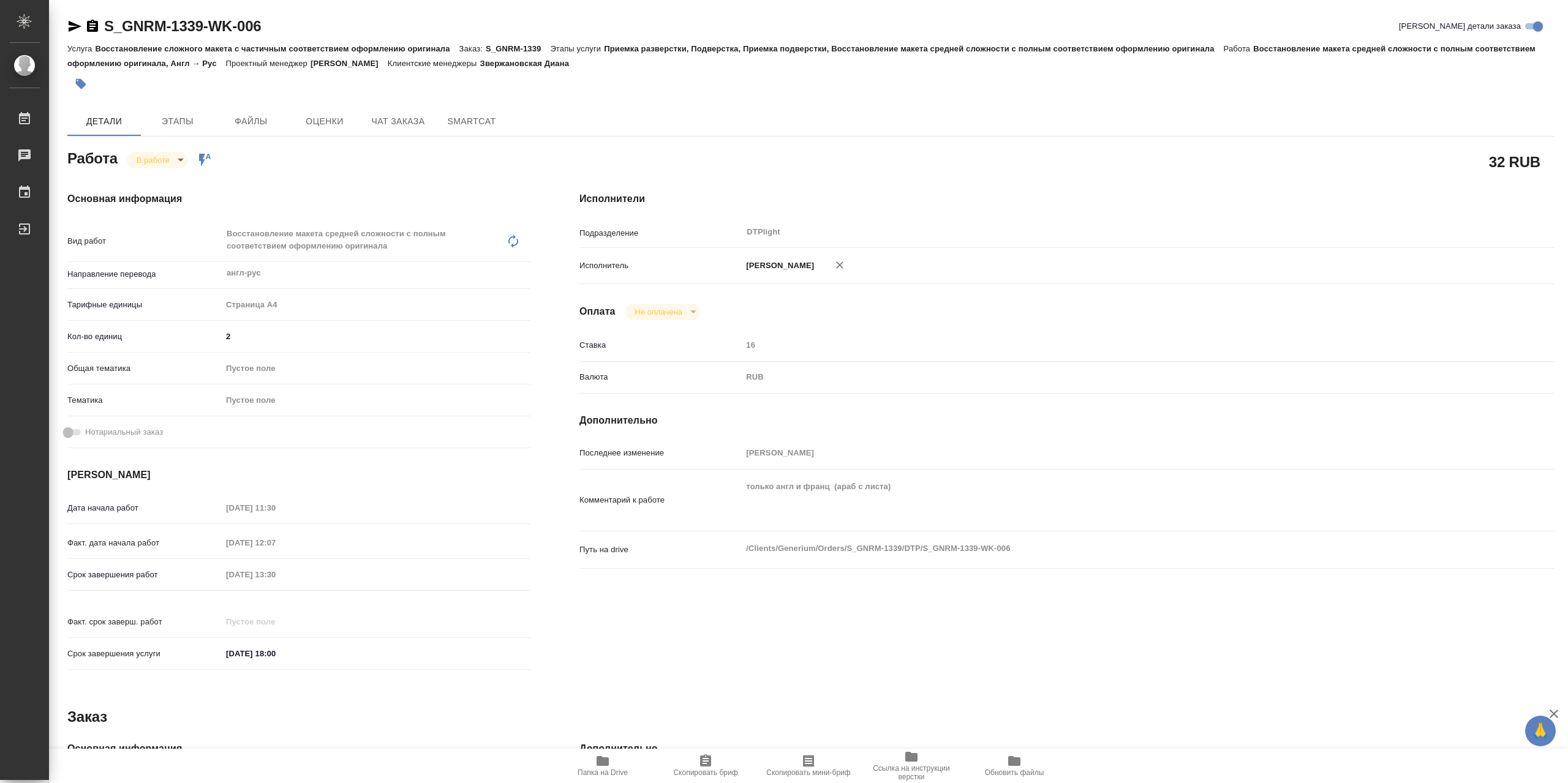
type textarea "x"
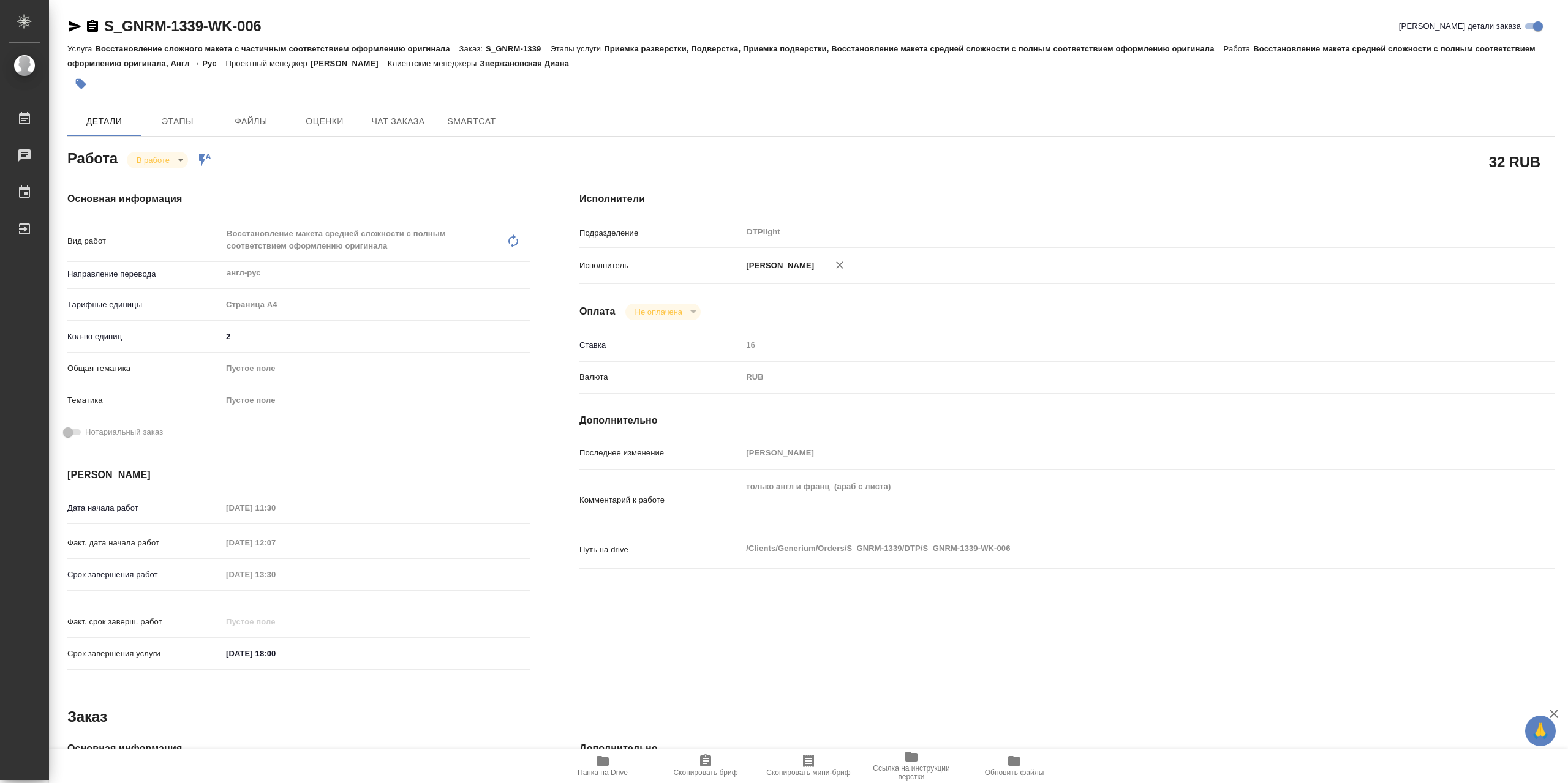
type textarea "x"
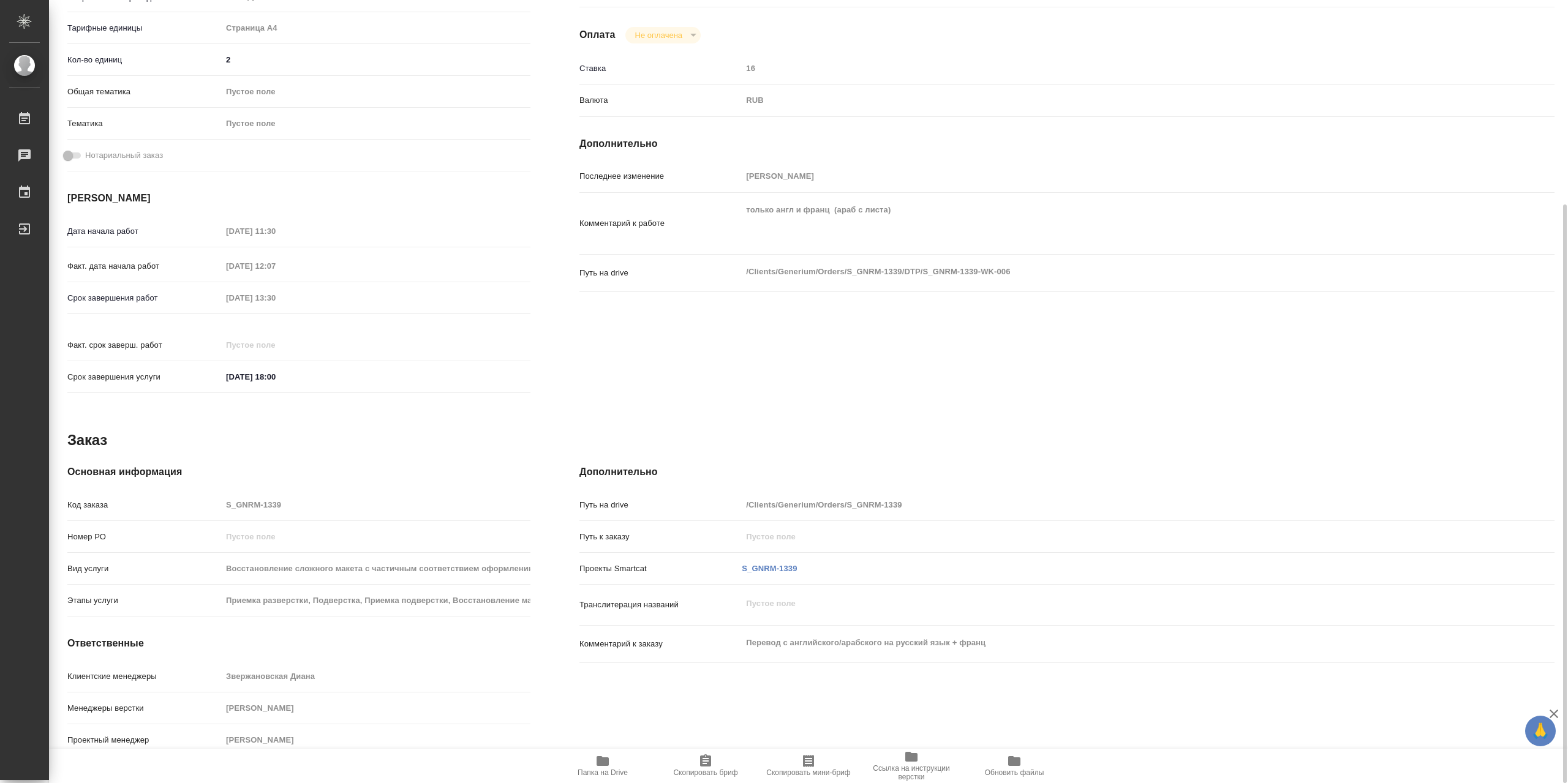
scroll to position [32, 0]
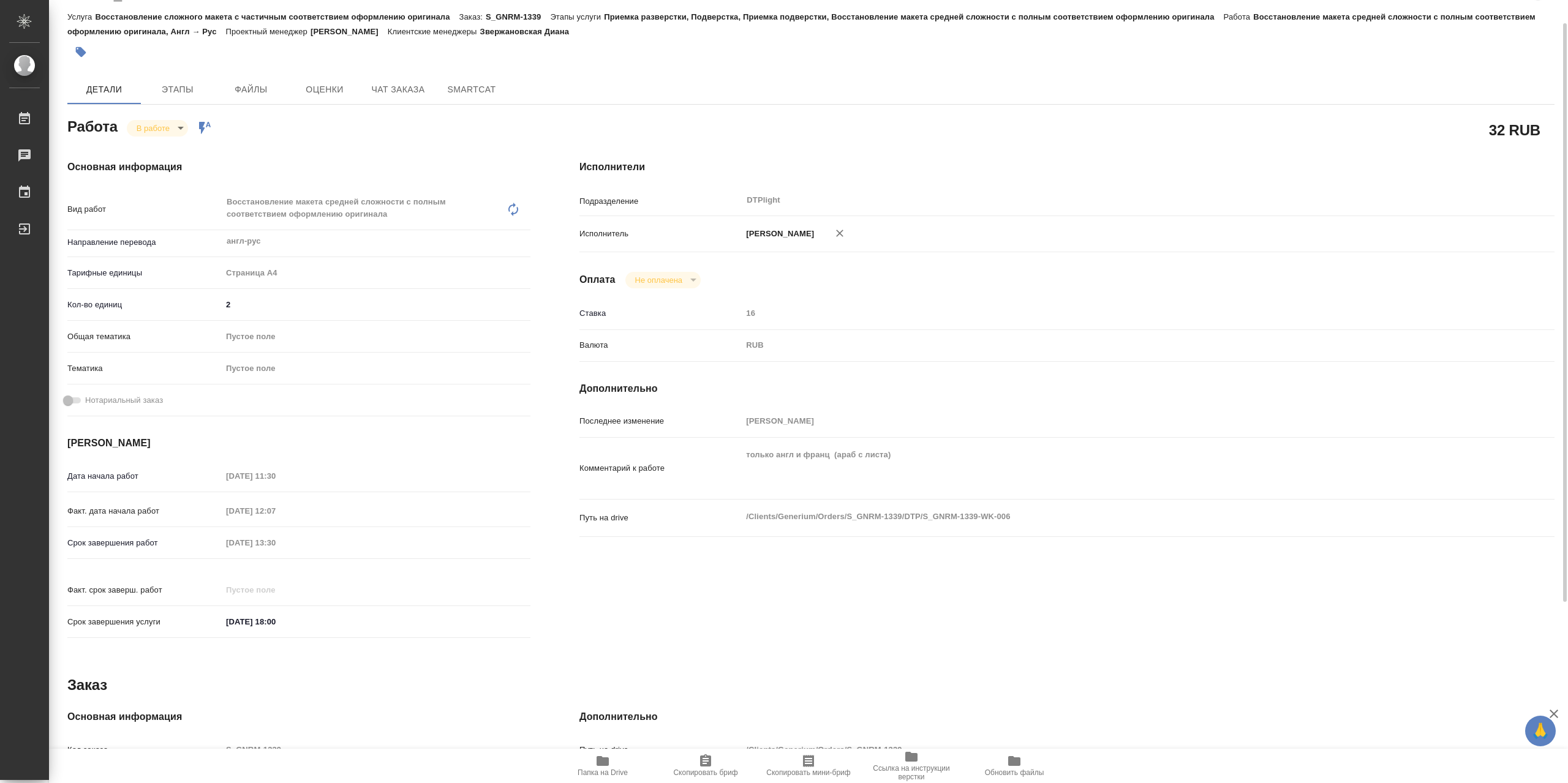
click at [156, 128] on body "🙏 .cls-1 fill:#fff; AWATERA Сархатов Руслан Работы 0 Чаты График Выйти S_GNRM-1…" at bounding box center [784, 392] width 1568 height 783
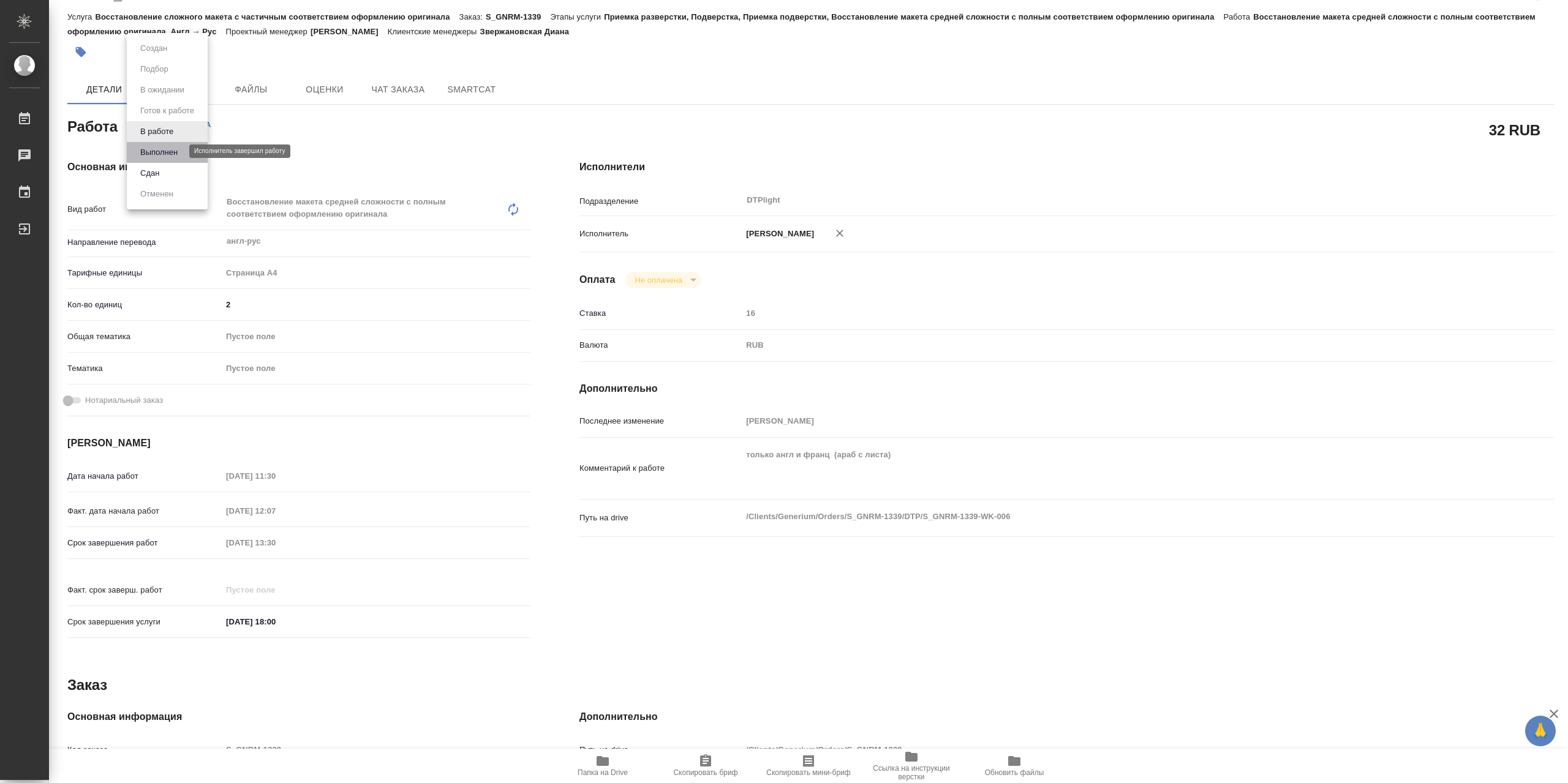
click at [171, 151] on button "Выполнен" at bounding box center [158, 152] width 44 height 13
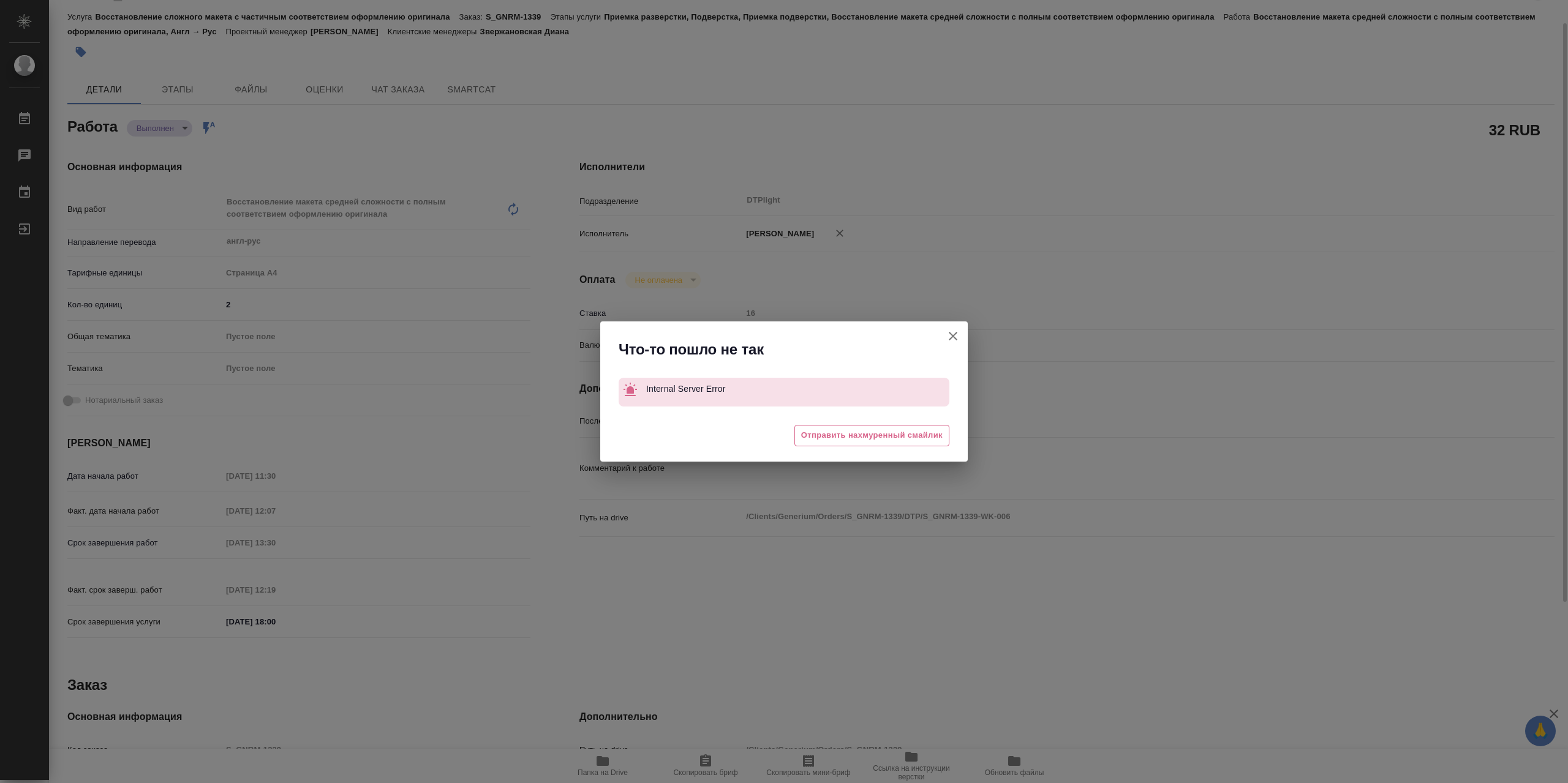
type textarea "x"
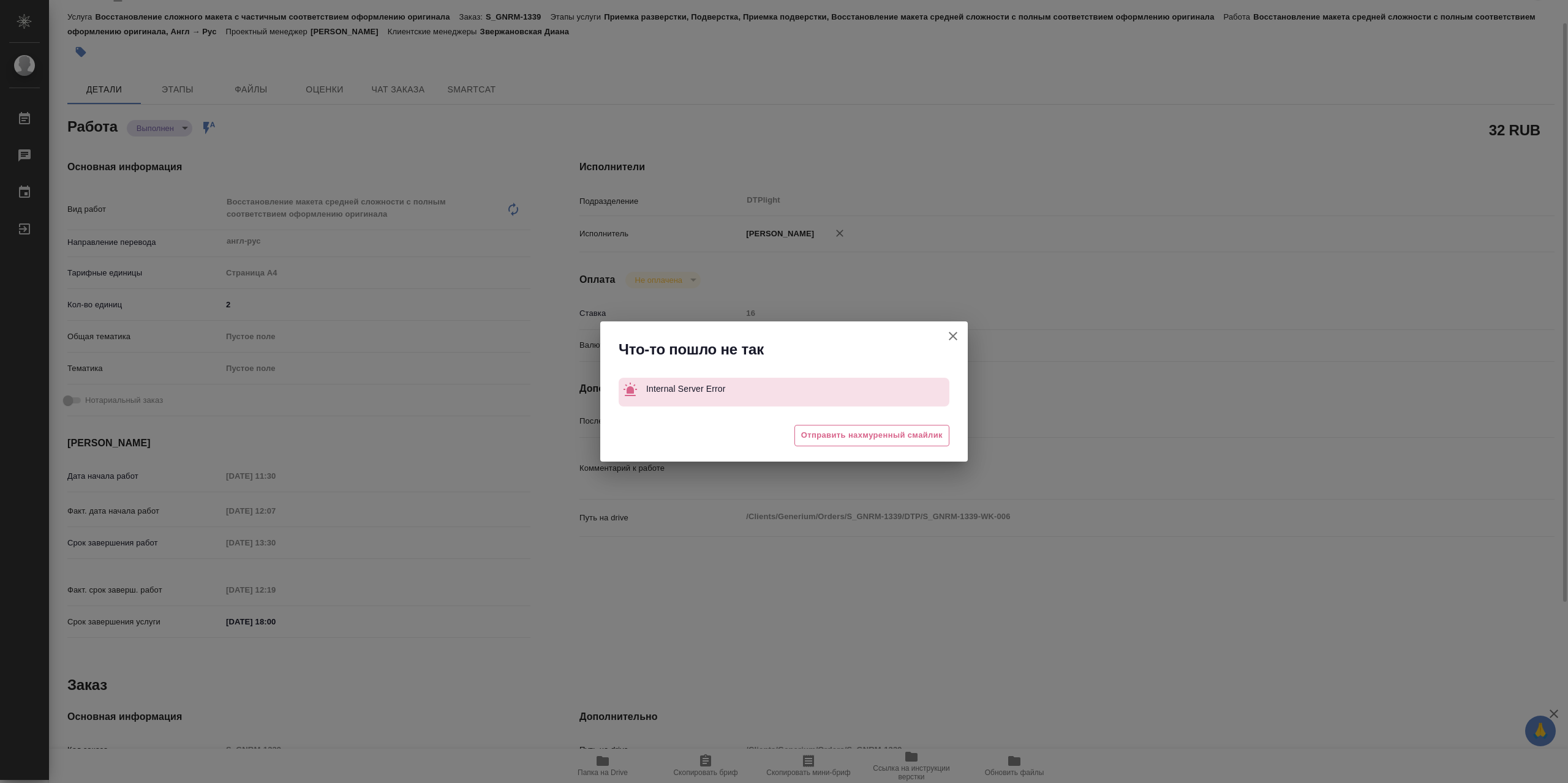
type textarea "x"
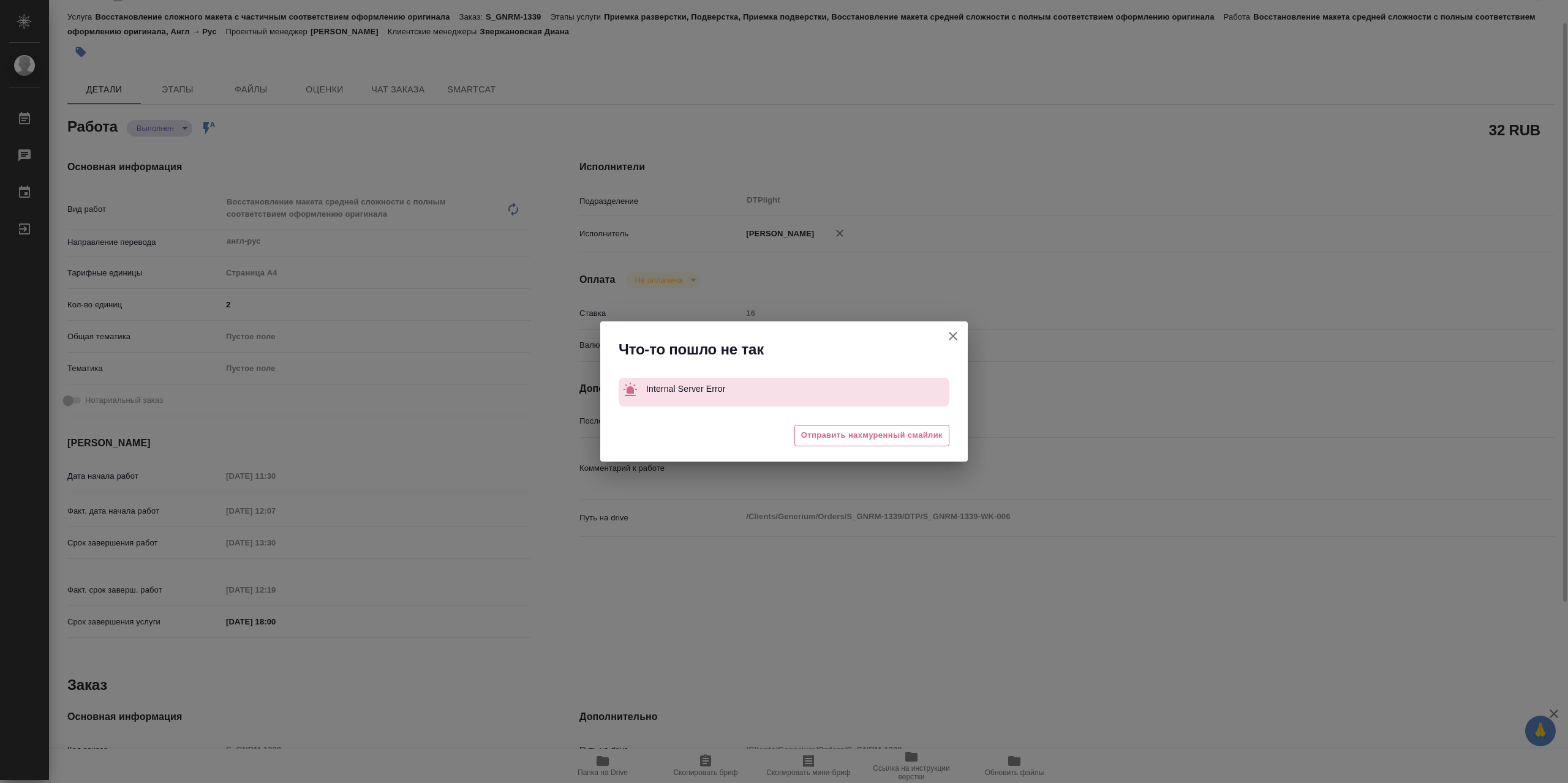
type textarea "x"
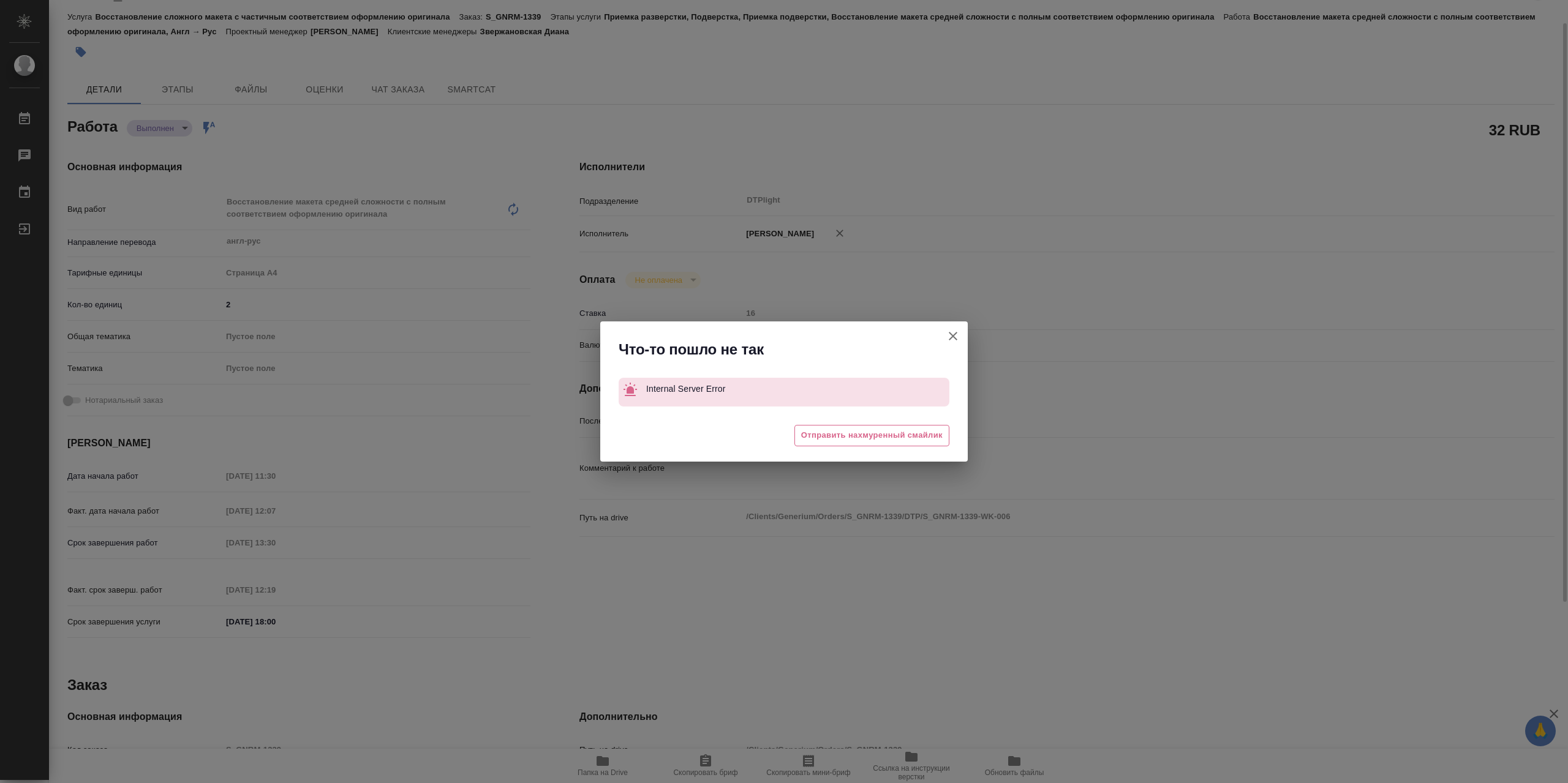
type textarea "x"
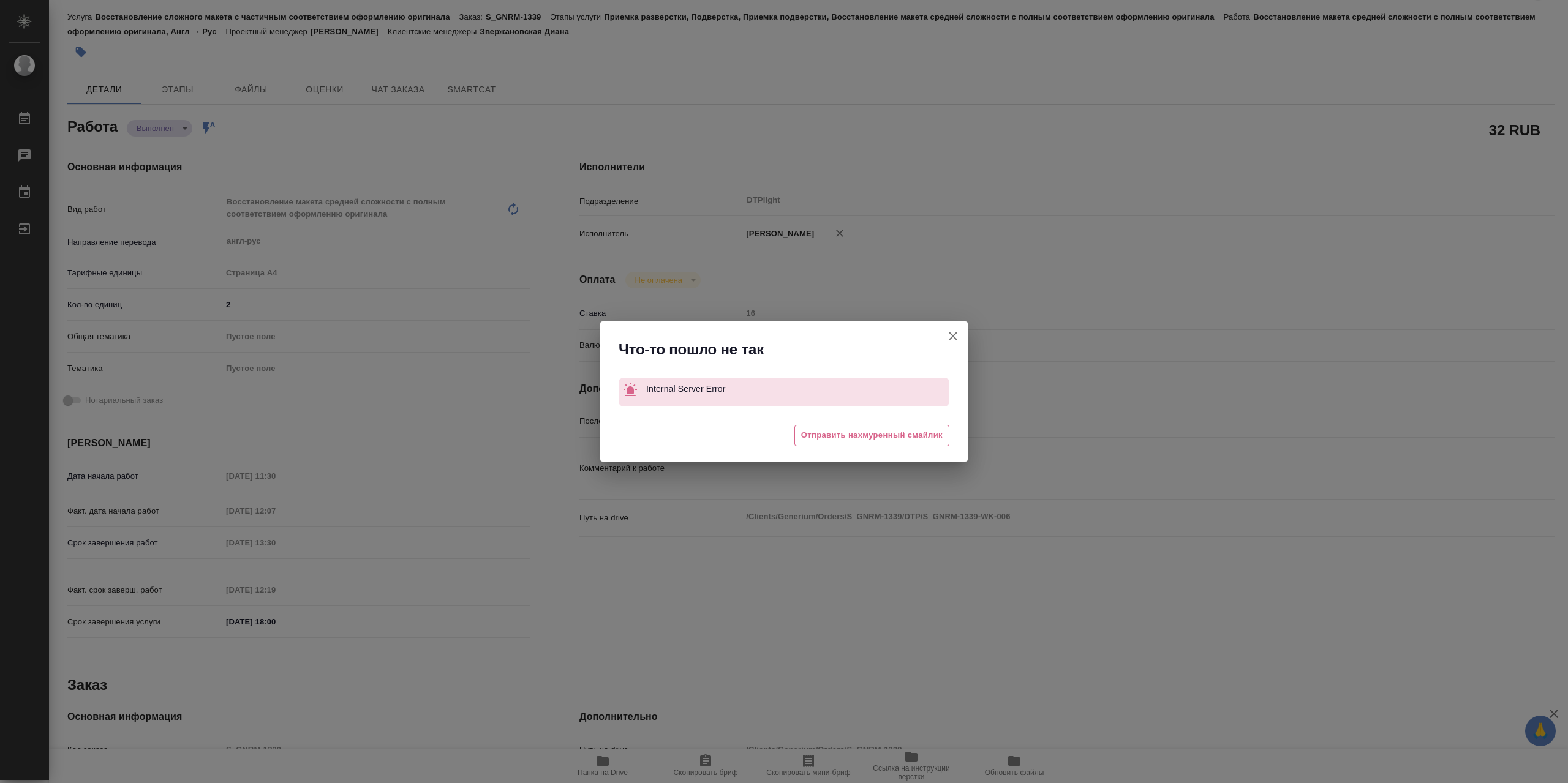
click at [955, 337] on icon "button" at bounding box center [953, 337] width 15 height 15
type textarea "x"
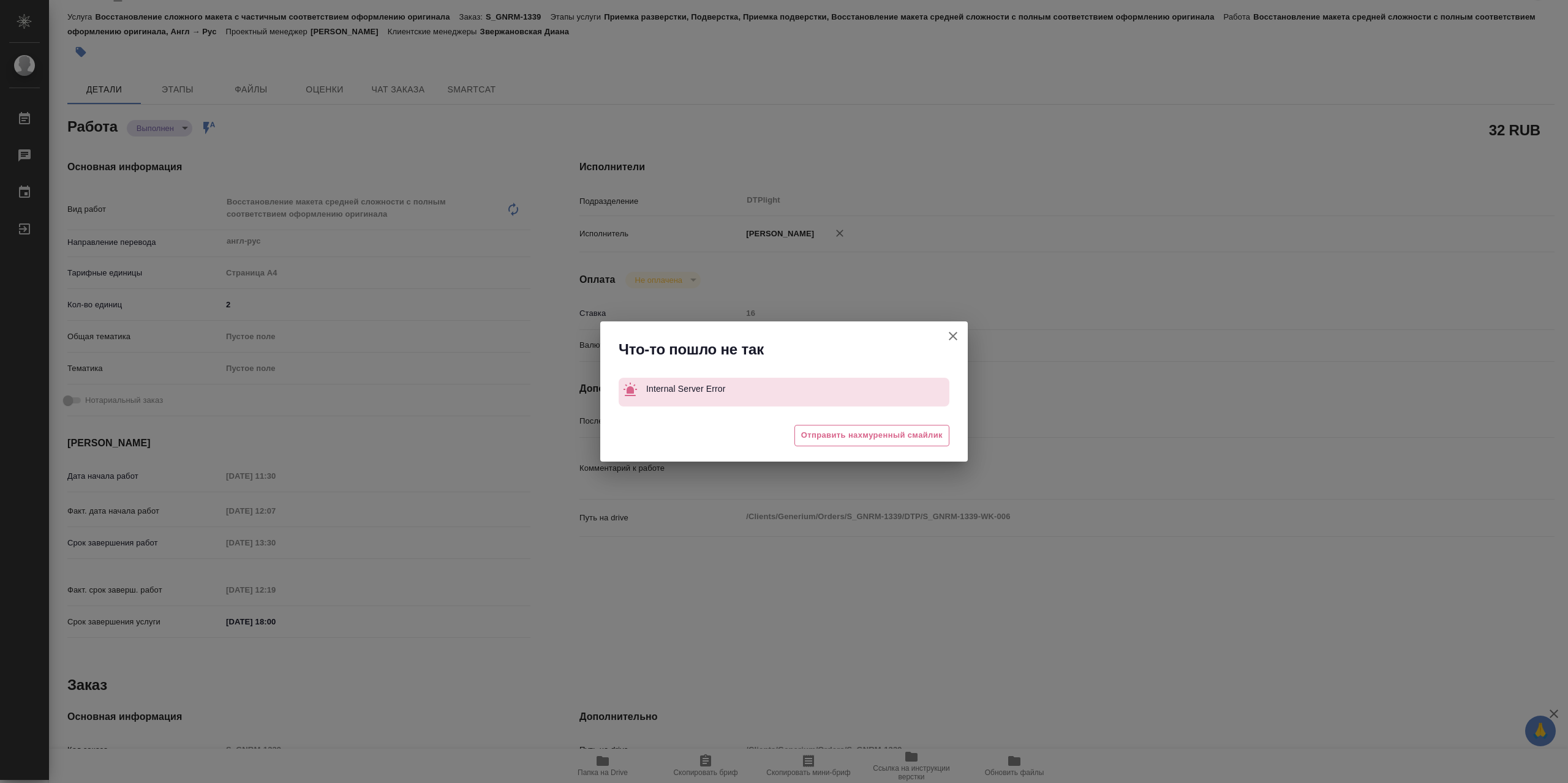
type textarea "x"
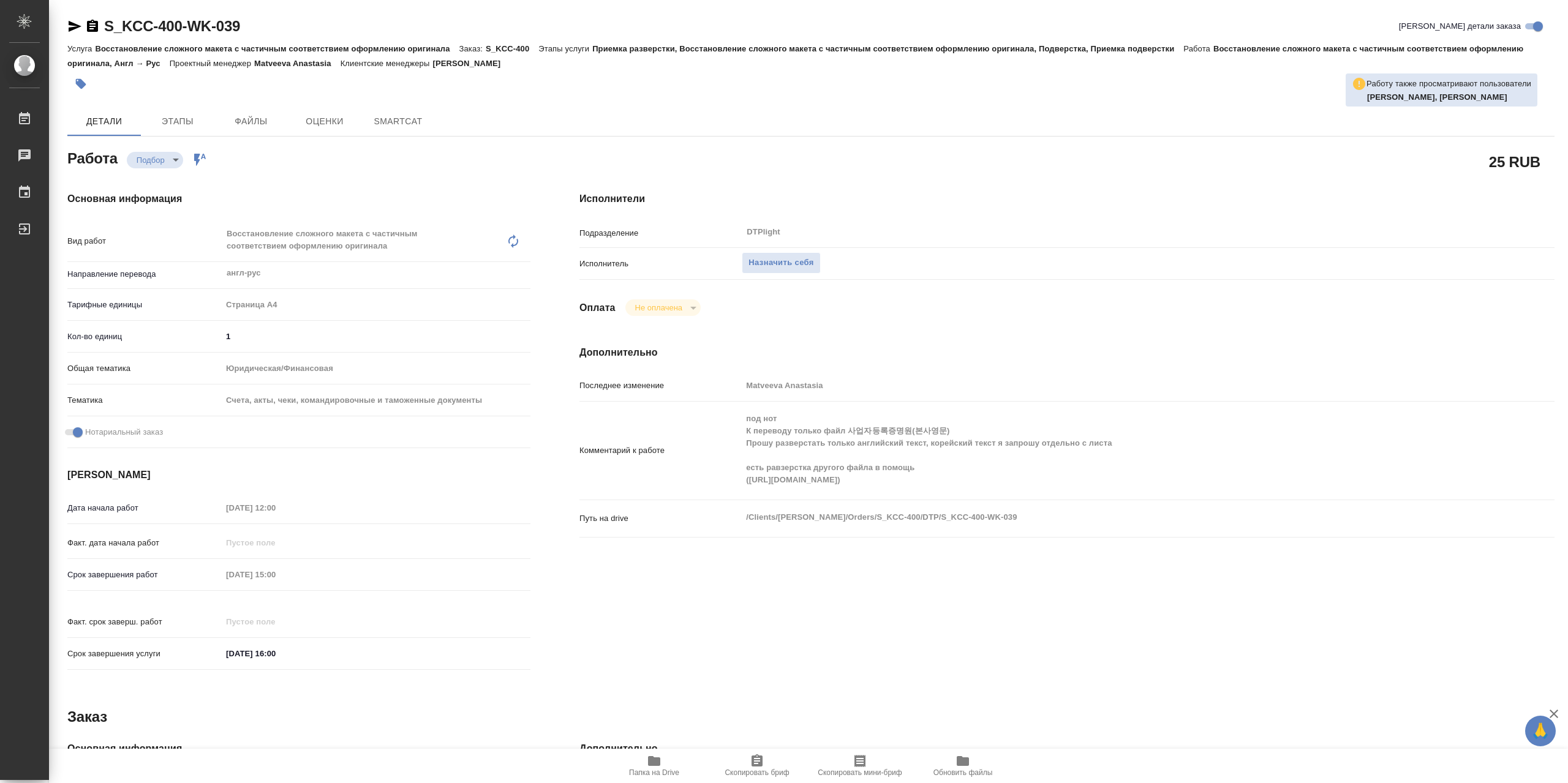
type textarea "x"
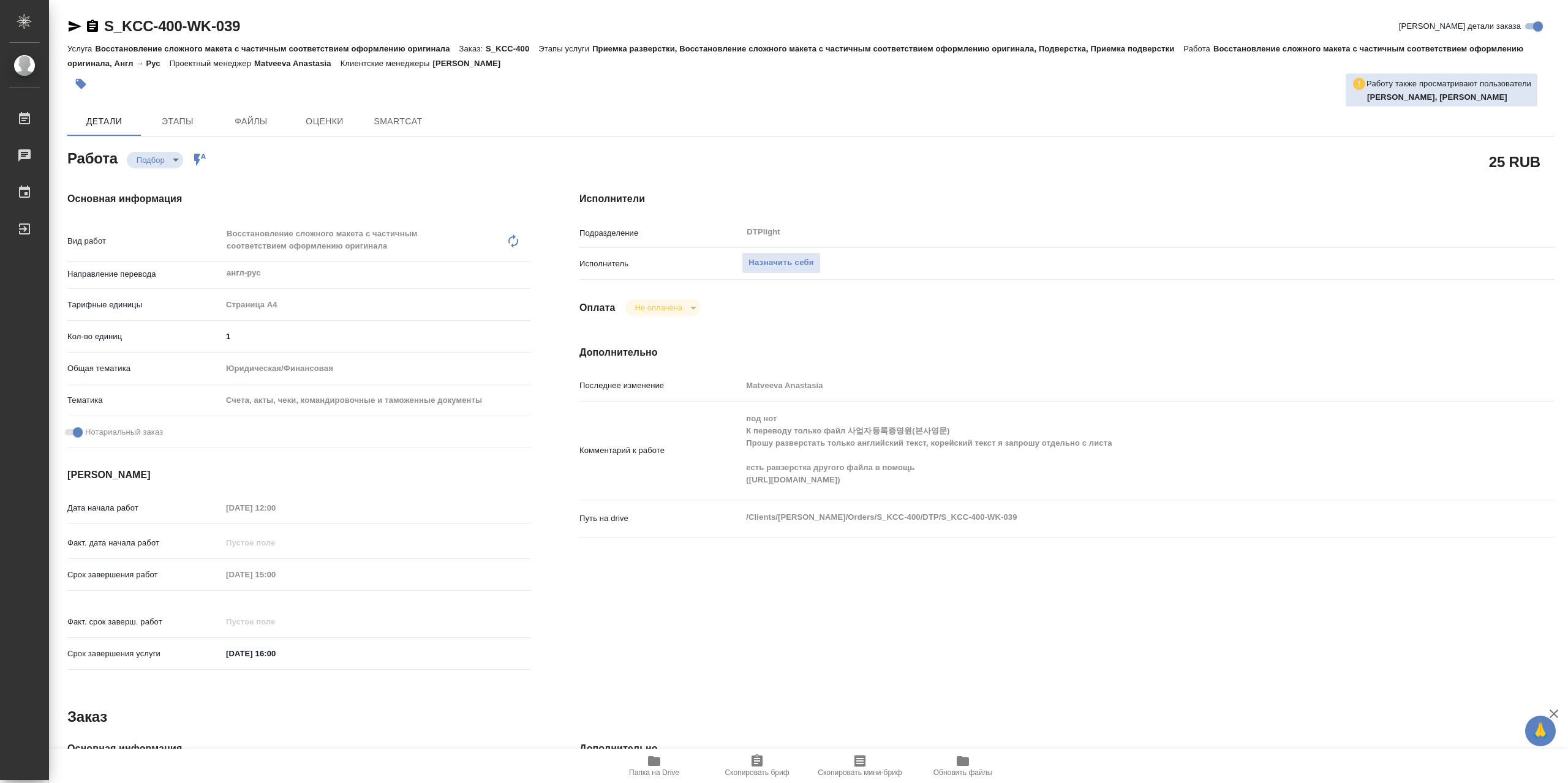
type textarea "x"
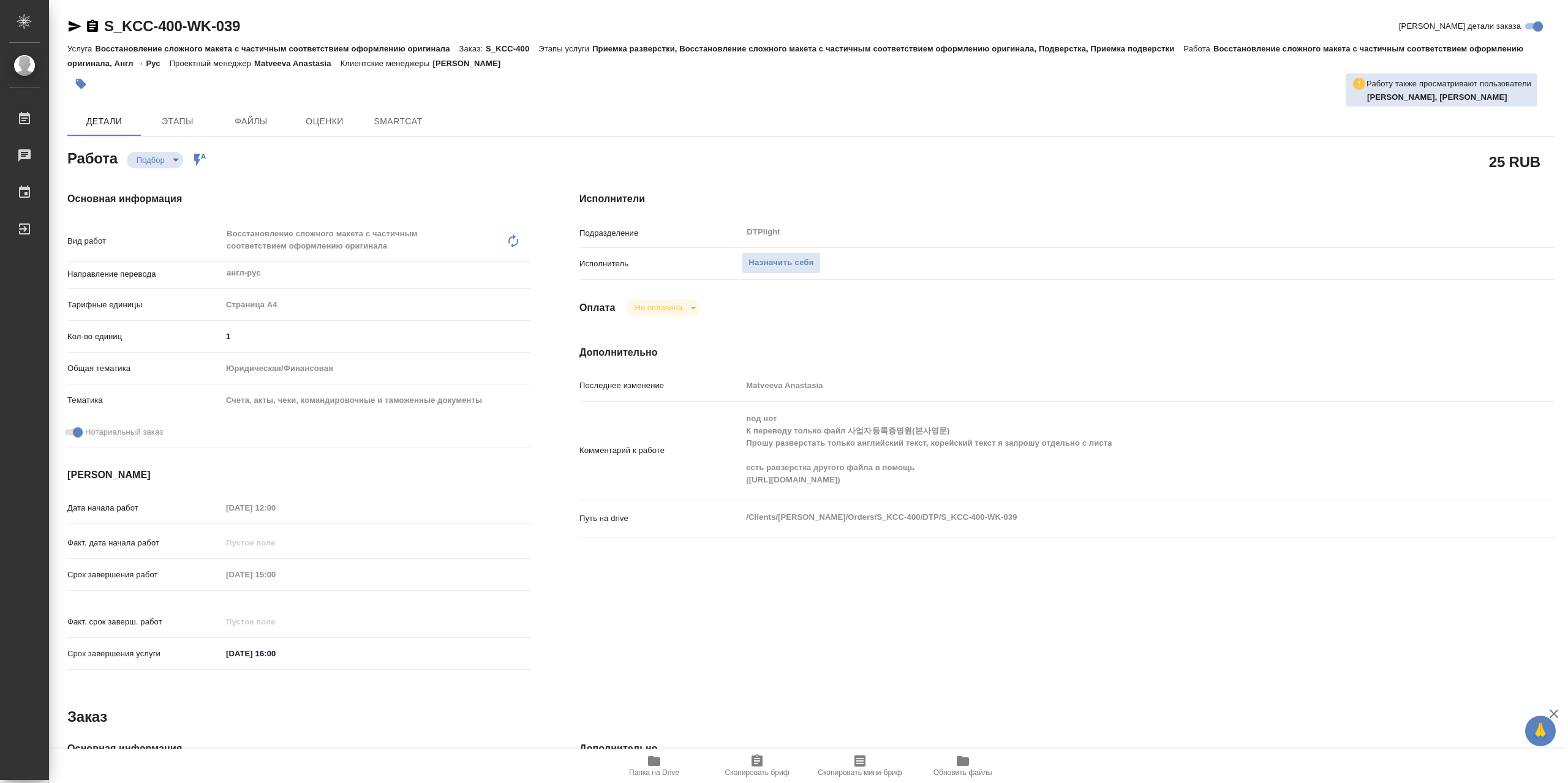
type textarea "x"
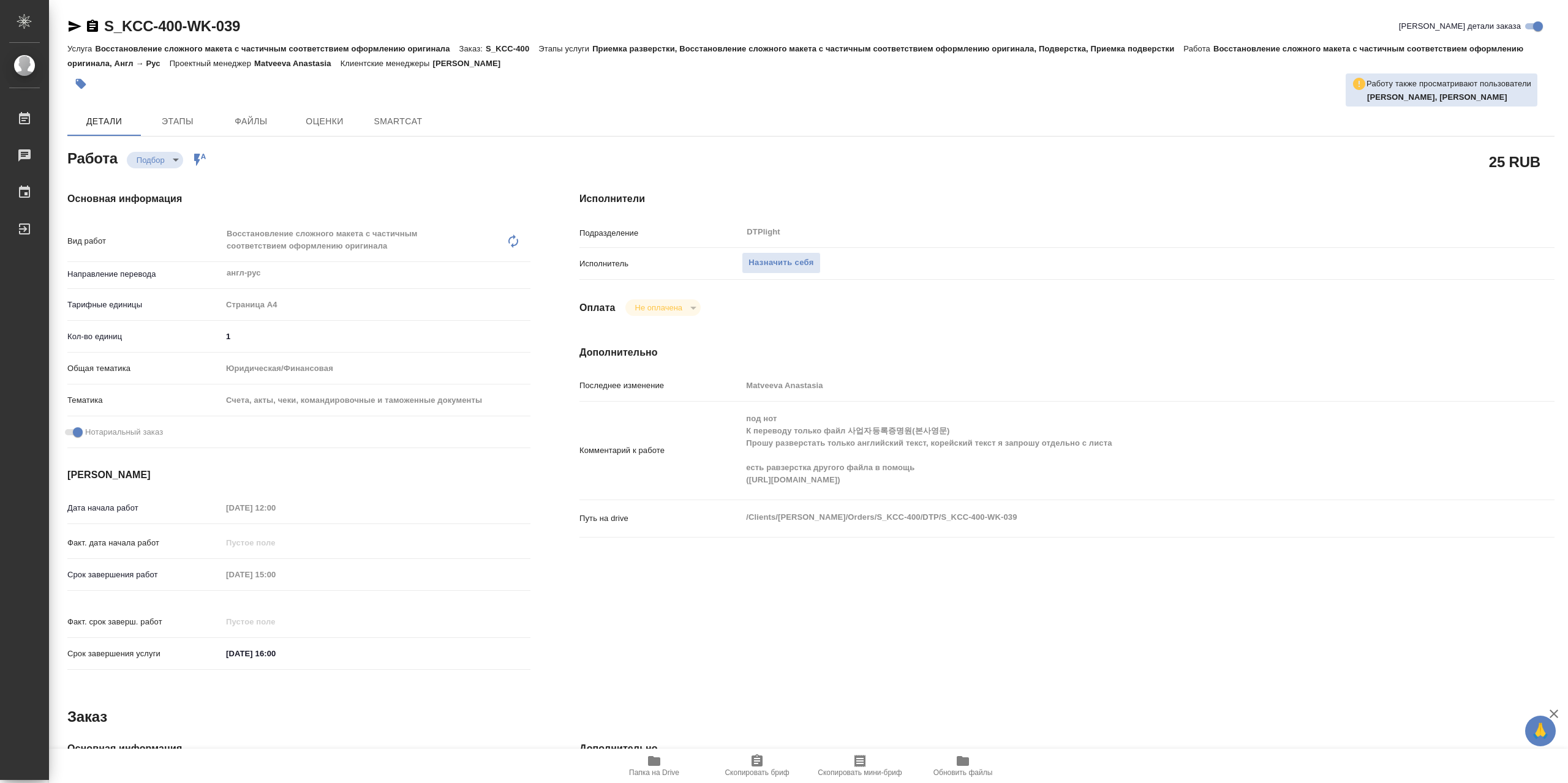
type textarea "x"
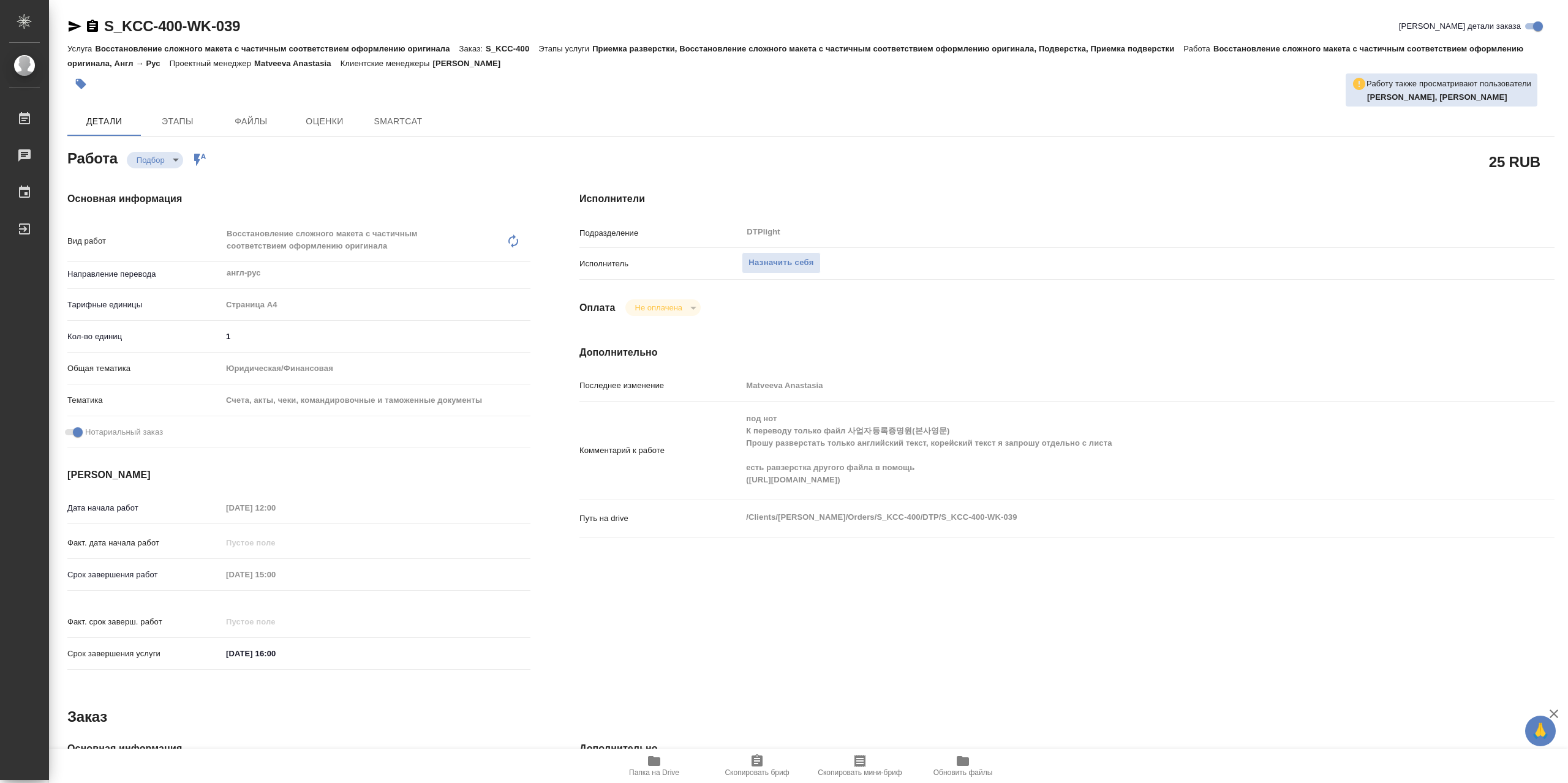
type textarea "x"
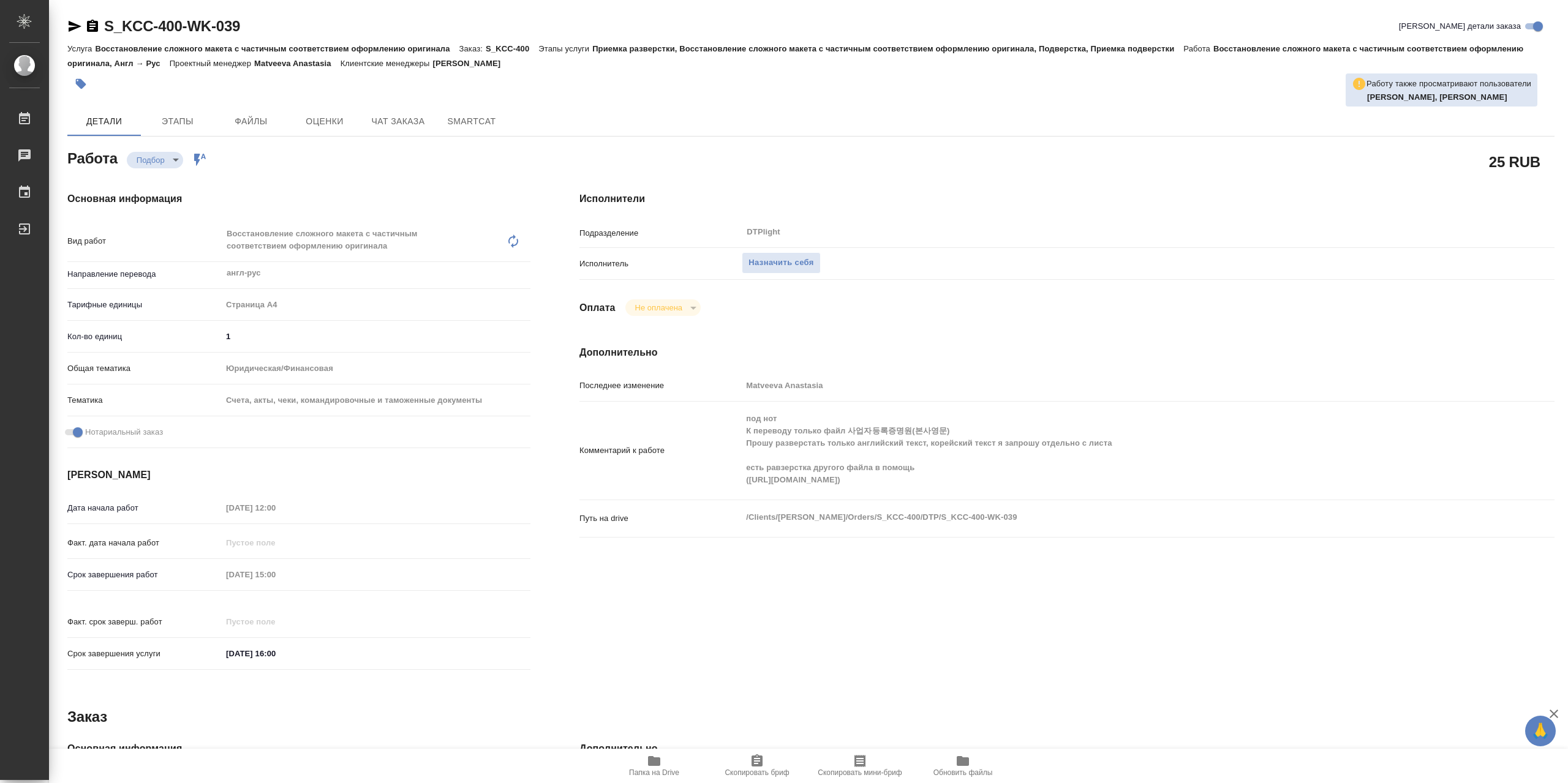
type textarea "x"
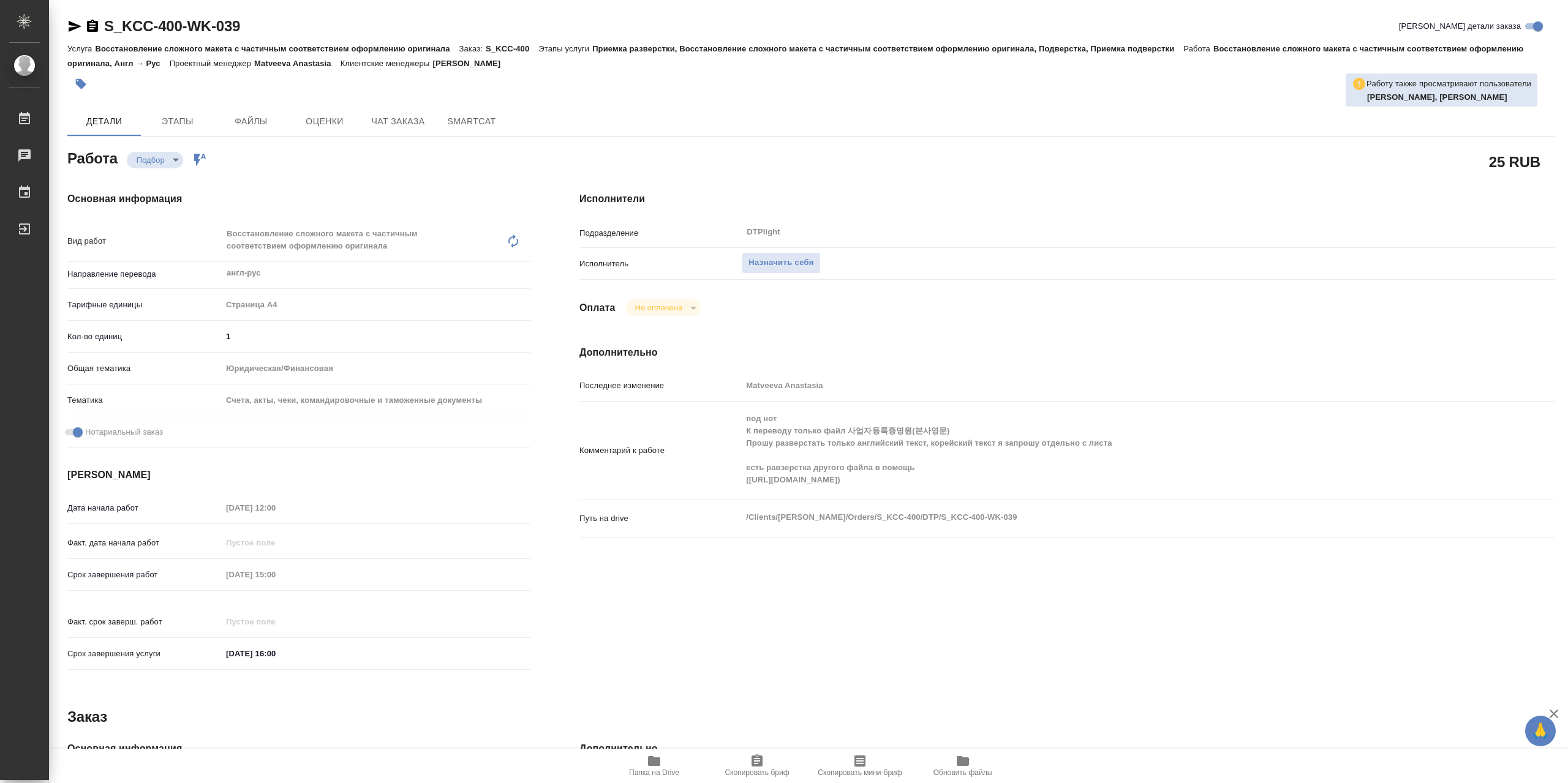
type textarea "x"
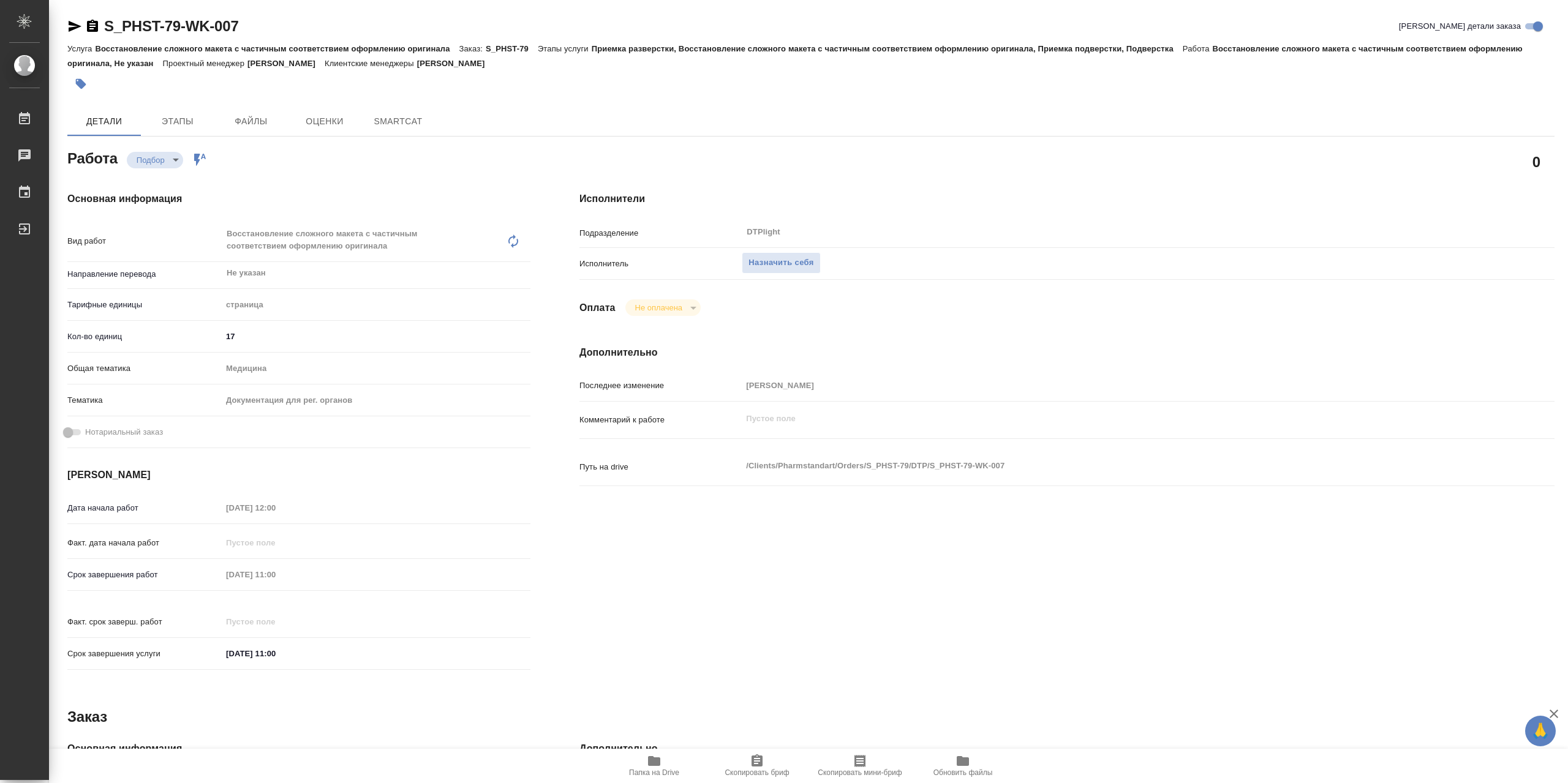
type textarea "x"
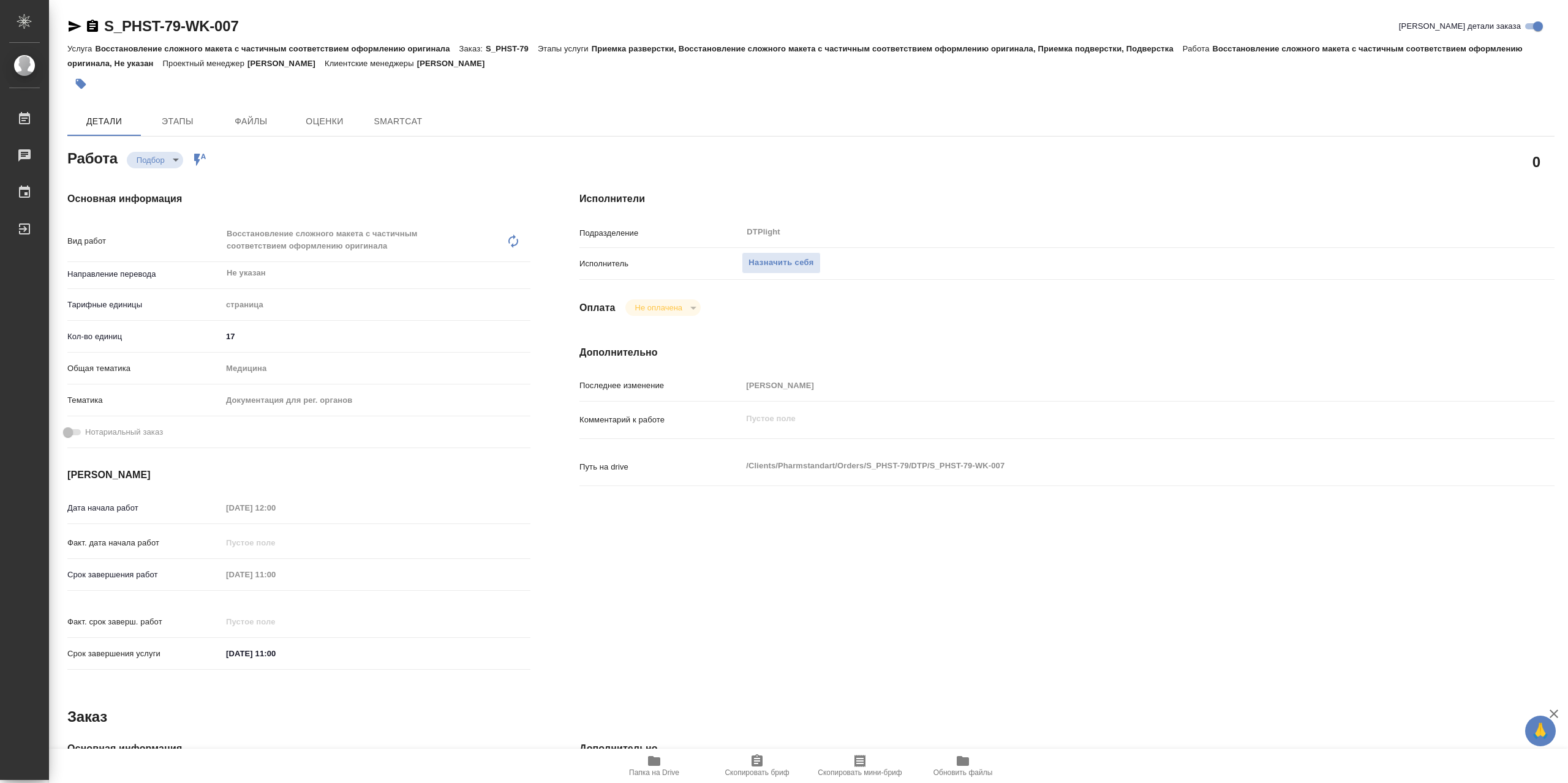
type textarea "x"
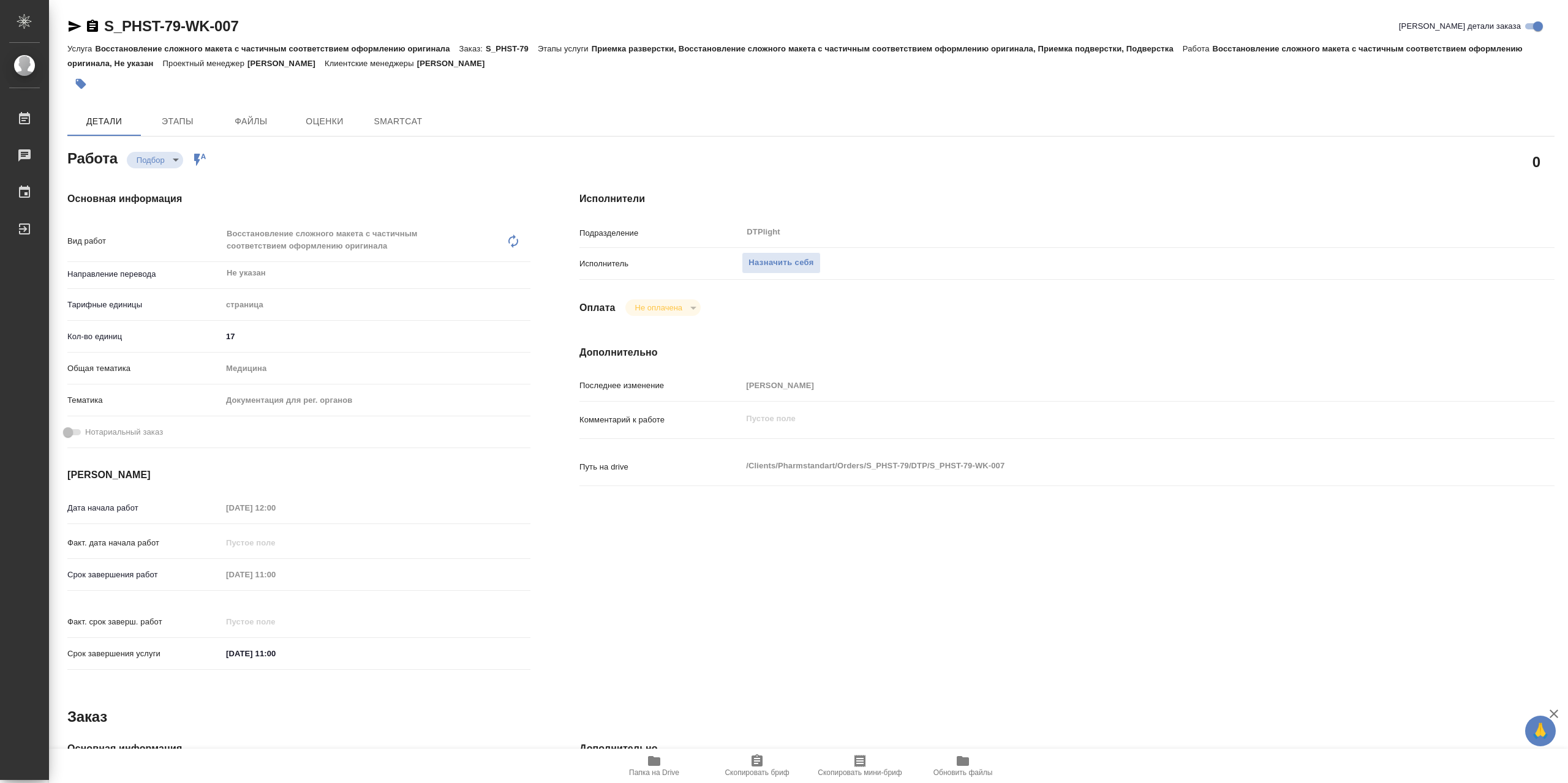
type textarea "x"
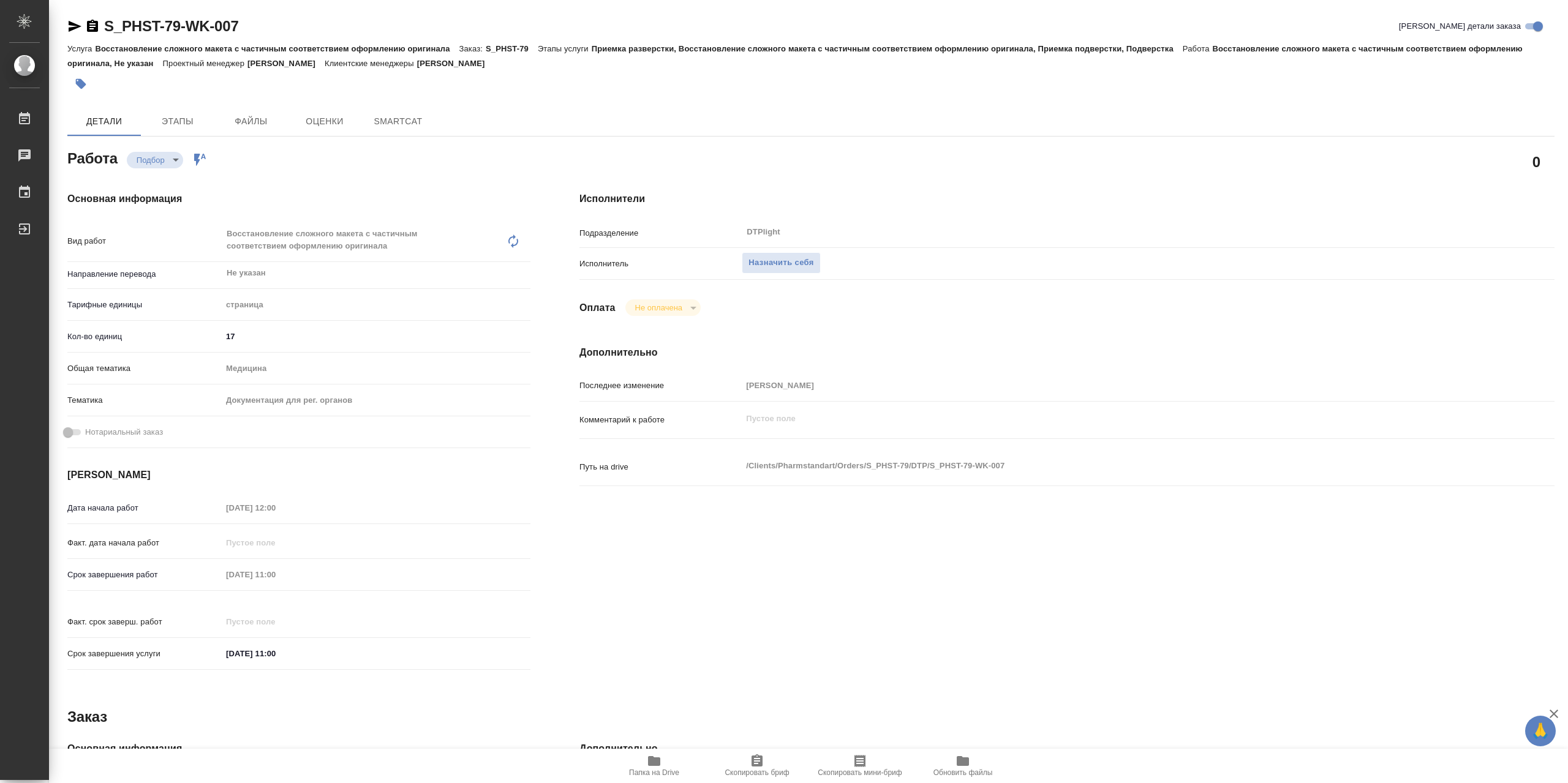
type textarea "x"
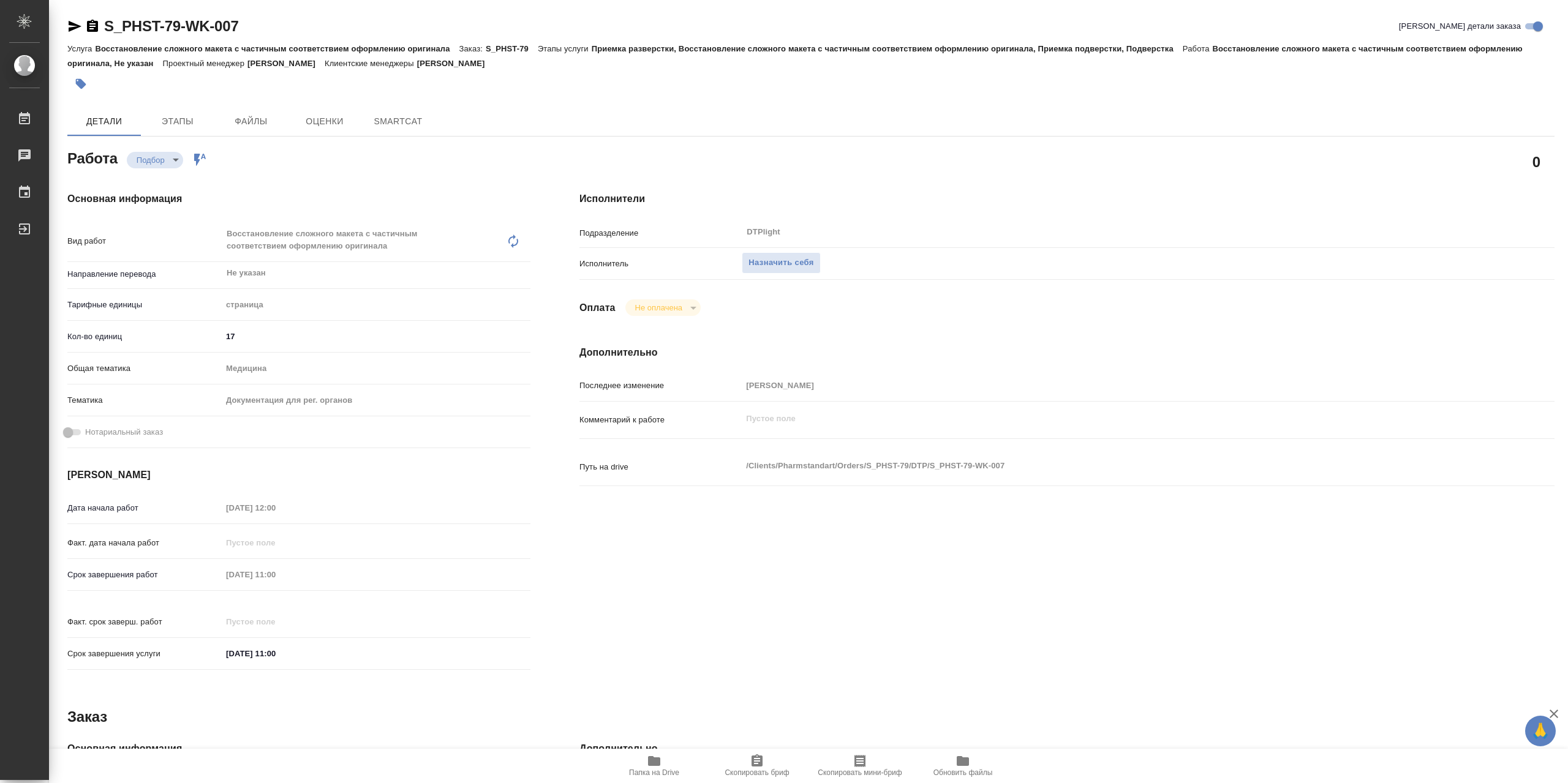
type textarea "x"
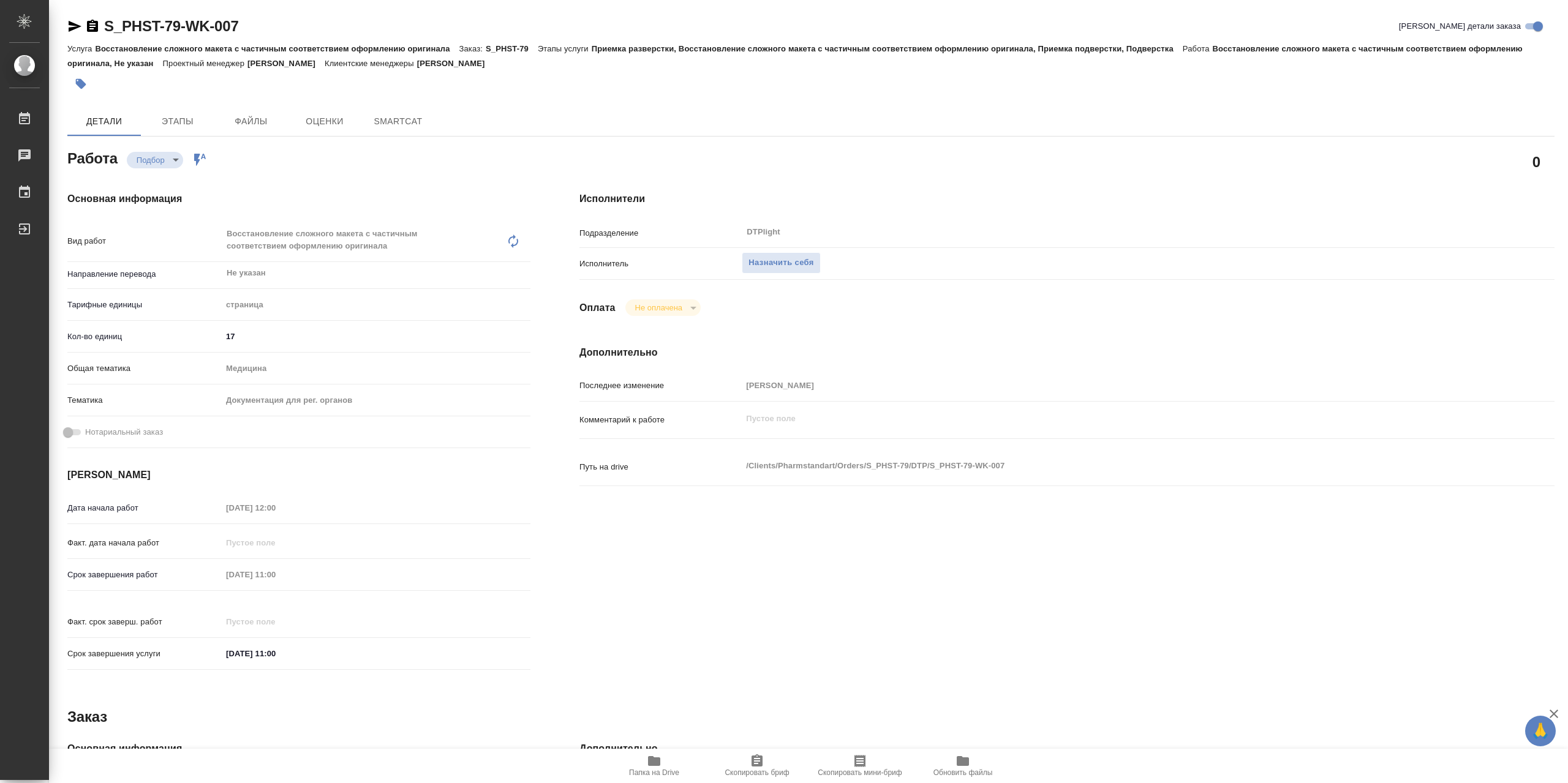
type textarea "x"
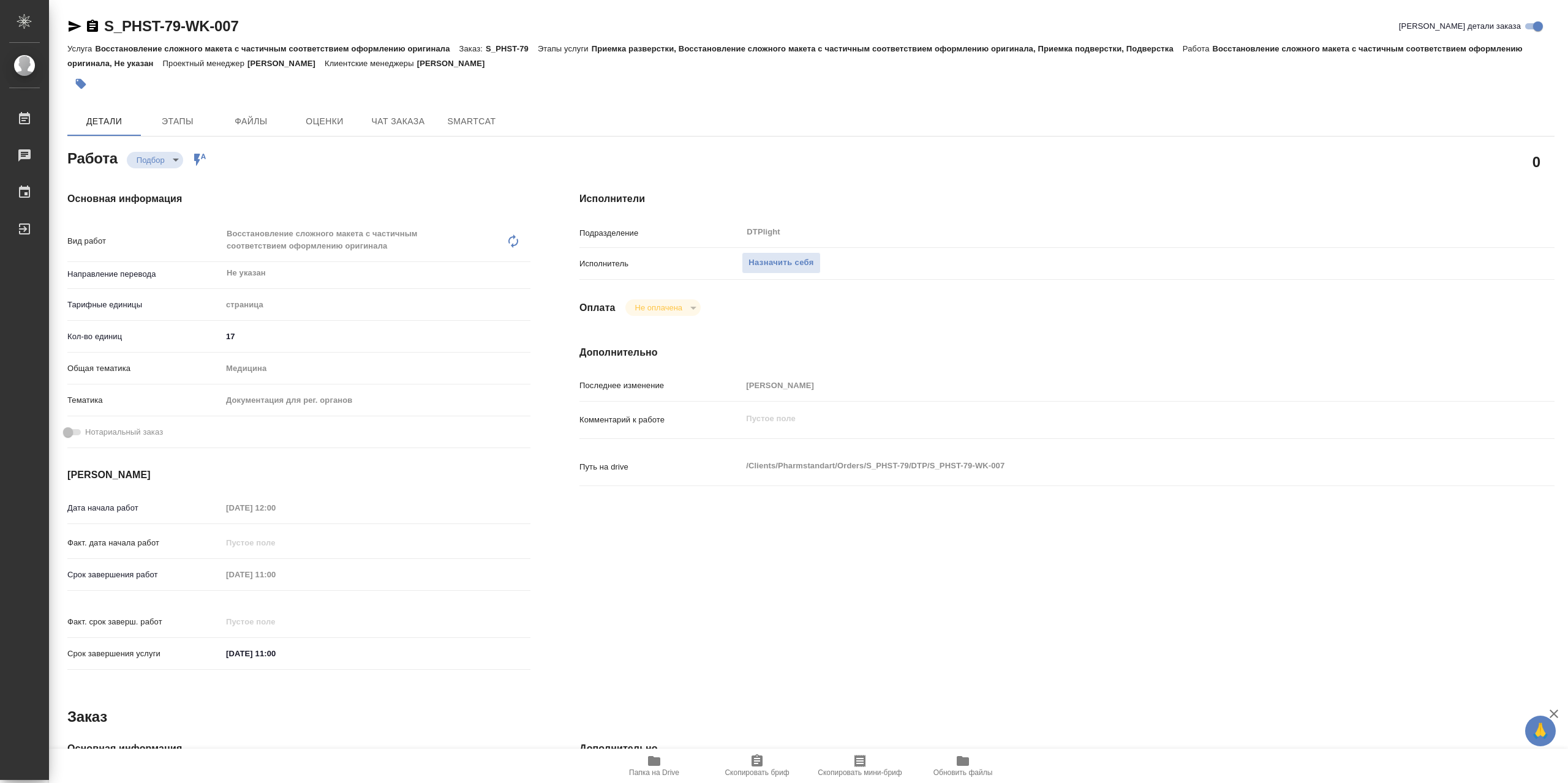
type textarea "x"
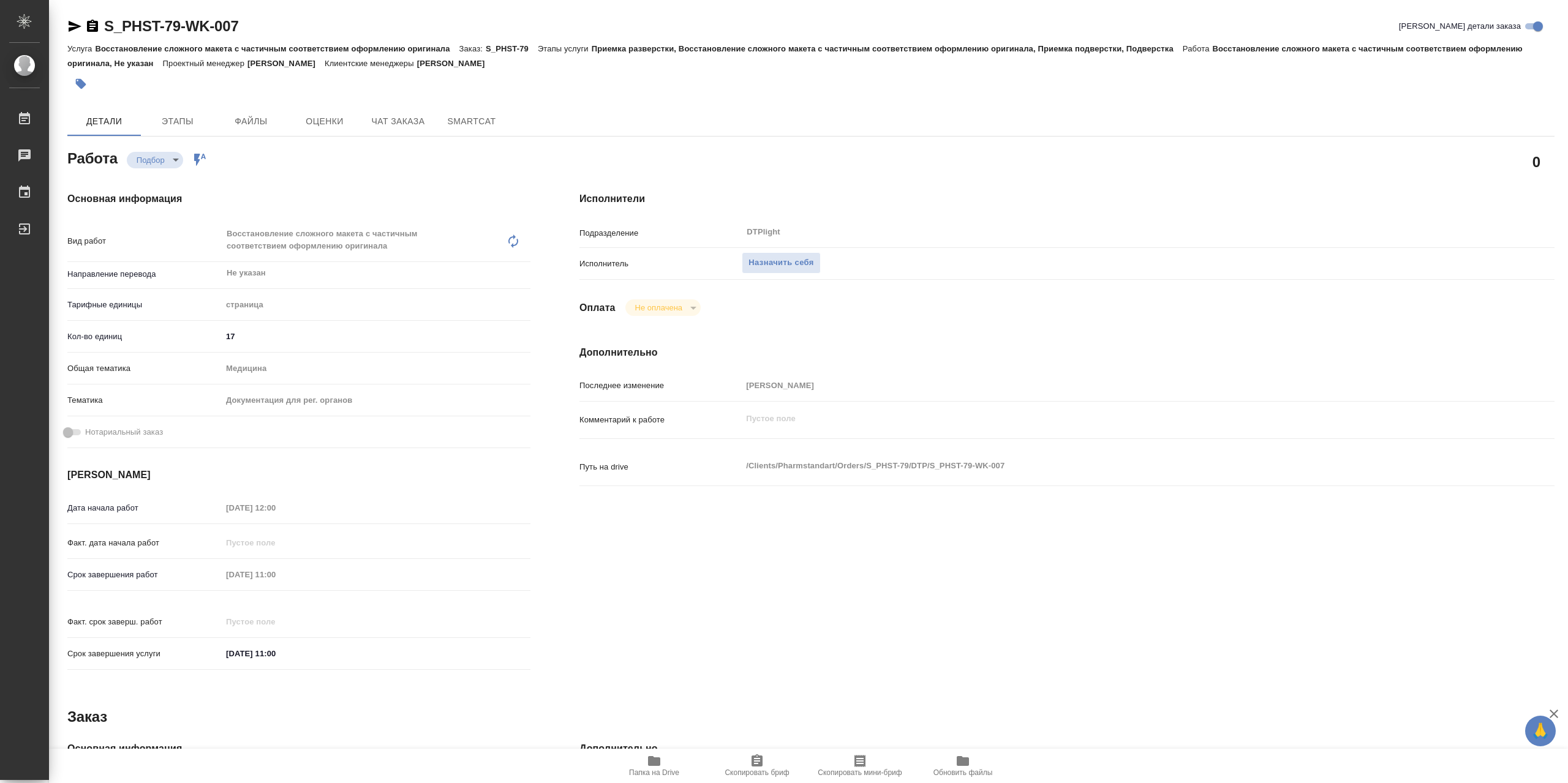
type textarea "x"
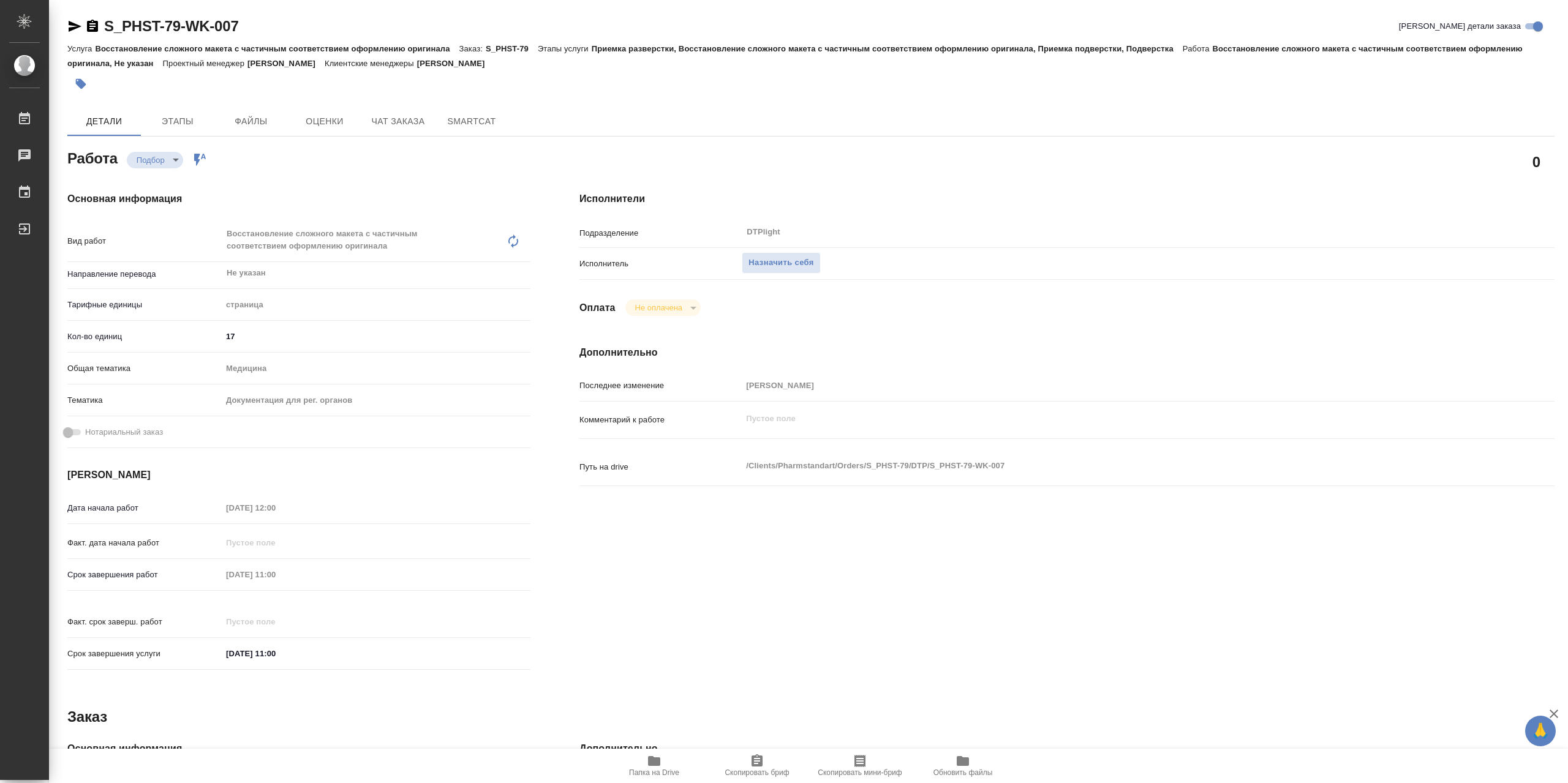
click at [650, 754] on icon "button" at bounding box center [654, 761] width 15 height 15
